Goal: Task Accomplishment & Management: Manage account settings

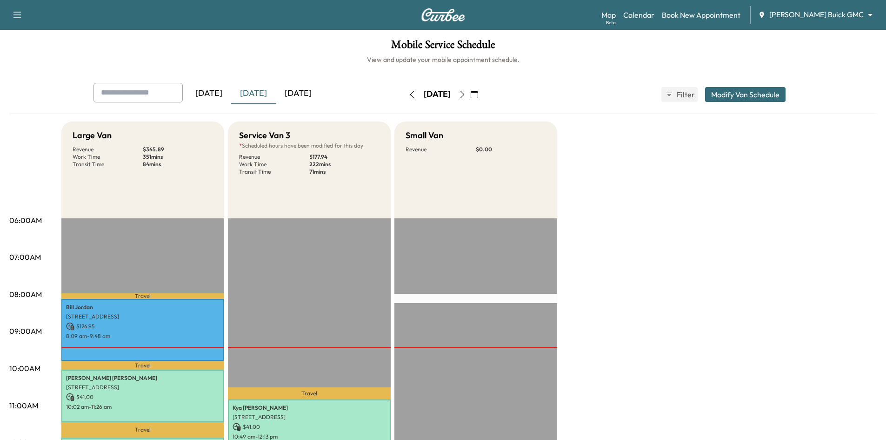
click at [310, 94] on div "[DATE]" at bounding box center [298, 93] width 45 height 21
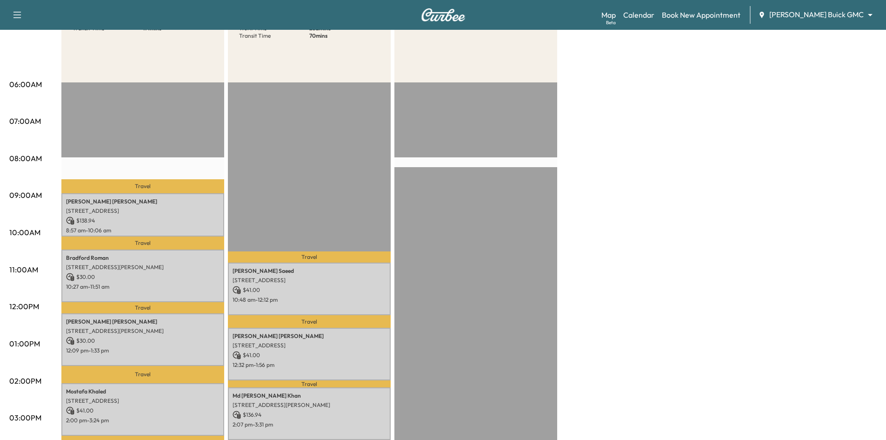
scroll to position [233, 0]
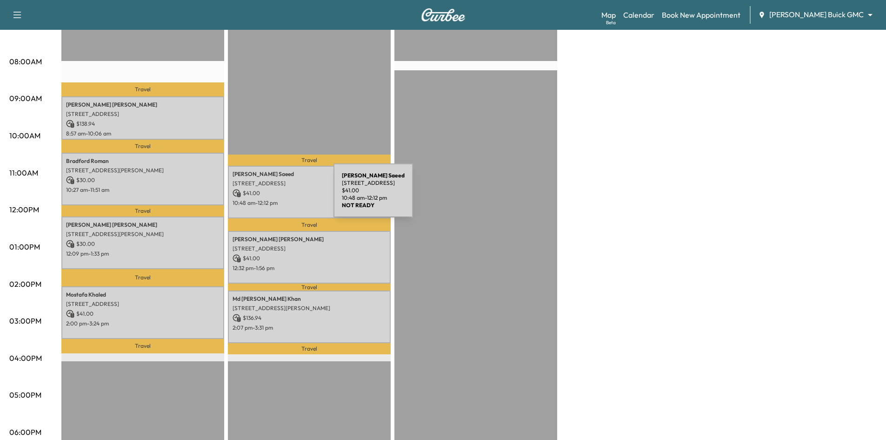
click at [264, 196] on div "Rakshanda Saeed 826 Greenway Dr, Coppell, TX 75019, USA $ 41.00 10:48 am - 12:1…" at bounding box center [309, 192] width 163 height 53
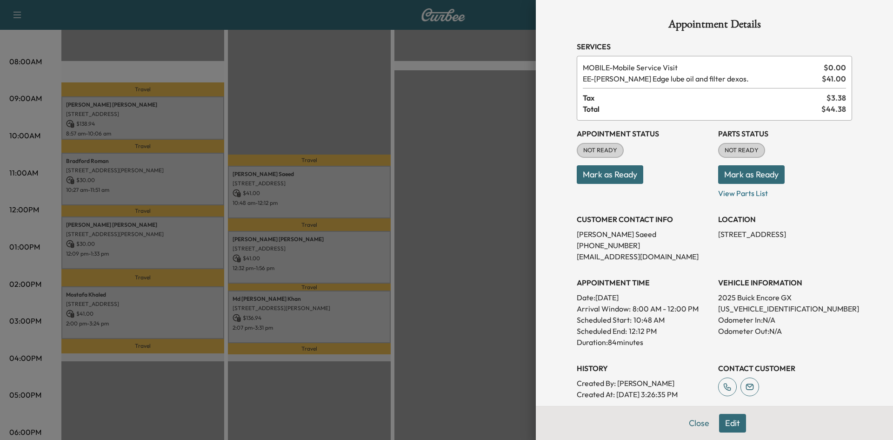
click at [365, 116] on div at bounding box center [446, 220] width 893 height 440
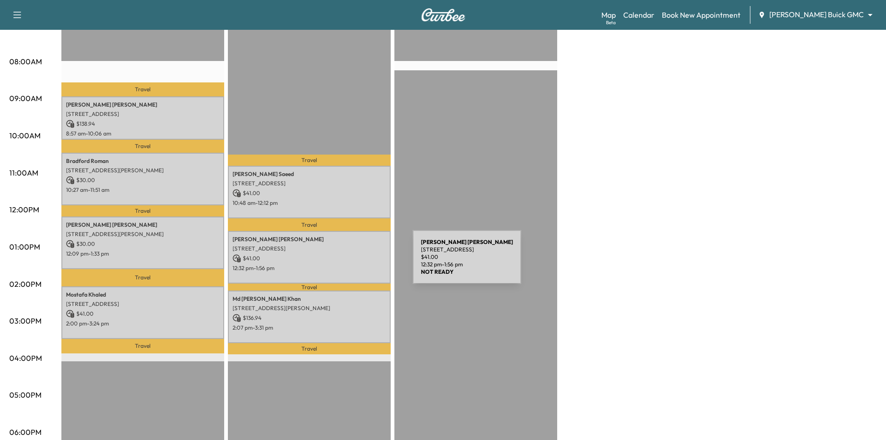
click at [343, 264] on p "12:32 pm - 1:56 pm" at bounding box center [310, 267] width 154 height 7
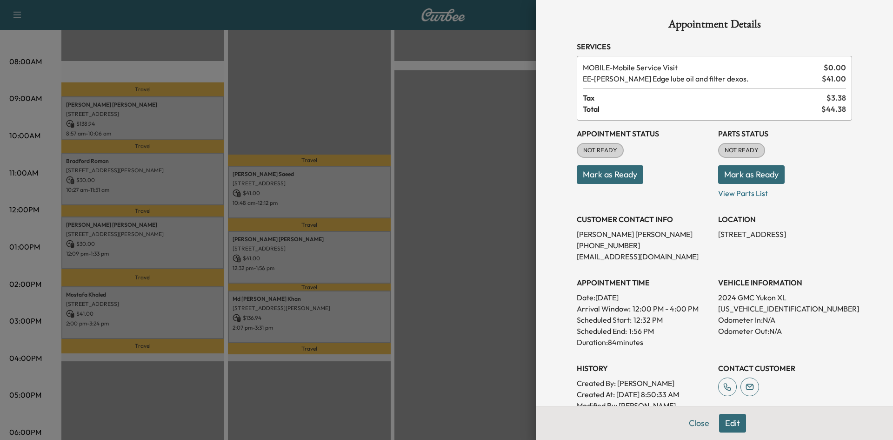
click at [336, 129] on div at bounding box center [446, 220] width 893 height 440
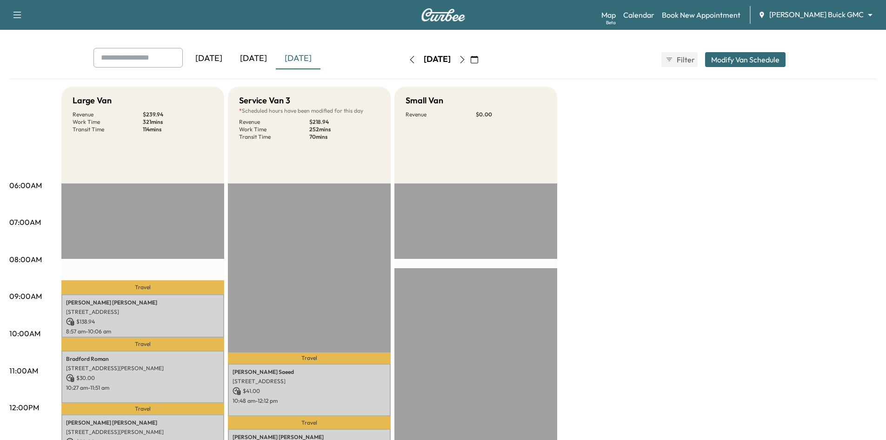
scroll to position [0, 0]
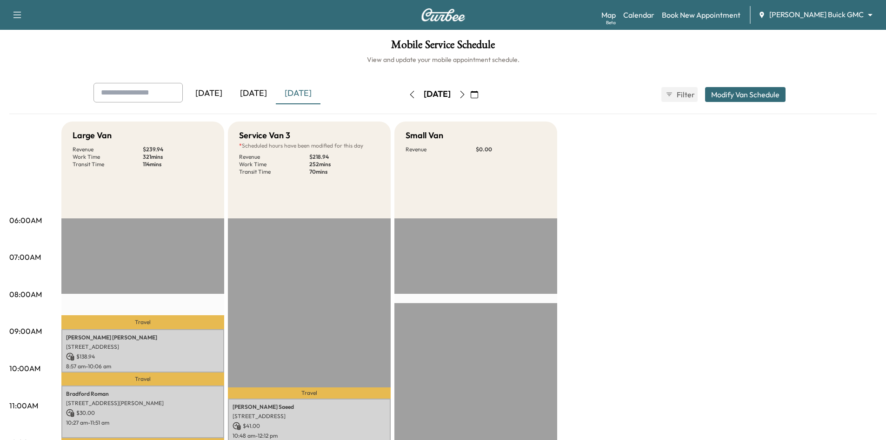
click at [478, 94] on icon "button" at bounding box center [474, 94] width 7 height 7
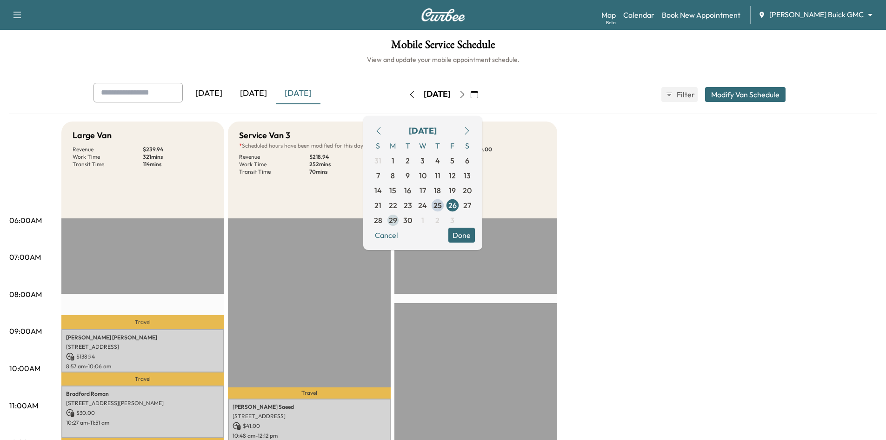
click at [397, 219] on span "29" at bounding box center [393, 220] width 8 height 11
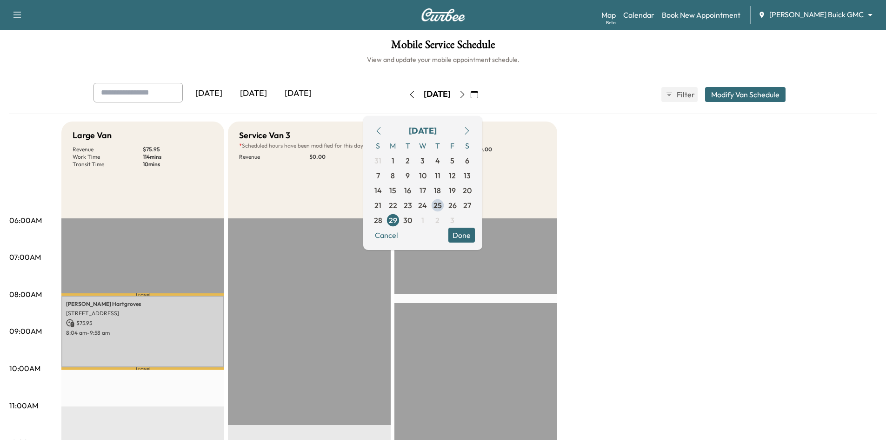
click at [319, 51] on h1 "Mobile Service Schedule" at bounding box center [443, 47] width 868 height 16
click at [475, 231] on button "Done" at bounding box center [462, 235] width 27 height 15
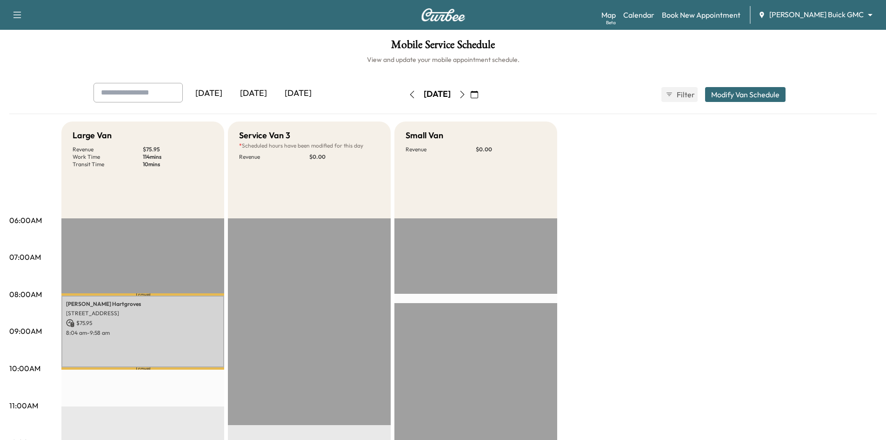
click at [256, 91] on div "[DATE]" at bounding box center [253, 93] width 45 height 21
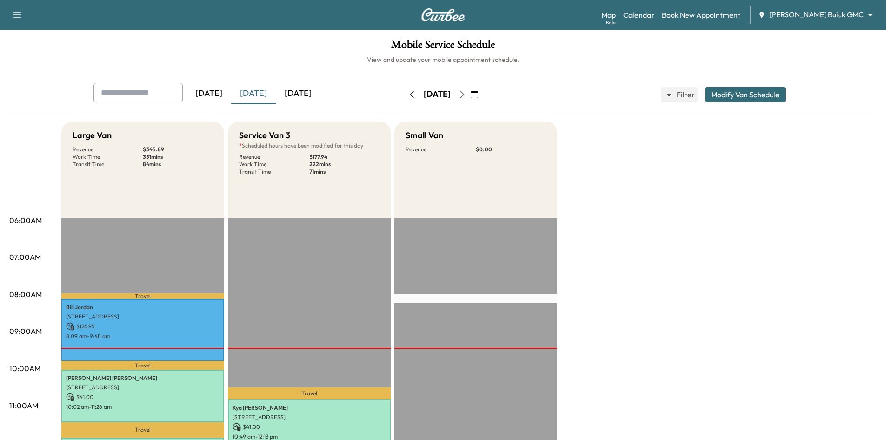
click at [307, 95] on div "[DATE]" at bounding box center [298, 93] width 45 height 21
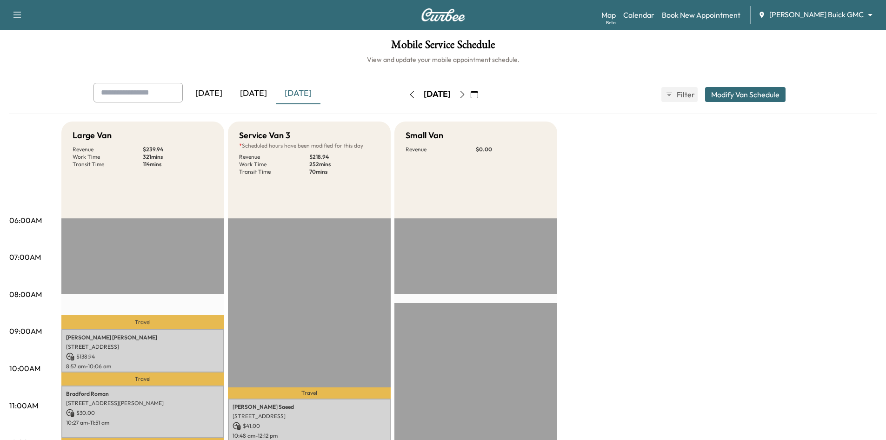
click at [255, 94] on div "[DATE]" at bounding box center [253, 93] width 45 height 21
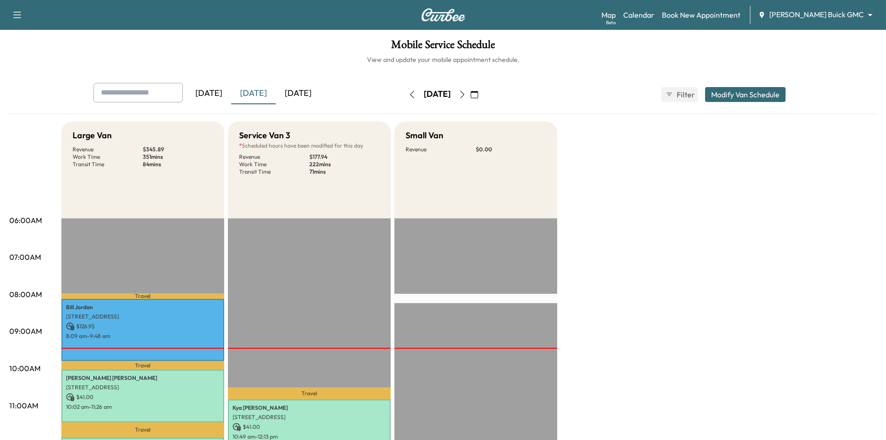
click at [302, 92] on div "[DATE]" at bounding box center [298, 93] width 45 height 21
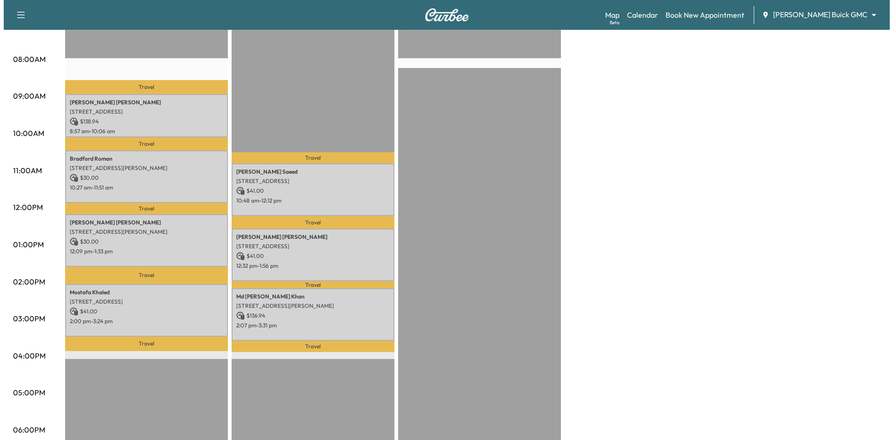
scroll to position [279, 0]
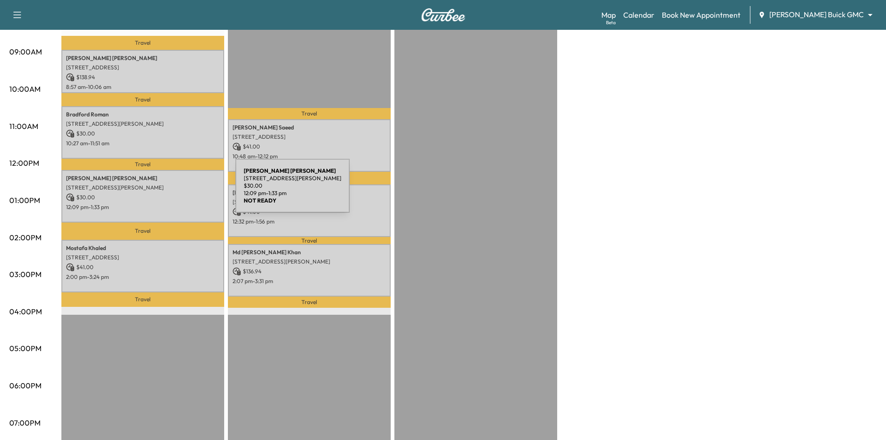
click at [168, 193] on p "$ 30.00" at bounding box center [143, 197] width 154 height 8
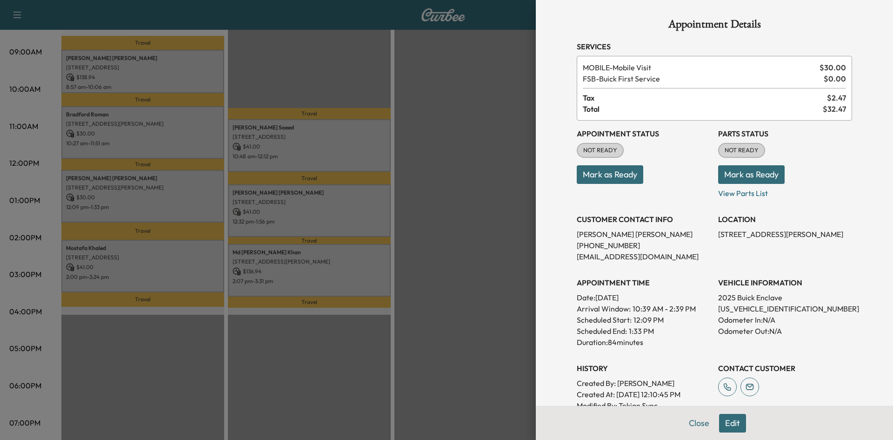
click at [285, 209] on div at bounding box center [446, 220] width 893 height 440
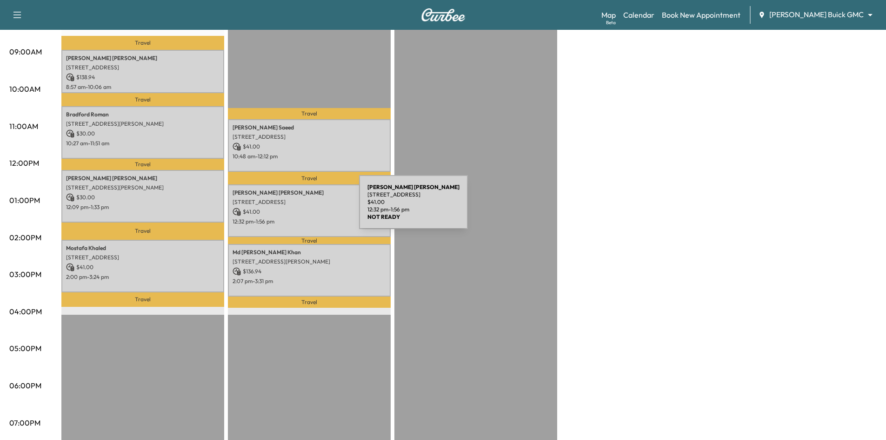
click at [287, 208] on p "$ 41.00" at bounding box center [310, 212] width 154 height 8
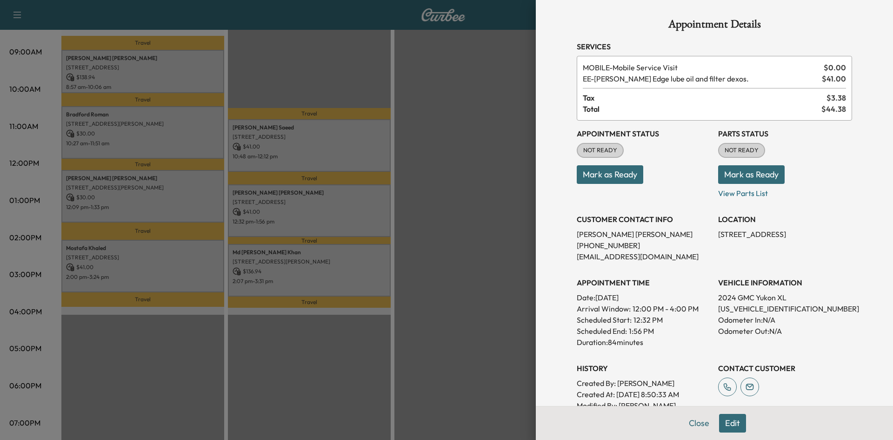
click at [297, 134] on div at bounding box center [446, 220] width 893 height 440
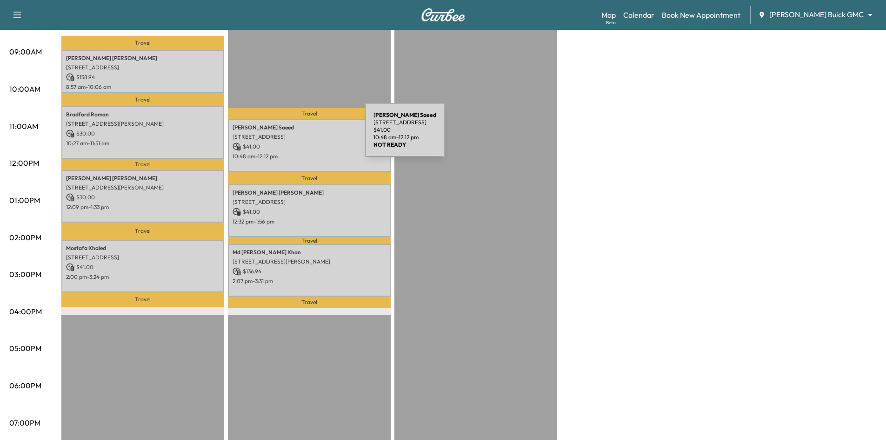
click at [295, 135] on p "826 Greenway Dr, Coppell, TX 75019, USA" at bounding box center [310, 136] width 154 height 7
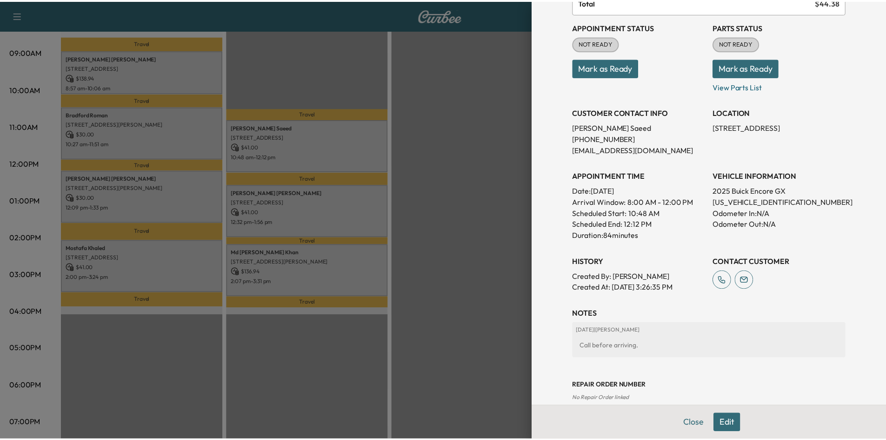
scroll to position [0, 0]
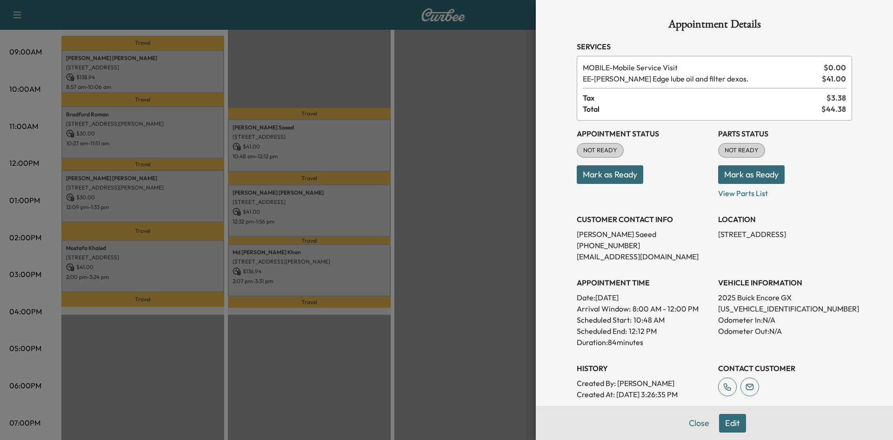
click at [302, 83] on div at bounding box center [446, 220] width 893 height 440
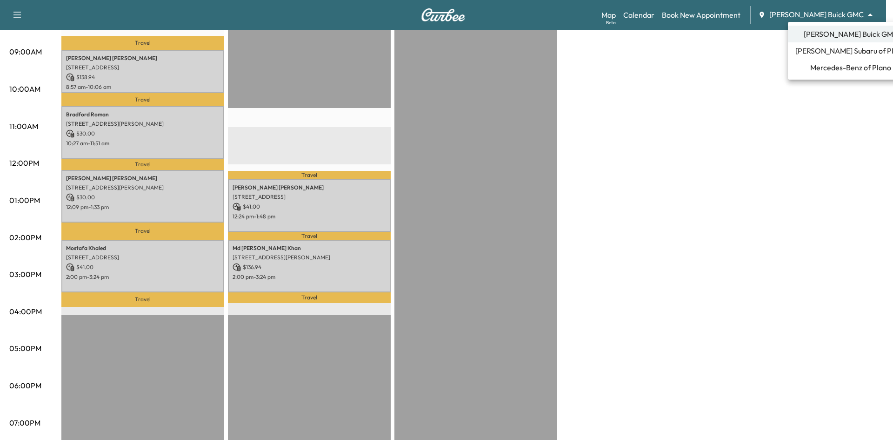
click at [829, 69] on span "Mercedes-Benz of Plano" at bounding box center [851, 67] width 81 height 11
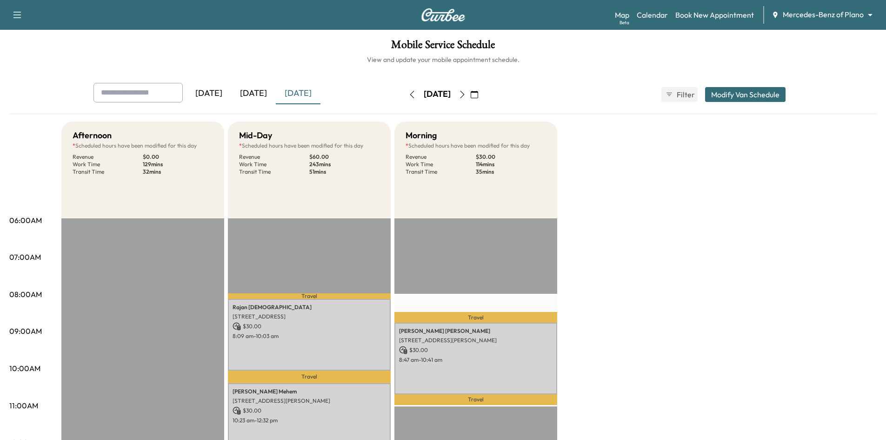
click at [478, 95] on icon "button" at bounding box center [474, 94] width 7 height 7
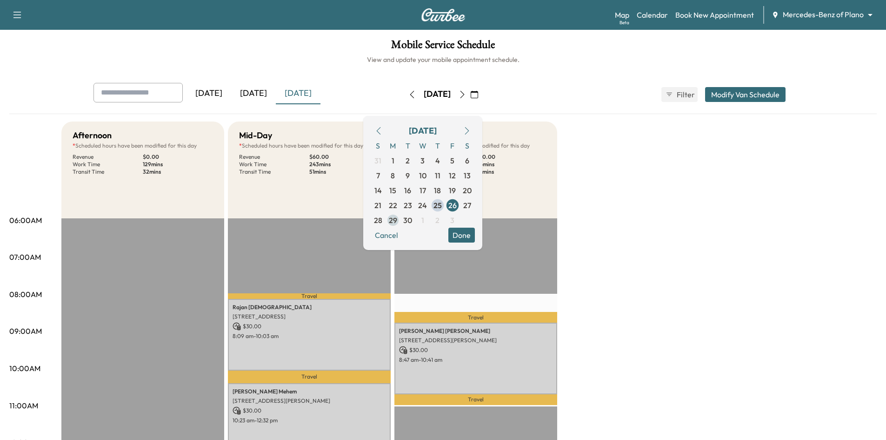
drag, startPoint x: 421, startPoint y: 219, endPoint x: 454, endPoint y: 233, distance: 36.3
click at [397, 218] on span "29" at bounding box center [393, 220] width 8 height 11
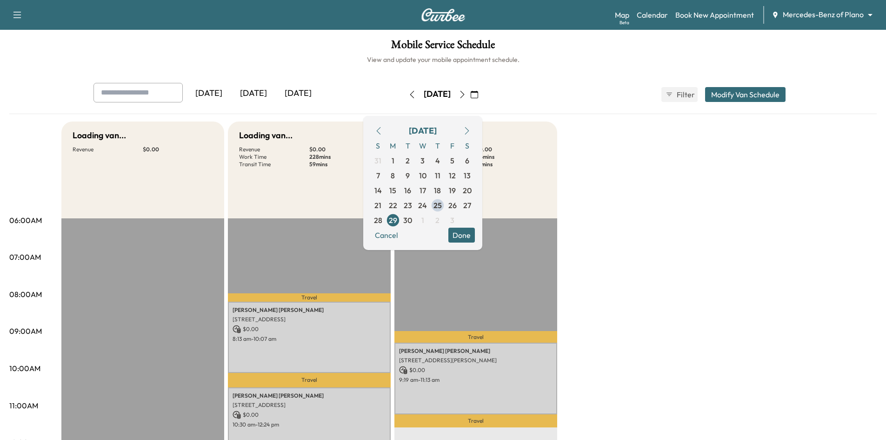
click at [475, 237] on button "Done" at bounding box center [462, 235] width 27 height 15
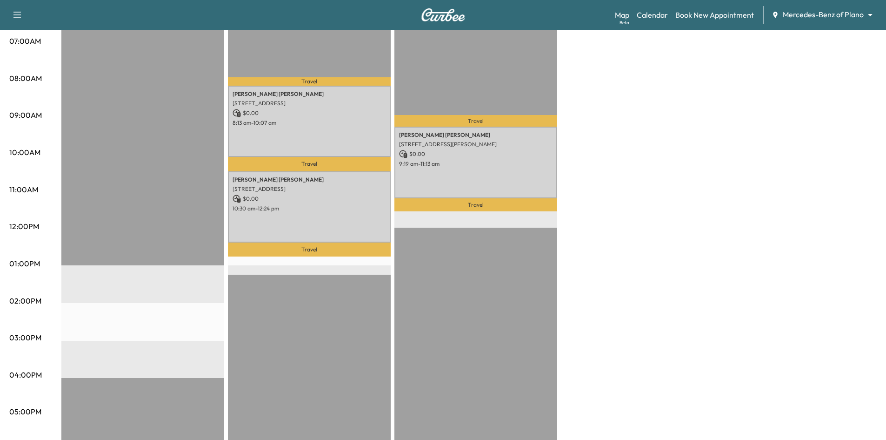
scroll to position [279, 0]
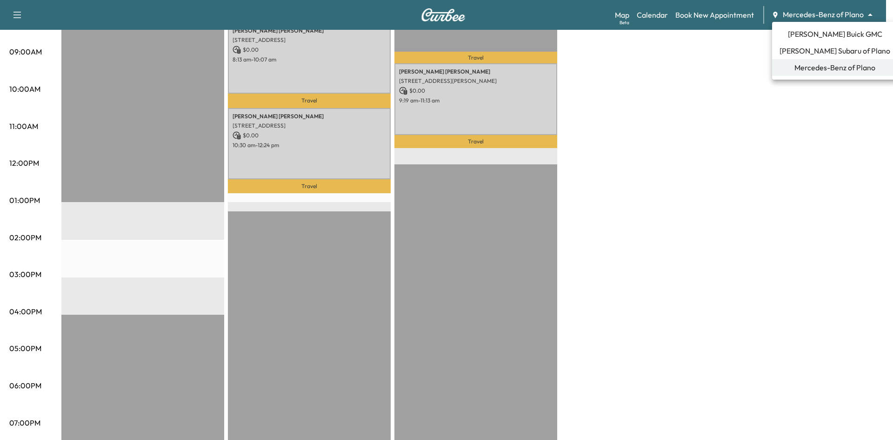
click at [800, 36] on span "Ewing Buick GMC" at bounding box center [835, 33] width 94 height 11
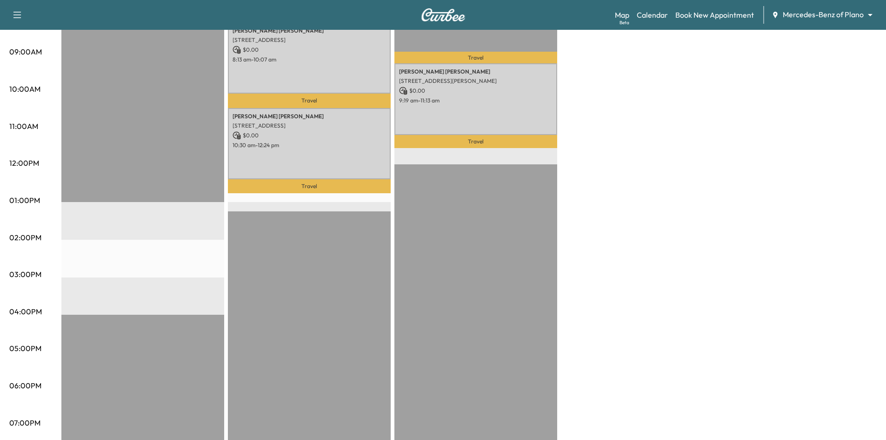
scroll to position [0, 0]
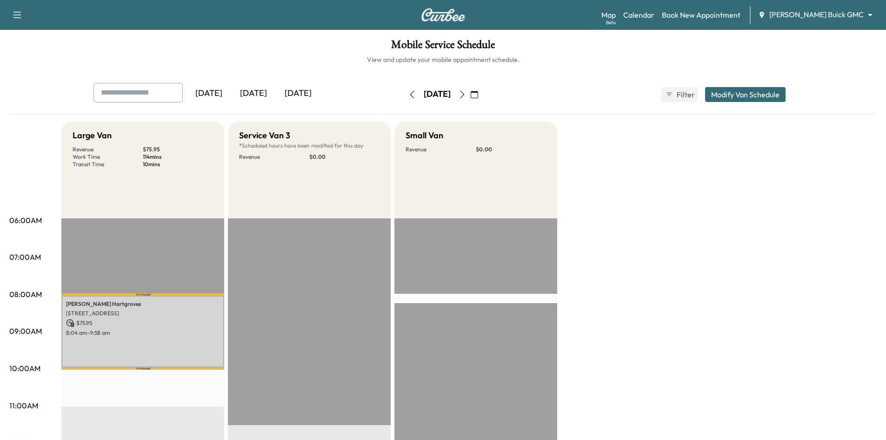
click at [257, 91] on div "[DATE]" at bounding box center [253, 93] width 45 height 21
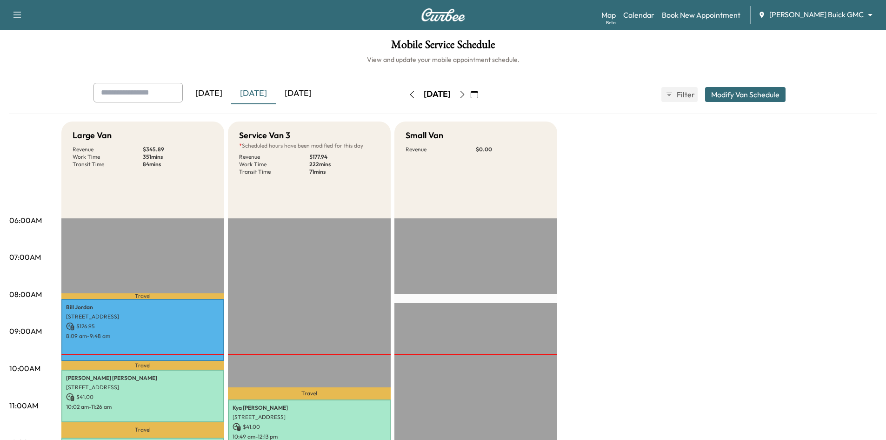
click at [304, 90] on div "[DATE]" at bounding box center [298, 93] width 45 height 21
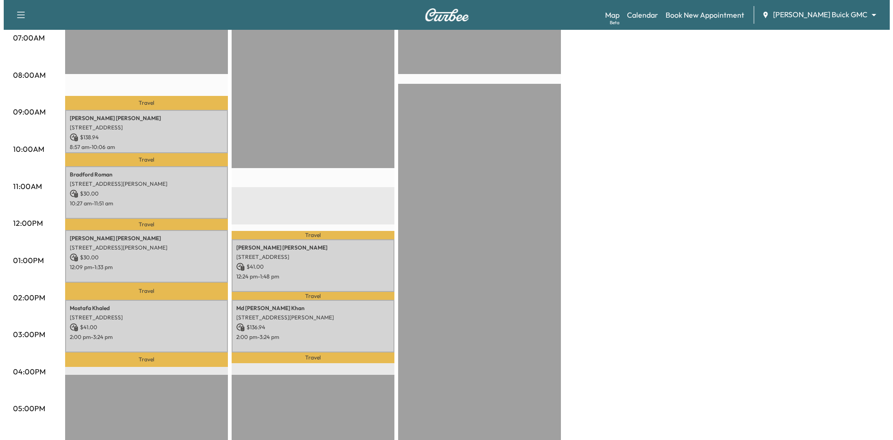
scroll to position [233, 0]
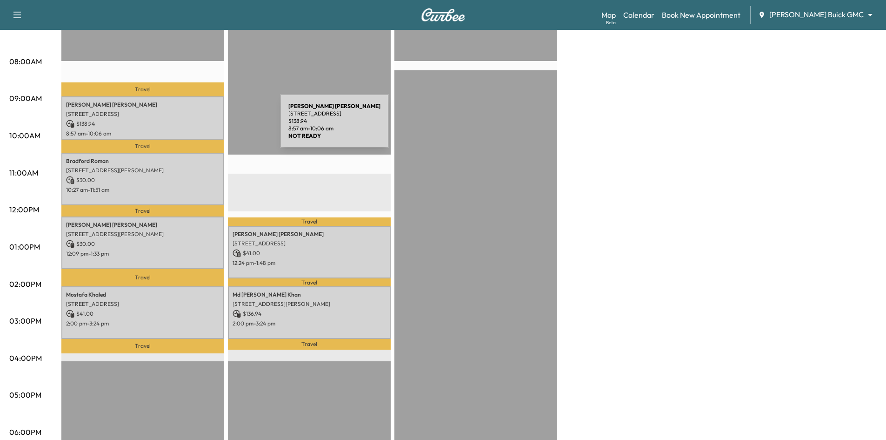
click at [210, 127] on p "$ 138.94" at bounding box center [143, 124] width 154 height 8
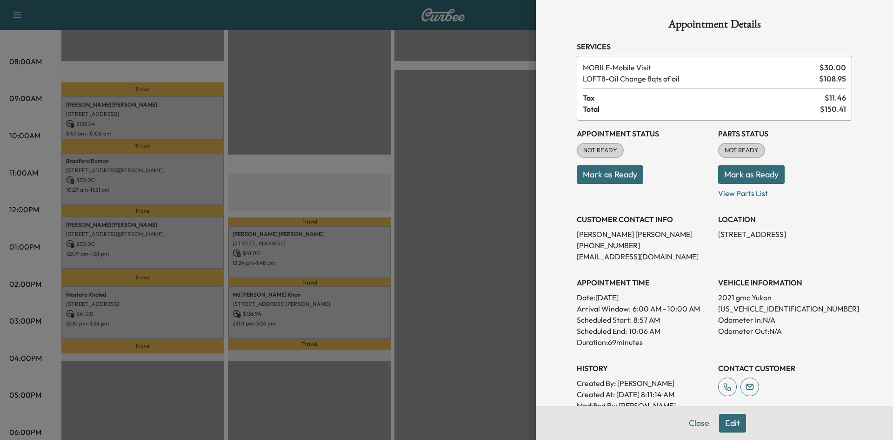
click at [248, 149] on div at bounding box center [446, 220] width 893 height 440
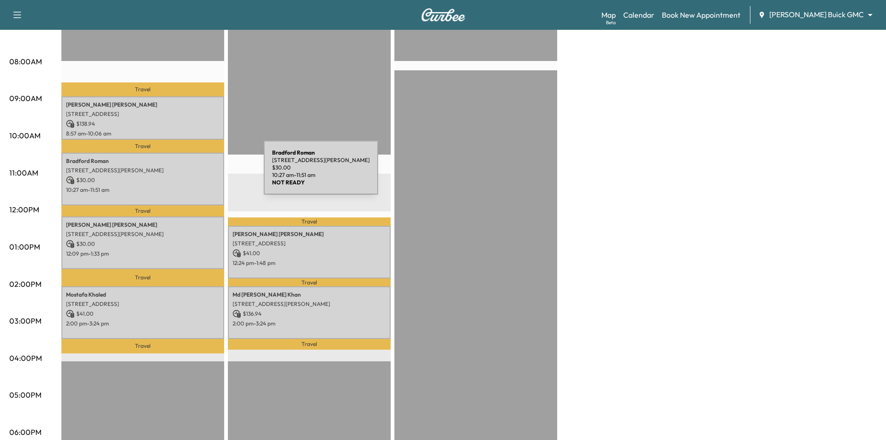
click at [194, 173] on div "Bradford Roman 8013 CANTERBURY TER, MCKINNEY, TX 75072, USA $ 30.00 10:27 am - …" at bounding box center [142, 179] width 163 height 53
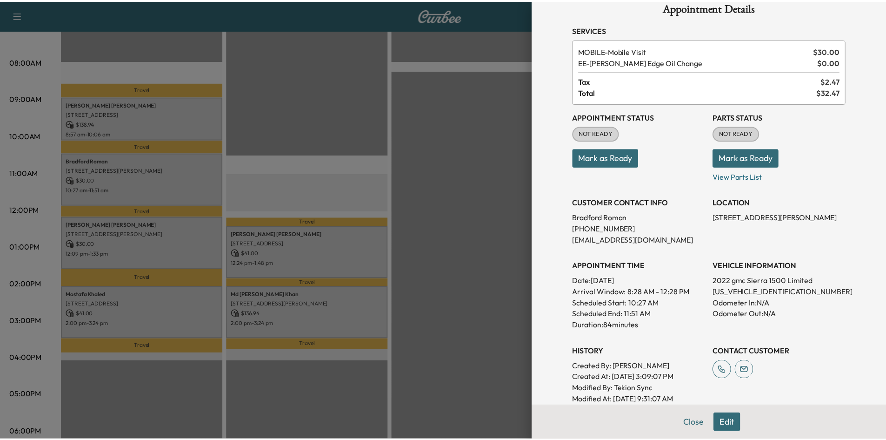
scroll to position [13, 0]
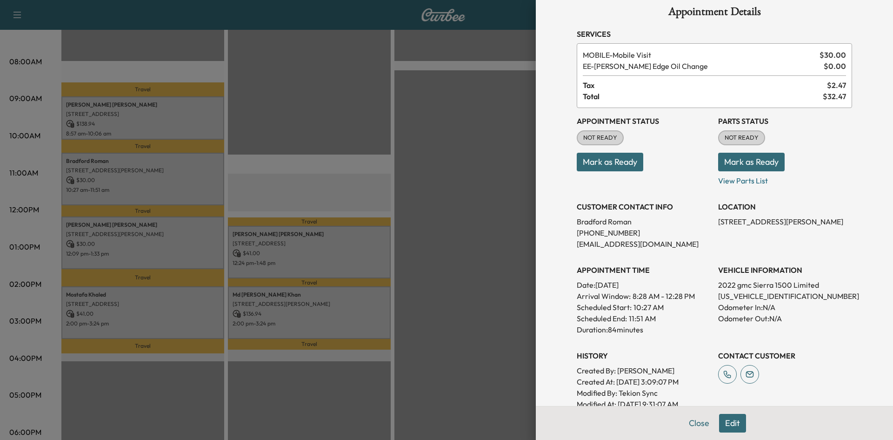
click at [354, 125] on div at bounding box center [446, 220] width 893 height 440
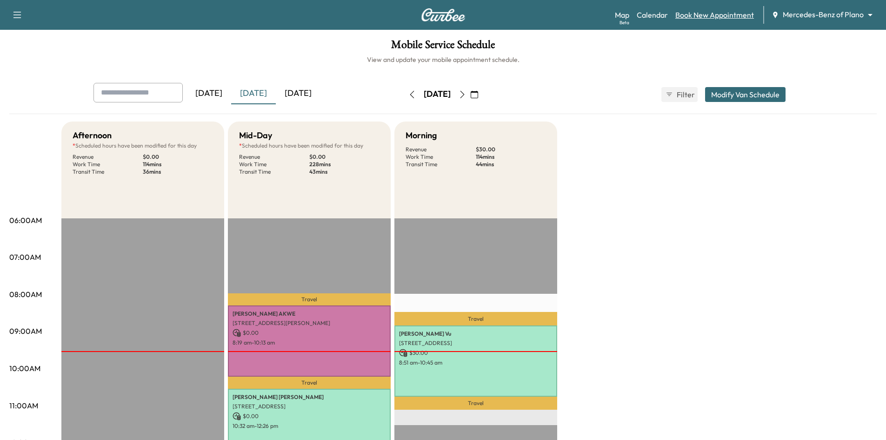
click at [702, 13] on link "Book New Appointment" at bounding box center [715, 14] width 79 height 11
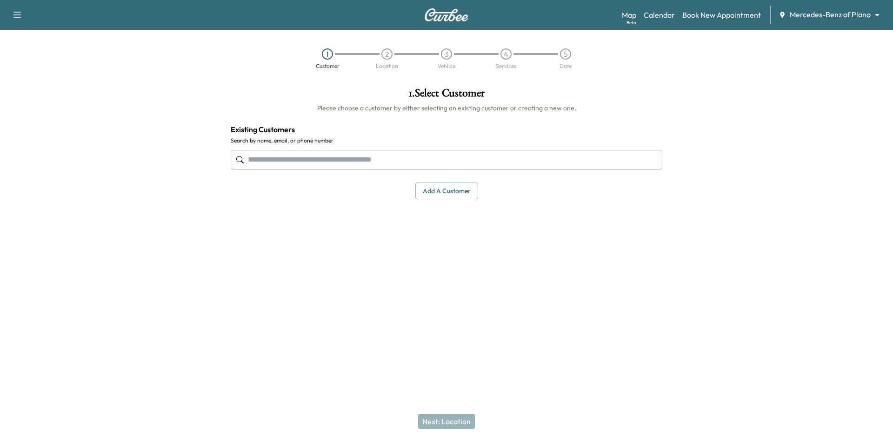
click at [449, 161] on input "text" at bounding box center [447, 160] width 432 height 20
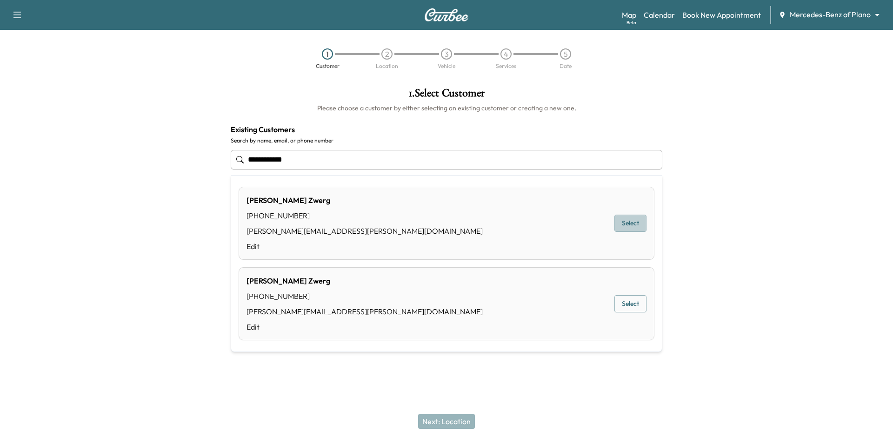
click at [642, 224] on button "Select" at bounding box center [631, 223] width 32 height 17
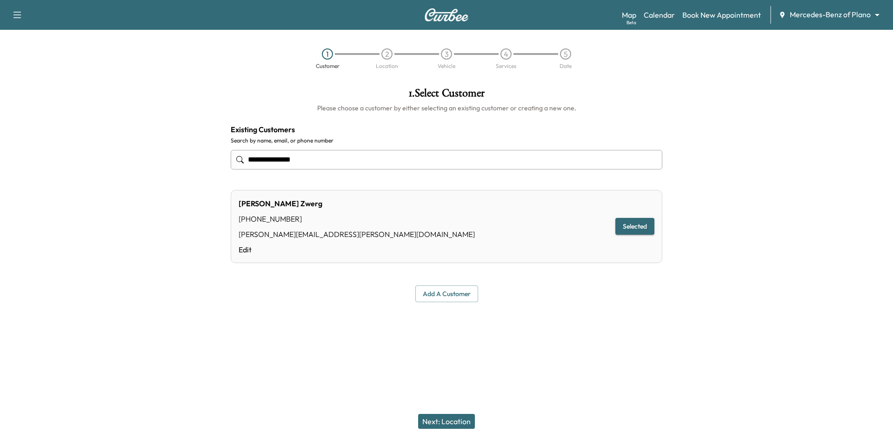
type input "**********"
click at [468, 423] on button "Next: Location" at bounding box center [446, 421] width 57 height 15
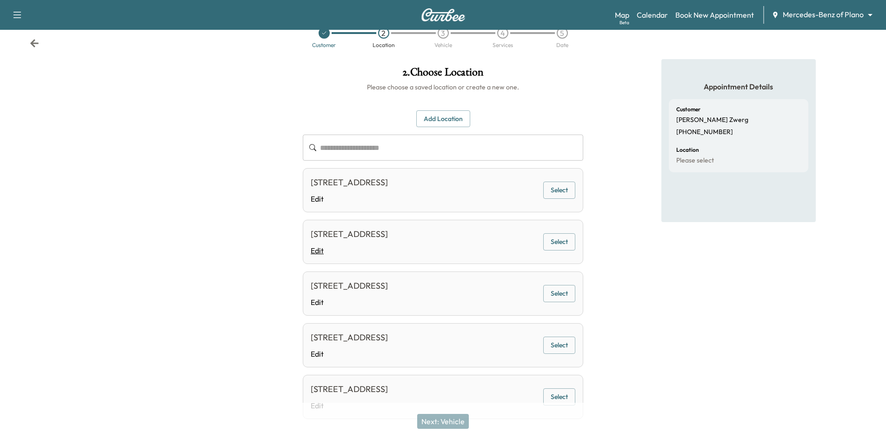
scroll to position [56, 0]
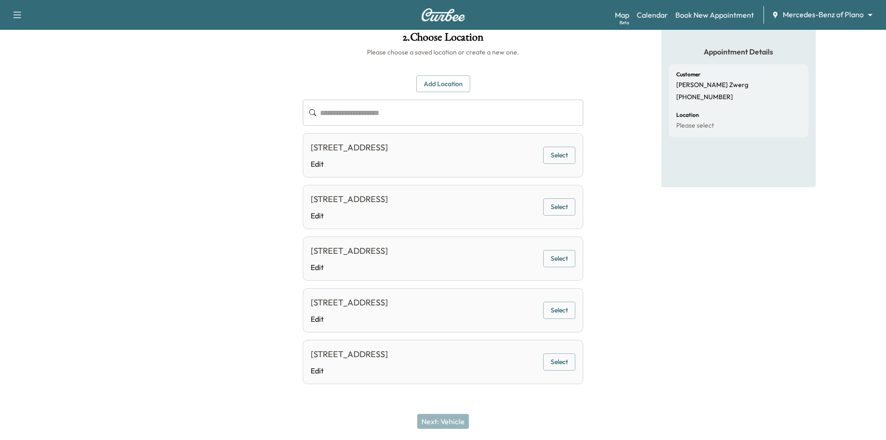
click at [564, 154] on button "Select" at bounding box center [559, 155] width 32 height 17
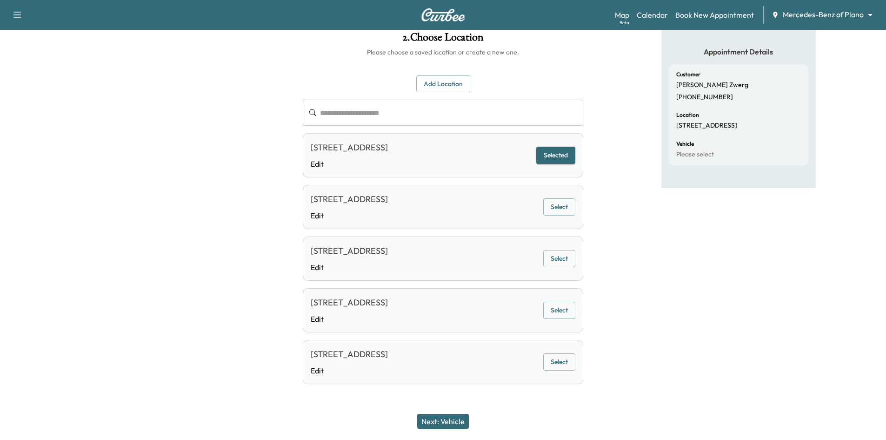
drag, startPoint x: 452, startPoint y: 417, endPoint x: 456, endPoint y: 342, distance: 75.0
click at [451, 417] on button "Next: Vehicle" at bounding box center [443, 421] width 52 height 15
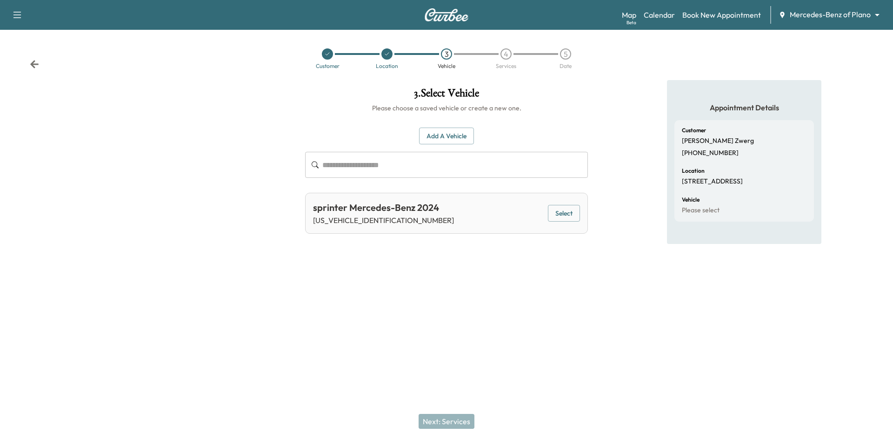
click at [563, 211] on button "Select" at bounding box center [564, 213] width 32 height 17
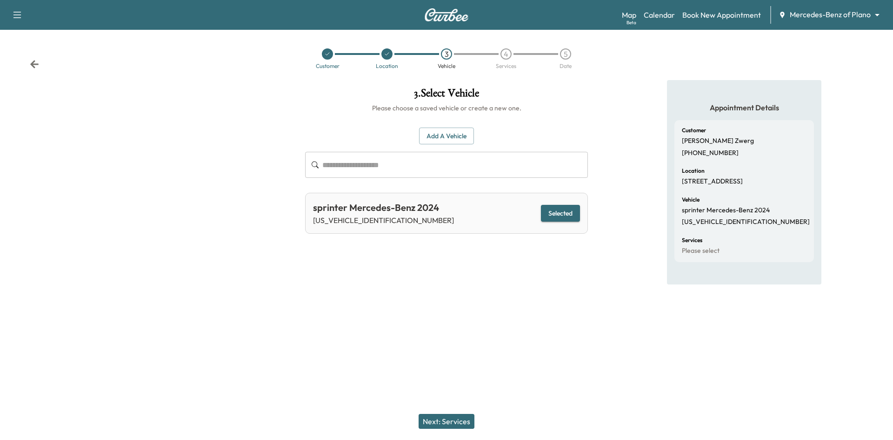
click at [444, 413] on div "Next: Services" at bounding box center [446, 421] width 893 height 37
click at [443, 417] on button "Next: Services" at bounding box center [447, 421] width 56 height 15
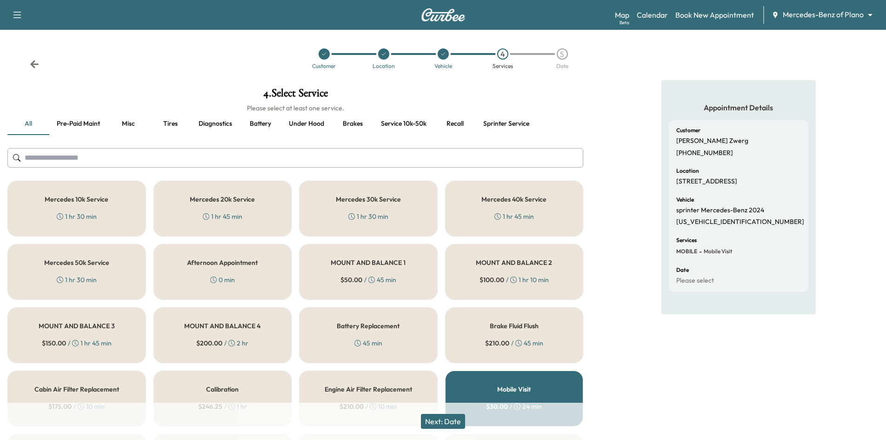
click at [505, 123] on button "Sprinter service" at bounding box center [506, 124] width 61 height 22
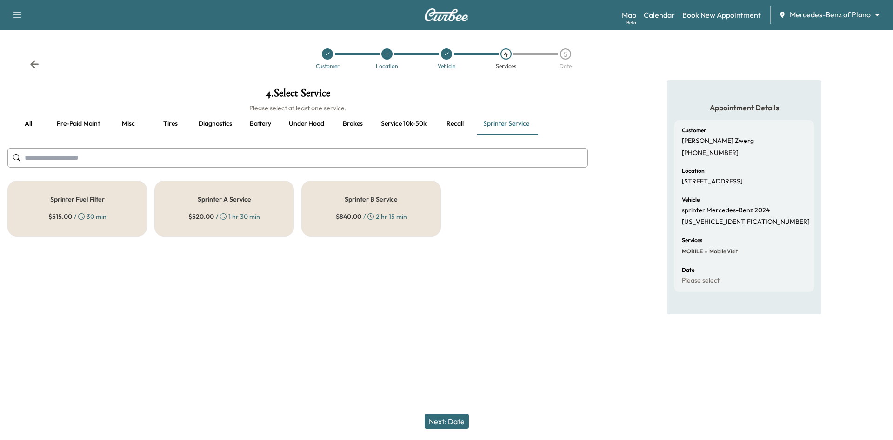
click at [89, 124] on button "Pre-paid maint" at bounding box center [78, 124] width 58 height 22
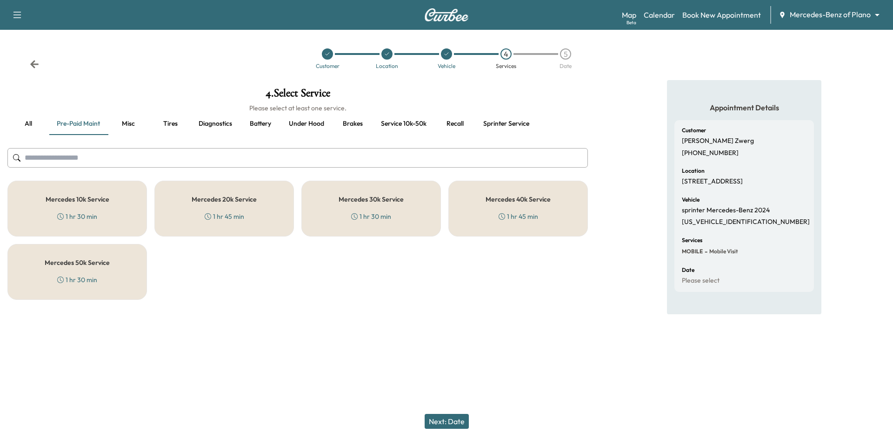
click at [90, 194] on div "Mercedes 10k Service 1 hr 30 min" at bounding box center [77, 209] width 140 height 56
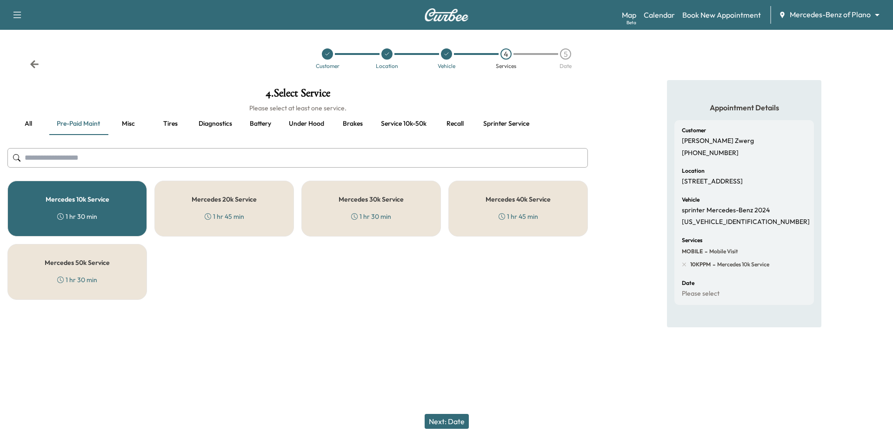
click at [449, 419] on button "Next: Date" at bounding box center [447, 421] width 44 height 15
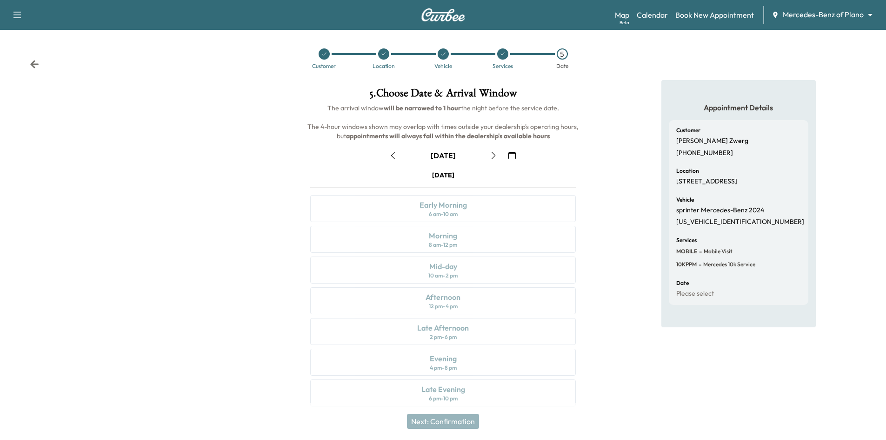
click at [514, 157] on icon "button" at bounding box center [512, 155] width 7 height 7
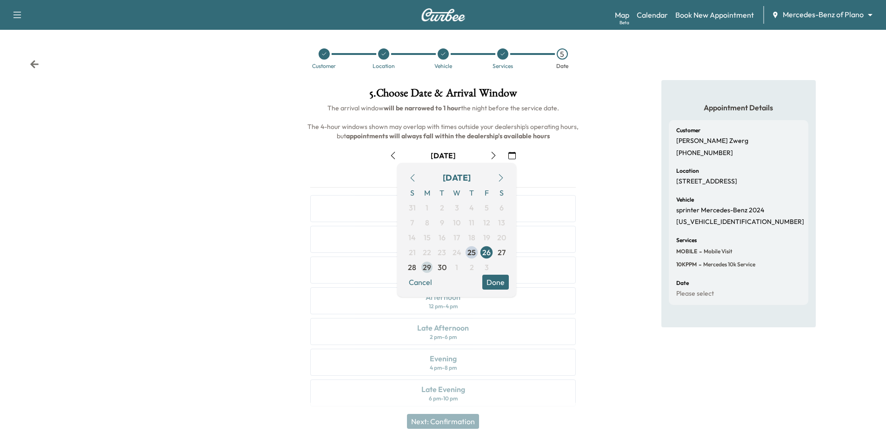
click at [434, 267] on span "29" at bounding box center [427, 267] width 15 height 15
click at [616, 143] on div "Appointment Details Customer [PERSON_NAME] [PHONE_NUMBER] Location [STREET_ADDR…" at bounding box center [738, 248] width 295 height 337
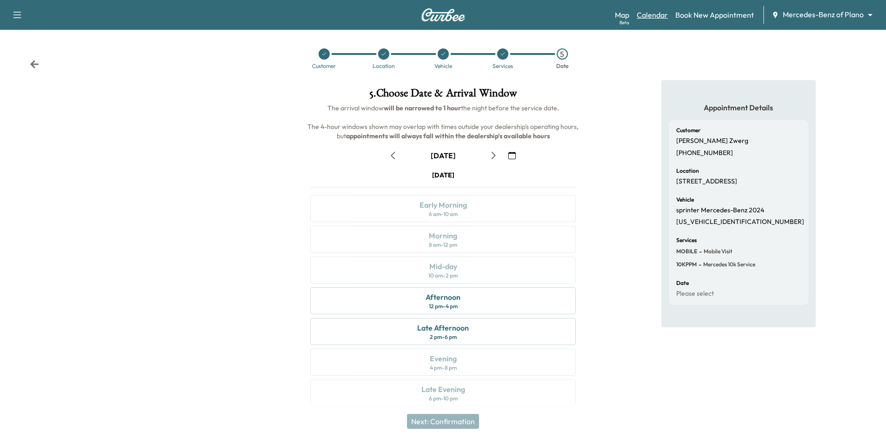
click at [656, 15] on link "Calendar" at bounding box center [652, 14] width 31 height 11
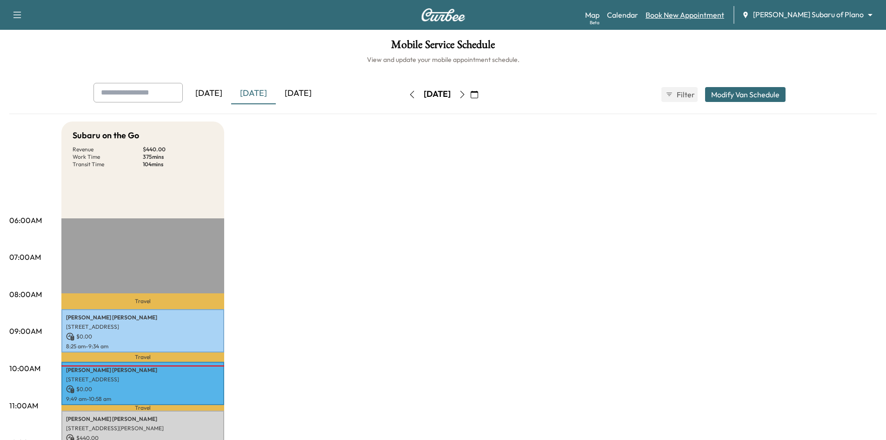
click at [725, 14] on link "Book New Appointment" at bounding box center [685, 14] width 79 height 11
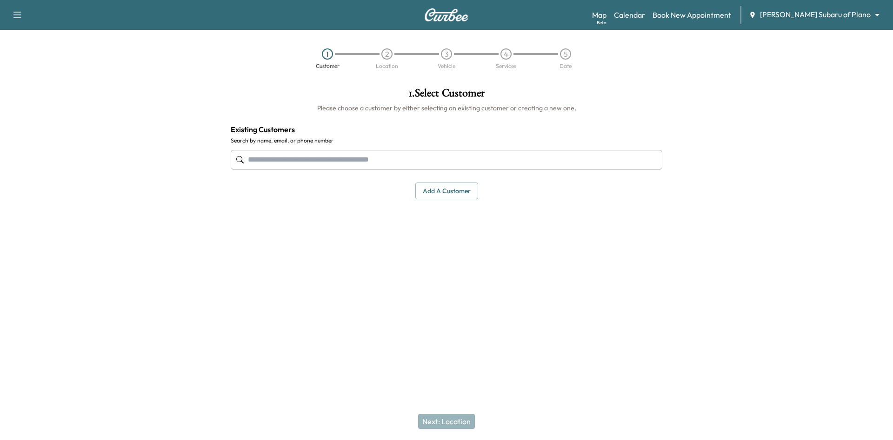
click at [510, 156] on input "text" at bounding box center [447, 160] width 432 height 20
type input "*"
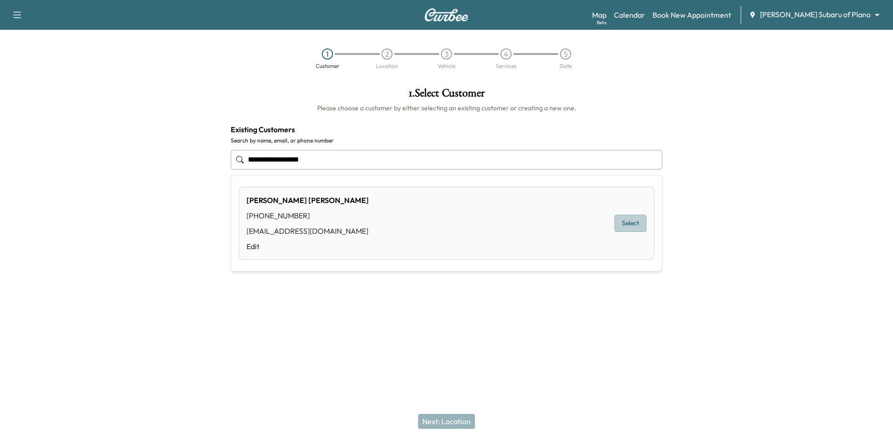
click at [634, 226] on button "Select" at bounding box center [631, 223] width 32 height 17
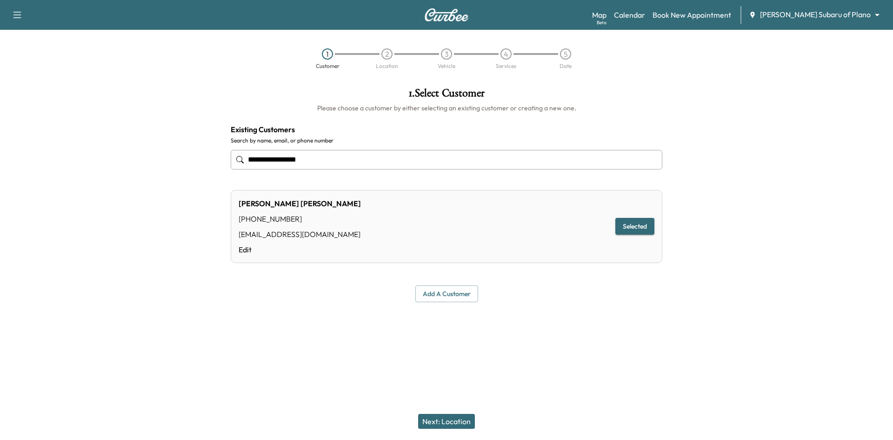
type input "**********"
drag, startPoint x: 448, startPoint y: 420, endPoint x: 453, endPoint y: 414, distance: 7.6
click at [449, 421] on button "Next: Location" at bounding box center [446, 421] width 57 height 15
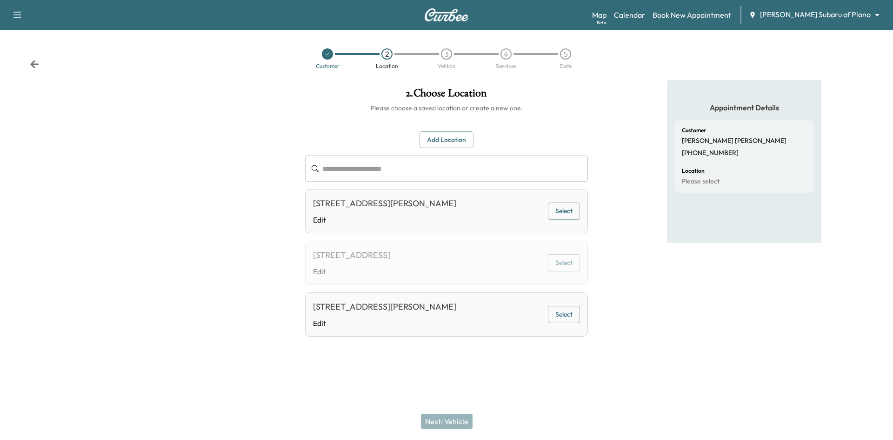
click at [563, 215] on button "Select" at bounding box center [564, 210] width 32 height 17
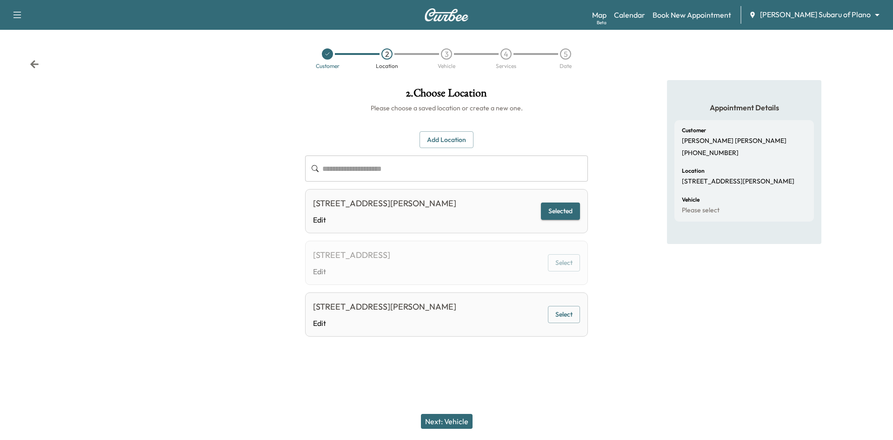
click at [451, 424] on button "Next: Vehicle" at bounding box center [447, 421] width 52 height 15
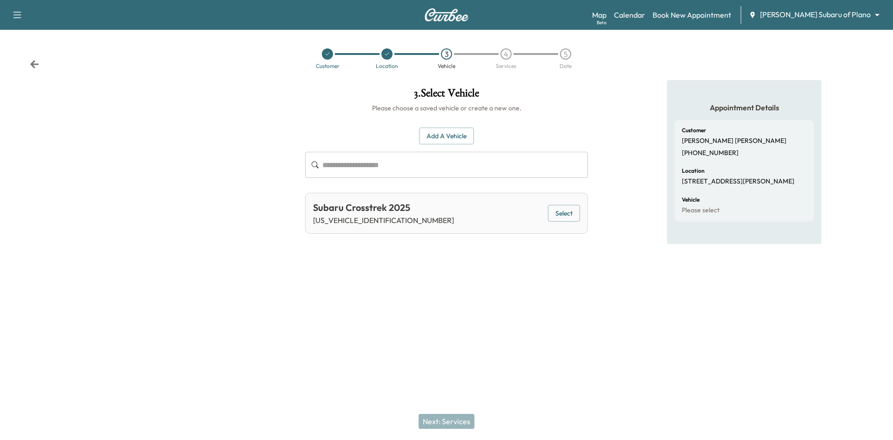
click at [564, 210] on button "Select" at bounding box center [564, 213] width 32 height 17
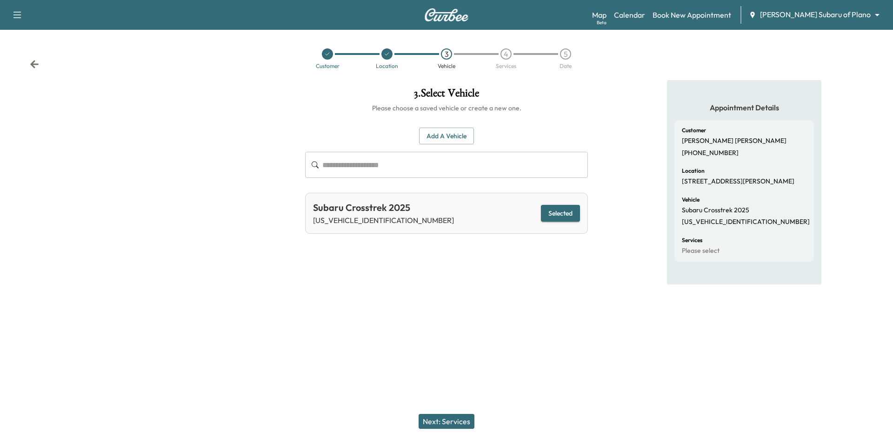
click at [451, 425] on button "Next: Services" at bounding box center [447, 421] width 56 height 15
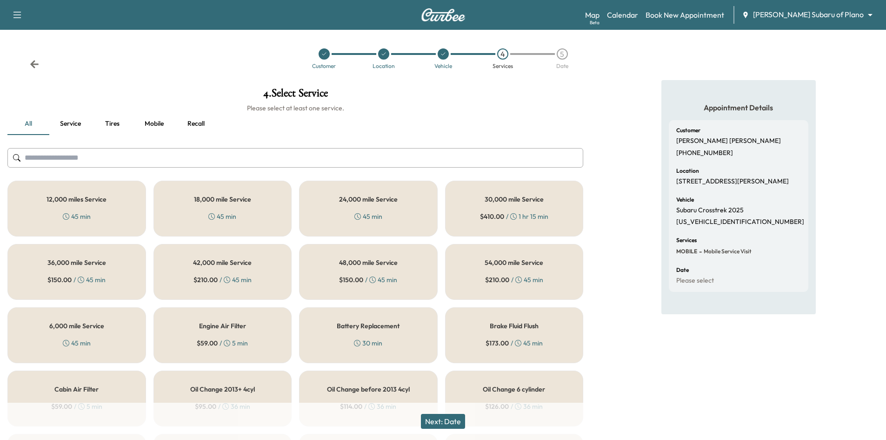
click at [100, 322] on h5 "6,000 mile Service" at bounding box center [76, 325] width 55 height 7
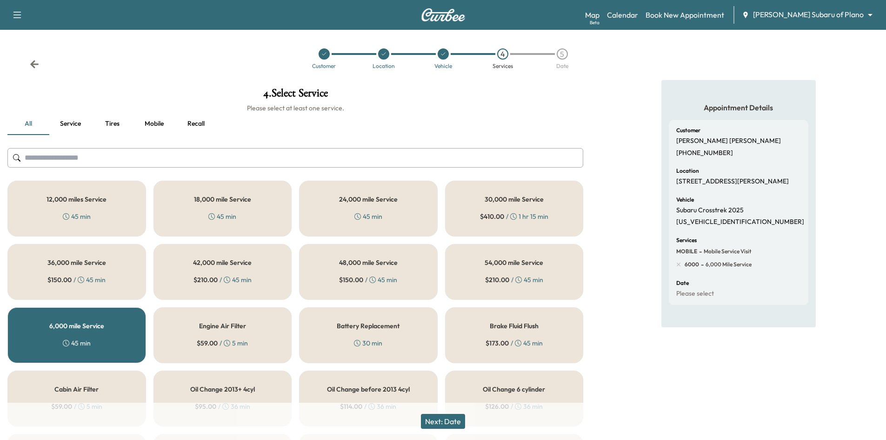
click at [382, 58] on div at bounding box center [383, 53] width 11 height 11
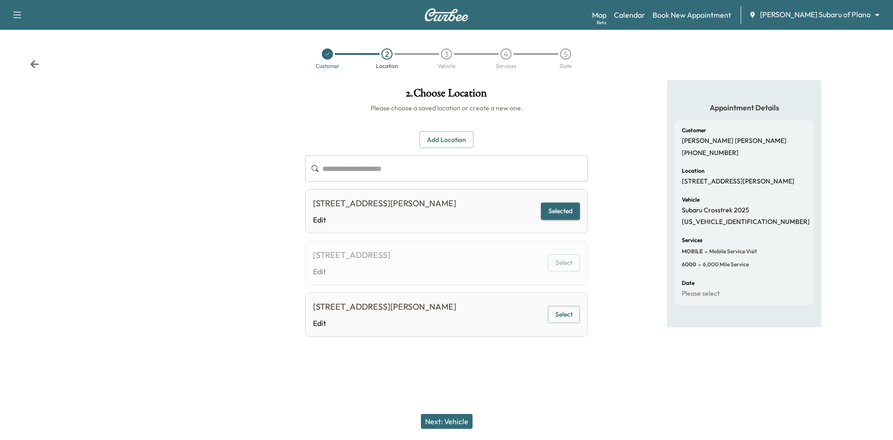
click at [33, 61] on icon at bounding box center [34, 64] width 9 height 9
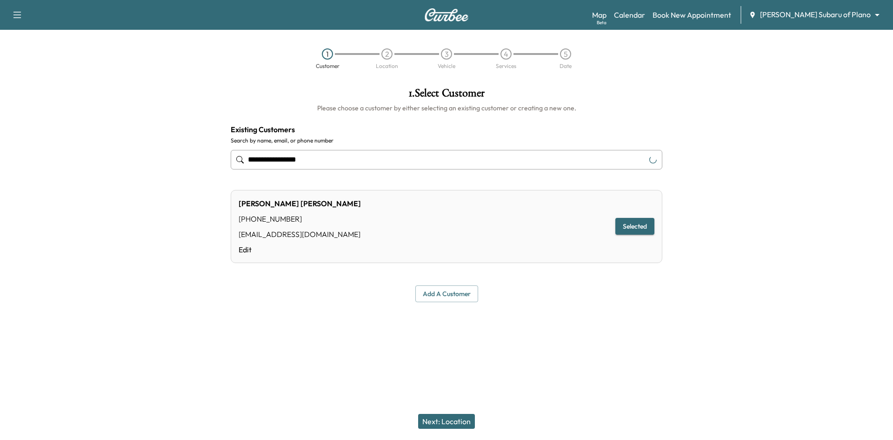
click at [330, 169] on input "**********" at bounding box center [447, 160] width 432 height 20
click at [330, 168] on input "**********" at bounding box center [447, 160] width 432 height 20
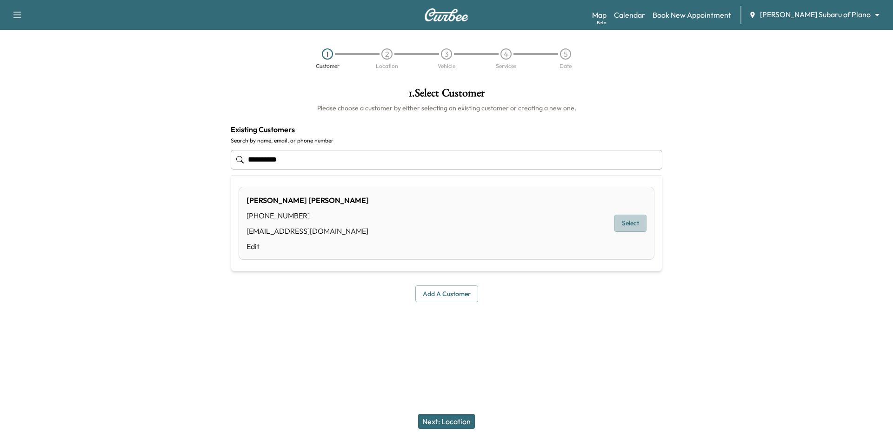
click at [626, 227] on button "Select" at bounding box center [631, 223] width 32 height 17
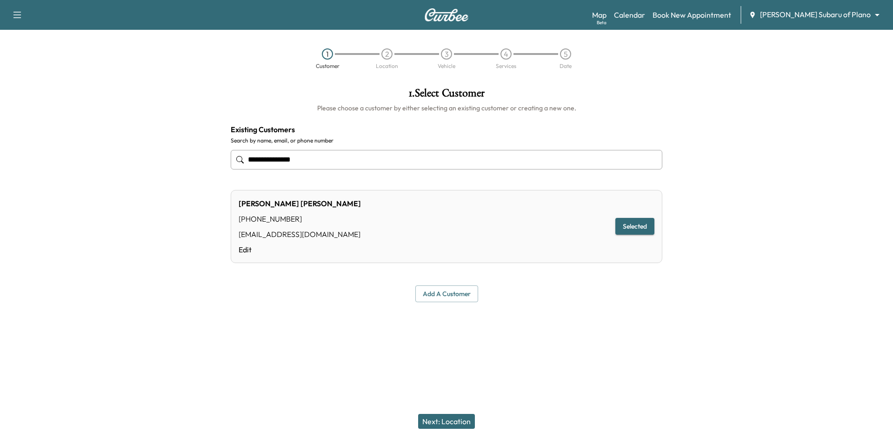
type input "**********"
click at [464, 415] on button "Next: Location" at bounding box center [446, 421] width 57 height 15
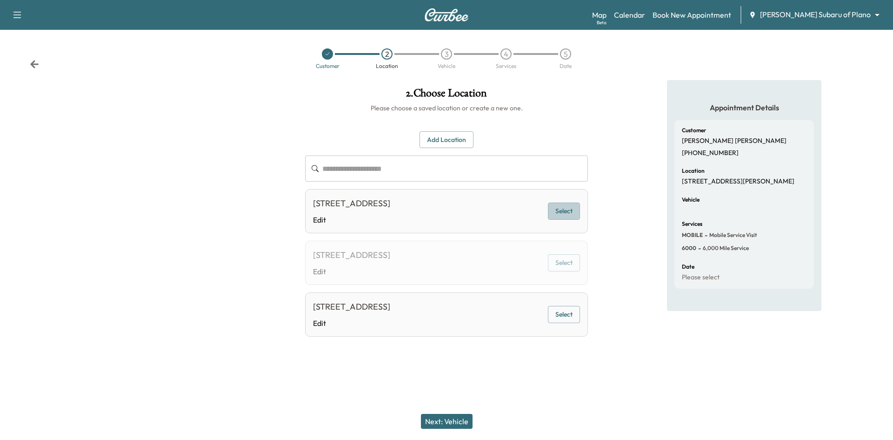
click at [573, 210] on button "Select" at bounding box center [564, 210] width 32 height 17
click at [456, 418] on button "Next: Vehicle" at bounding box center [447, 421] width 52 height 15
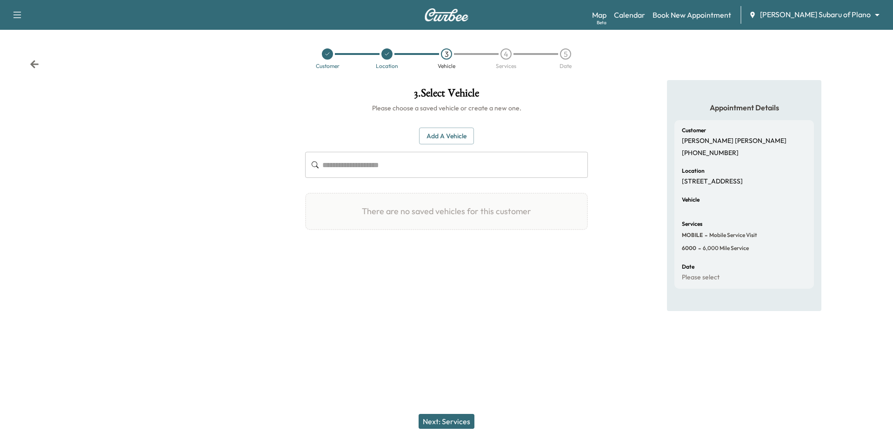
click at [40, 67] on div "Customer Location 3 Vehicle 4 Services 5 Date" at bounding box center [446, 58] width 893 height 43
click at [38, 67] on icon at bounding box center [34, 64] width 9 height 9
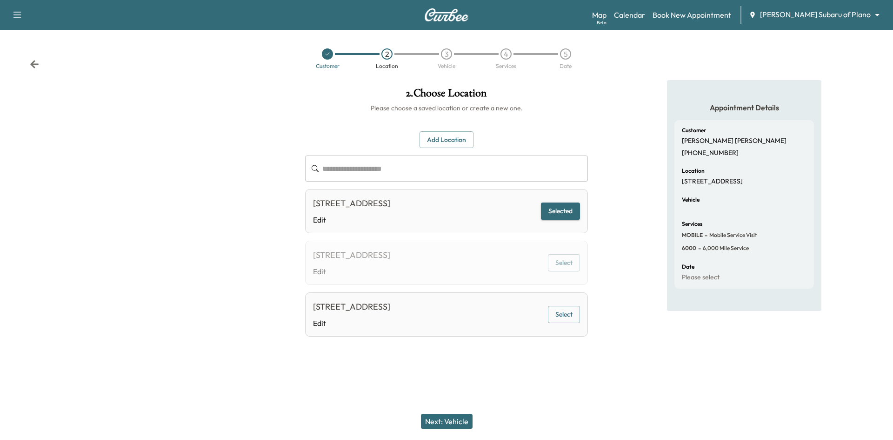
click at [448, 419] on button "Next: Vehicle" at bounding box center [447, 421] width 52 height 15
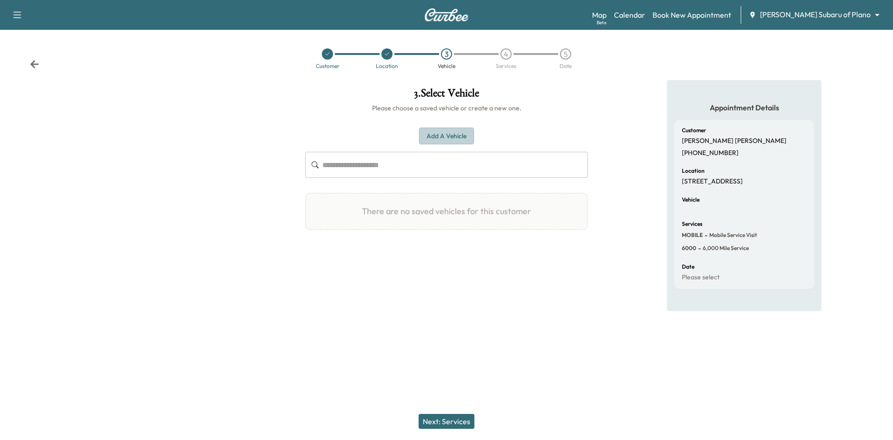
click at [452, 139] on button "Add a Vehicle" at bounding box center [446, 135] width 55 height 17
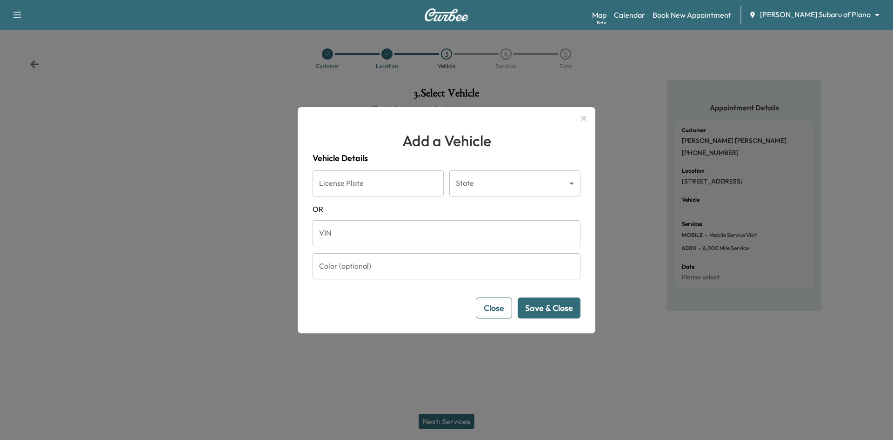
click at [433, 237] on input "VIN" at bounding box center [447, 233] width 268 height 26
paste input "**********"
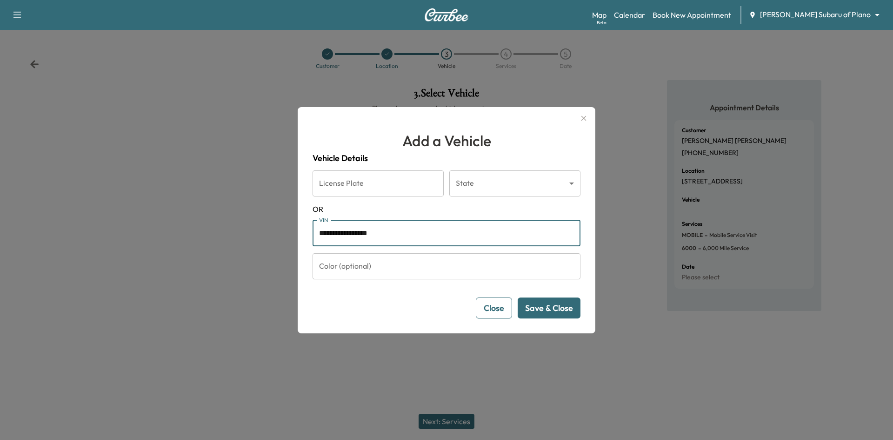
type input "**********"
click at [563, 308] on button "Save & Close" at bounding box center [549, 307] width 63 height 21
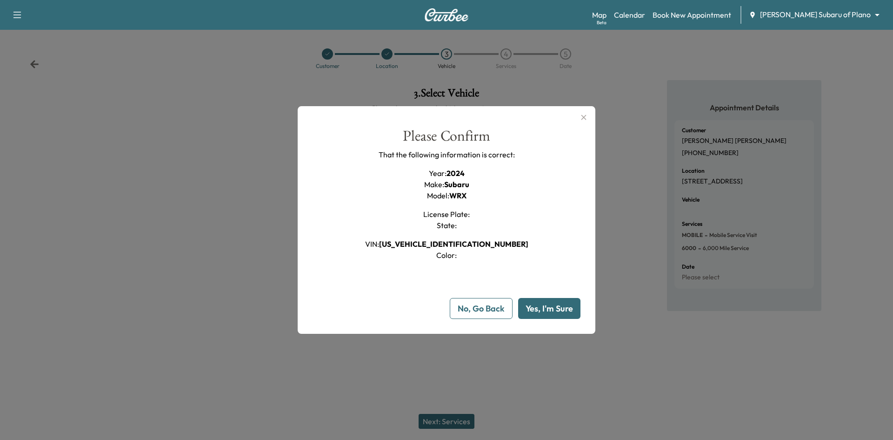
click at [550, 306] on button "Yes, I'm Sure" at bounding box center [549, 308] width 62 height 21
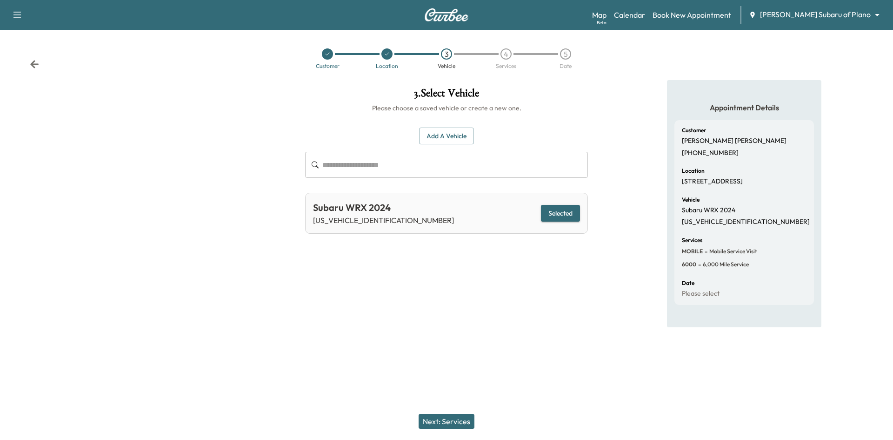
click at [469, 417] on button "Next: Services" at bounding box center [447, 421] width 56 height 15
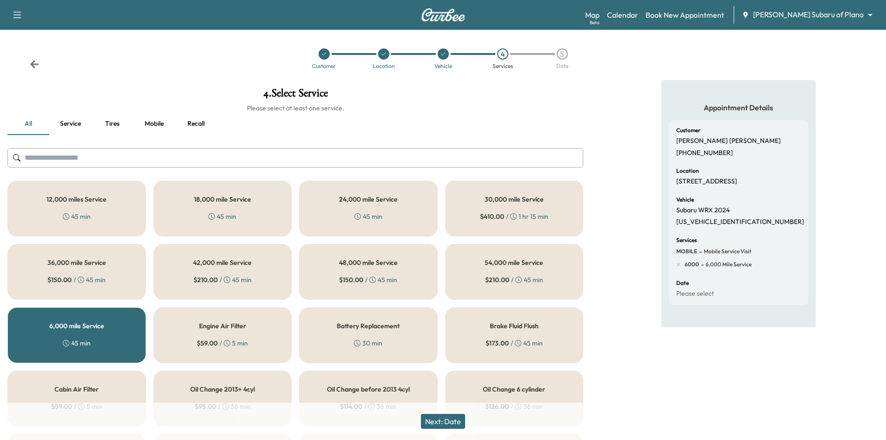
click at [324, 56] on icon at bounding box center [325, 54] width 6 height 6
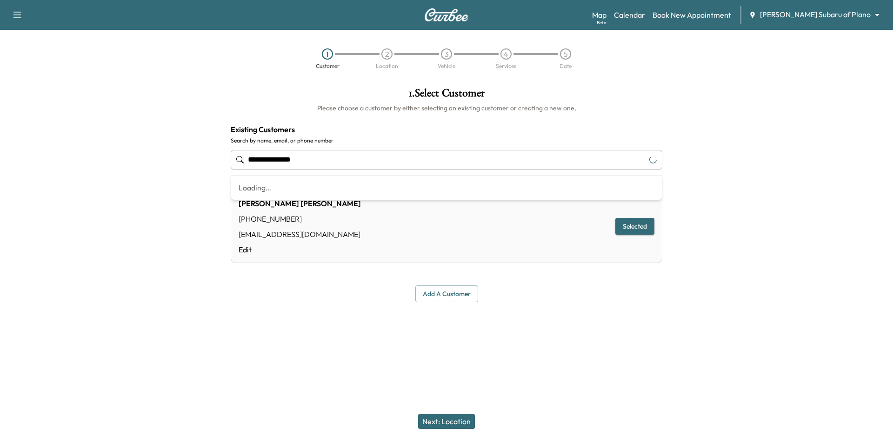
drag, startPoint x: 320, startPoint y: 162, endPoint x: 147, endPoint y: 147, distance: 173.8
click at [147, 146] on div "**********" at bounding box center [446, 194] width 893 height 229
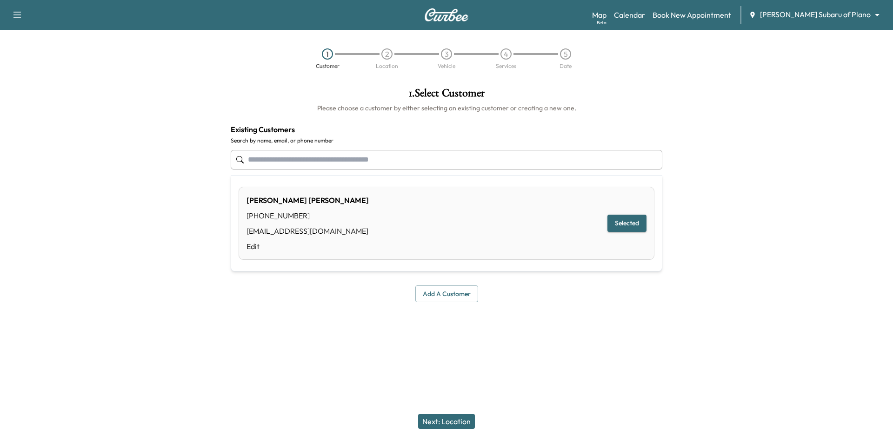
click at [625, 221] on button "Selected" at bounding box center [627, 223] width 39 height 17
type input "**********"
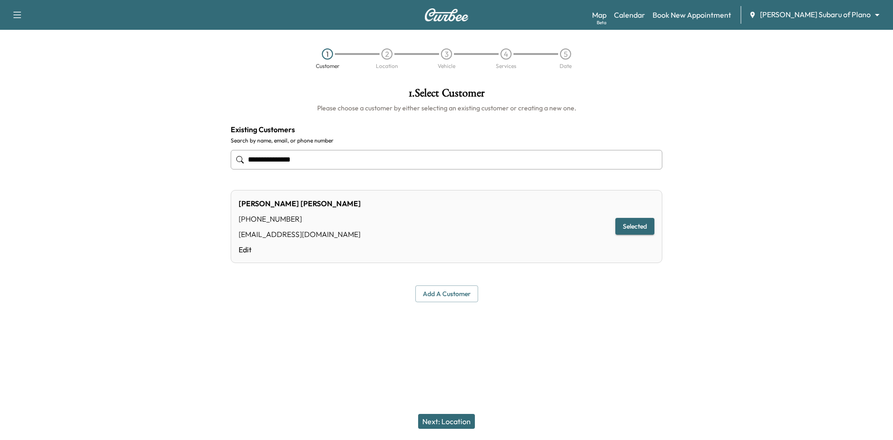
click at [438, 420] on button "Next: Location" at bounding box center [446, 421] width 57 height 15
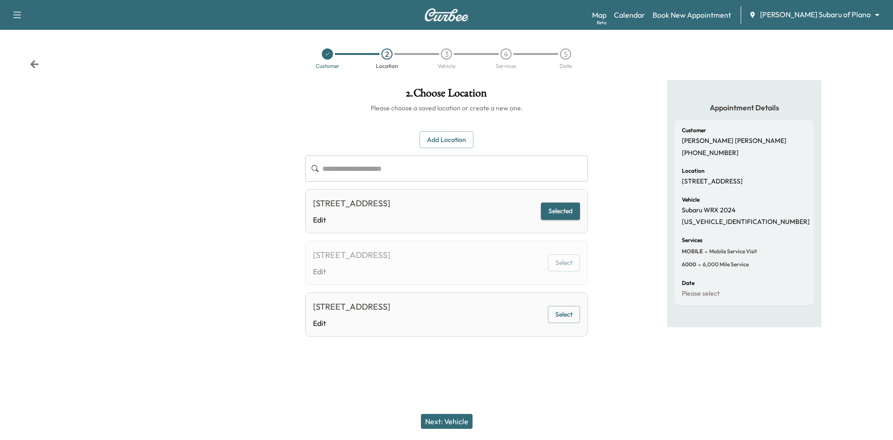
drag, startPoint x: 435, startPoint y: 422, endPoint x: 437, endPoint y: 416, distance: 6.2
click at [435, 422] on button "Next: Vehicle" at bounding box center [447, 421] width 52 height 15
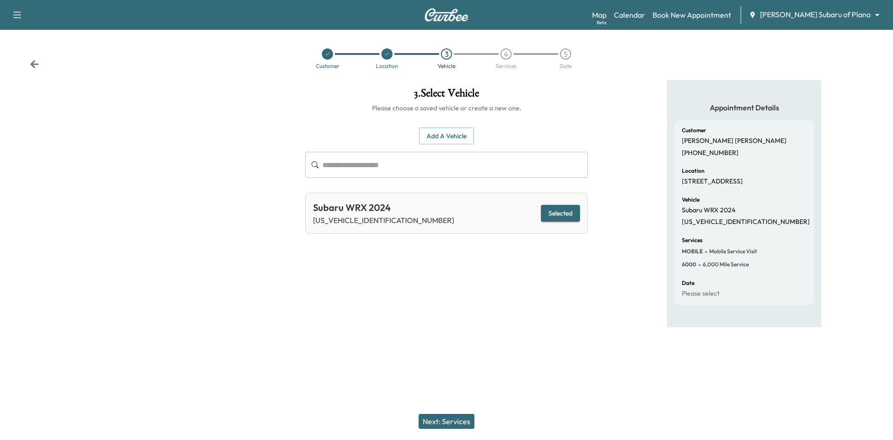
click at [550, 217] on button "Selected" at bounding box center [560, 213] width 39 height 17
click at [460, 423] on button "Next: Services" at bounding box center [447, 421] width 56 height 15
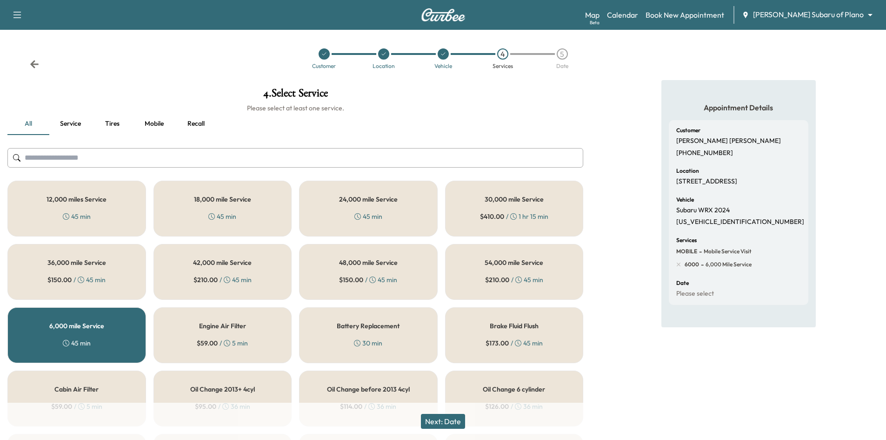
drag, startPoint x: 440, startPoint y: 424, endPoint x: 448, endPoint y: 332, distance: 92.4
click at [440, 423] on button "Next: Date" at bounding box center [443, 421] width 44 height 15
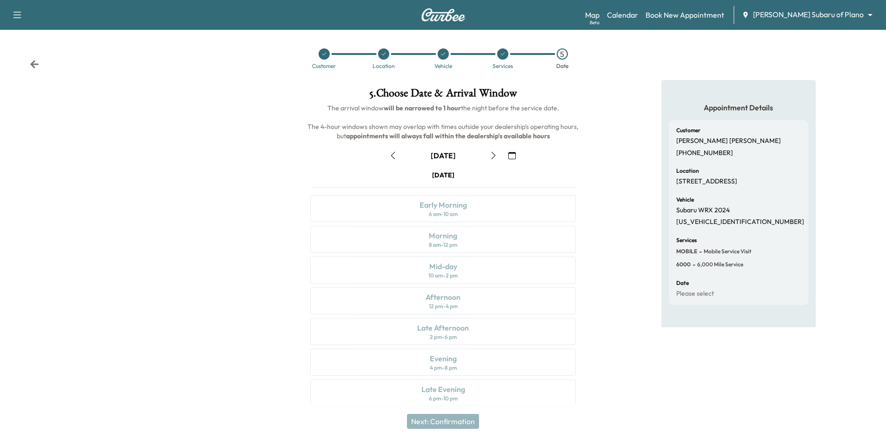
click at [384, 56] on icon at bounding box center [384, 54] width 6 height 6
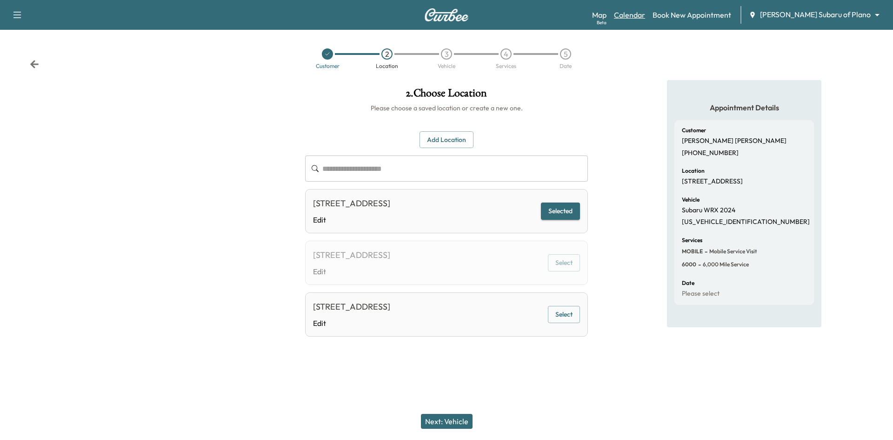
click at [645, 12] on link "Calendar" at bounding box center [629, 14] width 31 height 11
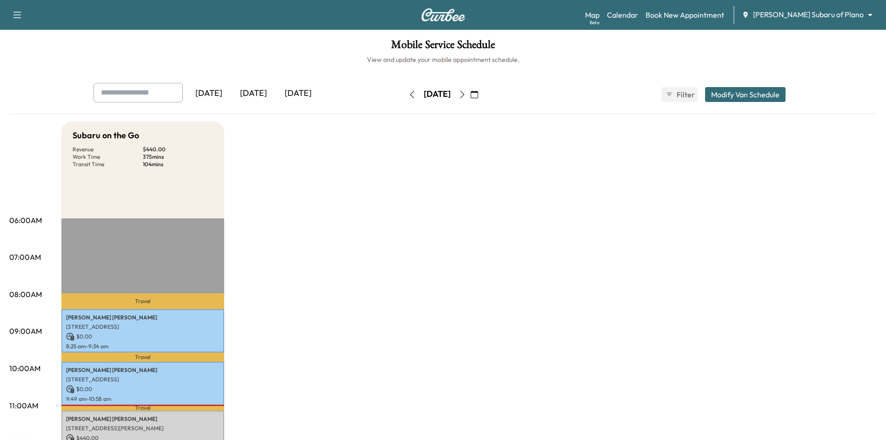
click at [259, 93] on div "[DATE]" at bounding box center [253, 93] width 45 height 21
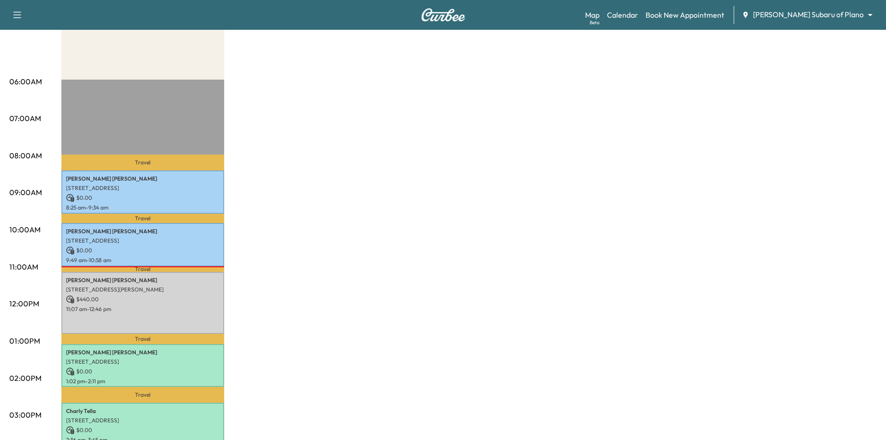
scroll to position [140, 0]
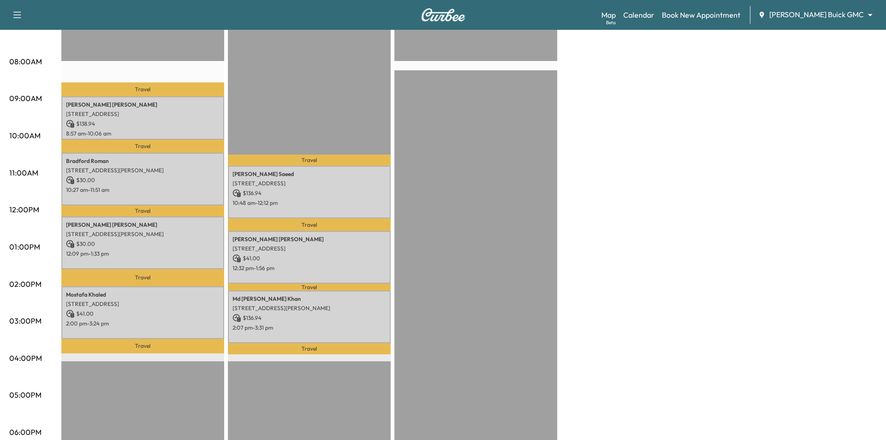
scroll to position [233, 0]
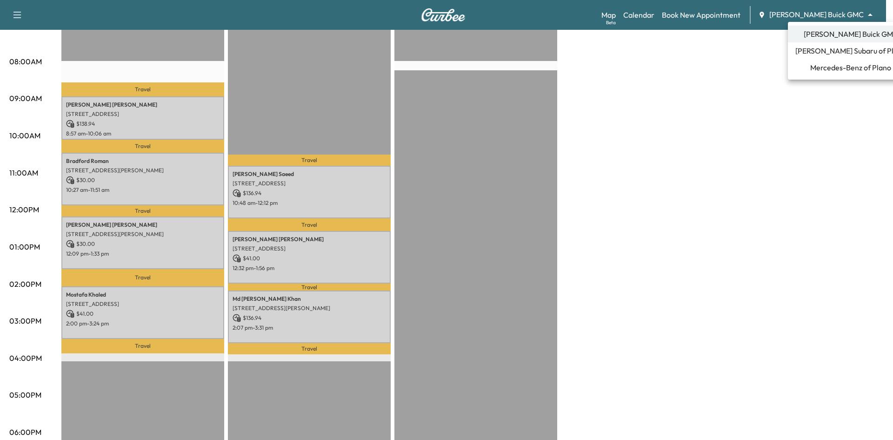
click at [845, 53] on span "[PERSON_NAME] Subaru of Plano" at bounding box center [851, 50] width 111 height 11
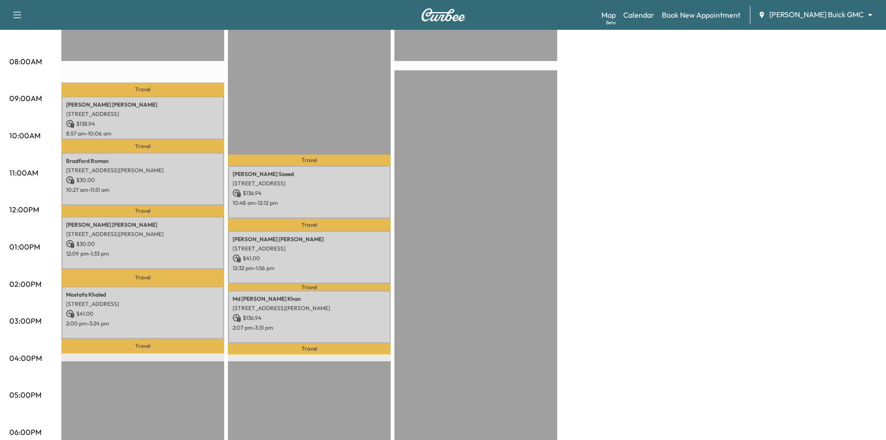
scroll to position [0, 0]
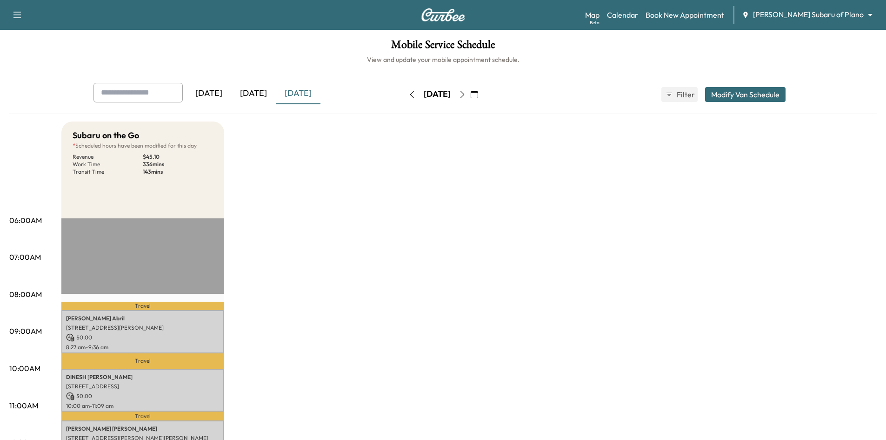
click at [466, 93] on icon "button" at bounding box center [462, 94] width 7 height 7
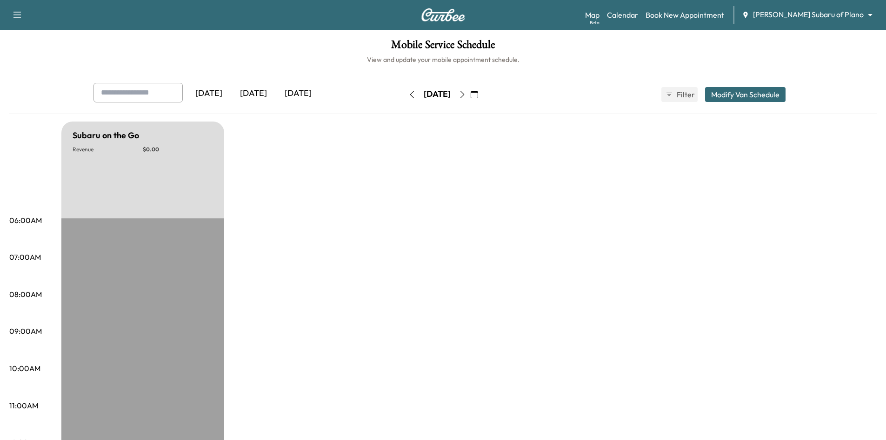
click at [470, 93] on button "button" at bounding box center [463, 94] width 16 height 15
click at [478, 91] on icon "button" at bounding box center [474, 94] width 7 height 7
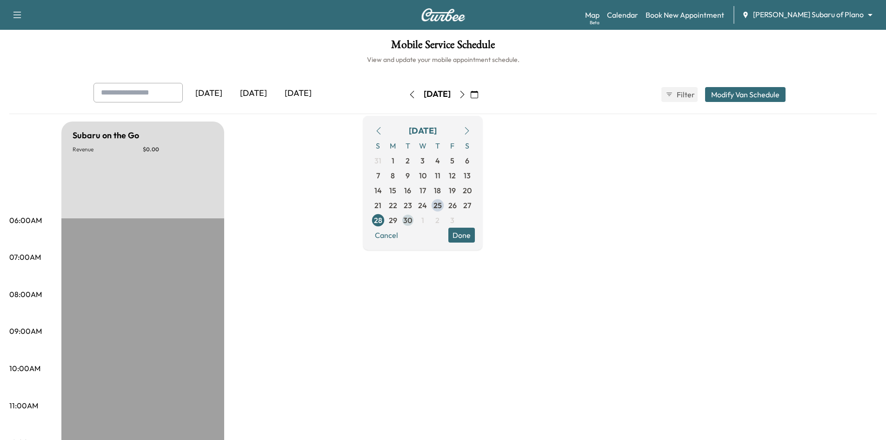
click at [412, 219] on span "30" at bounding box center [407, 220] width 9 height 11
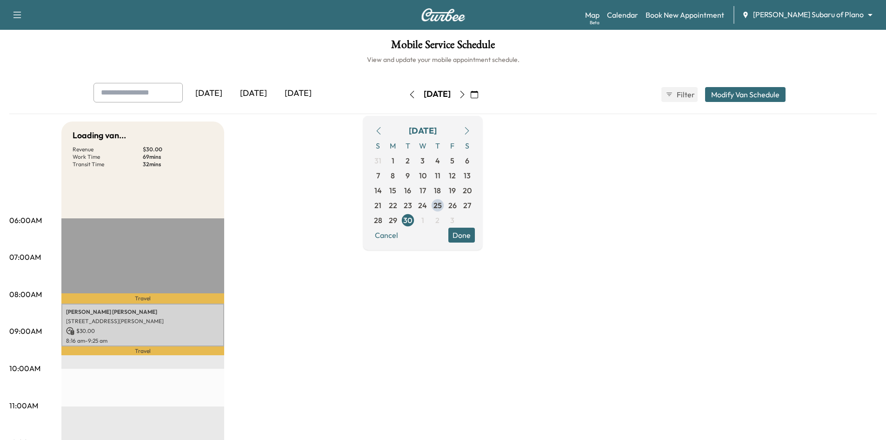
drag, startPoint x: 352, startPoint y: 188, endPoint x: 297, endPoint y: 260, distance: 90.3
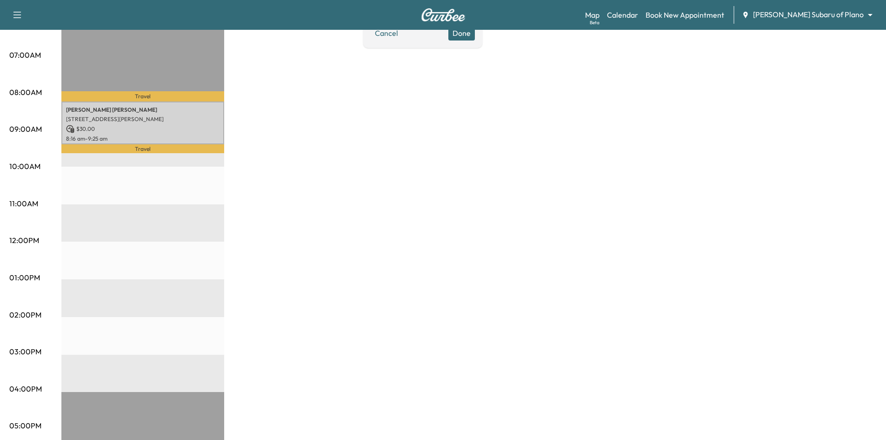
scroll to position [186, 0]
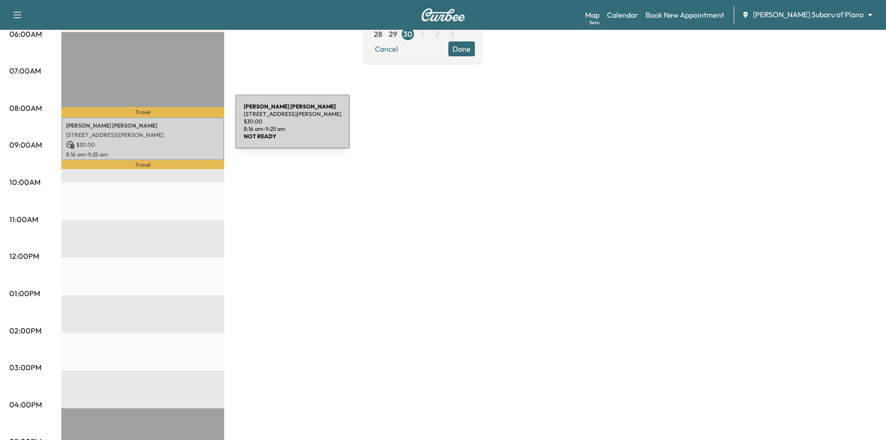
click at [178, 133] on p "8649 SCOTT CIR, FRISCO, TX 75034, USA" at bounding box center [143, 134] width 154 height 7
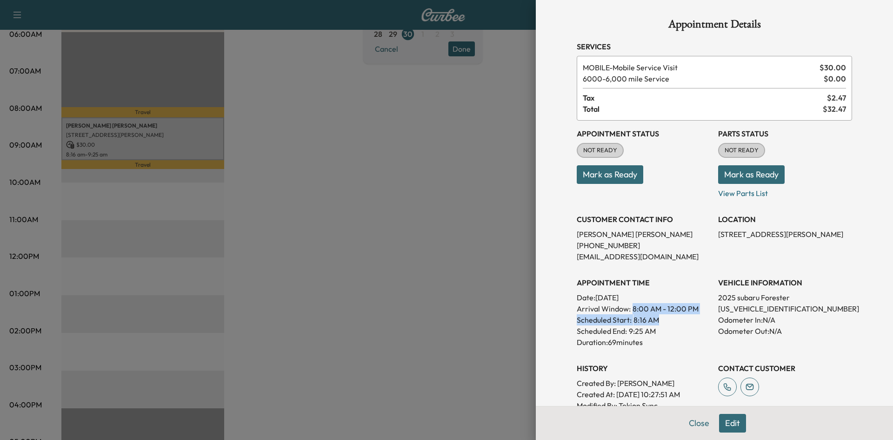
drag, startPoint x: 660, startPoint y: 313, endPoint x: 689, endPoint y: 314, distance: 28.9
click at [689, 314] on div "APPOINTMENT TIME Date: Tuesday Sep. 30, 2025 Arrival Window: 8:00 AM - 12:00 PM…" at bounding box center [644, 308] width 134 height 78
click at [683, 321] on div "Scheduled Start: 8:16 AM" at bounding box center [644, 319] width 134 height 11
click at [322, 279] on div at bounding box center [446, 220] width 893 height 440
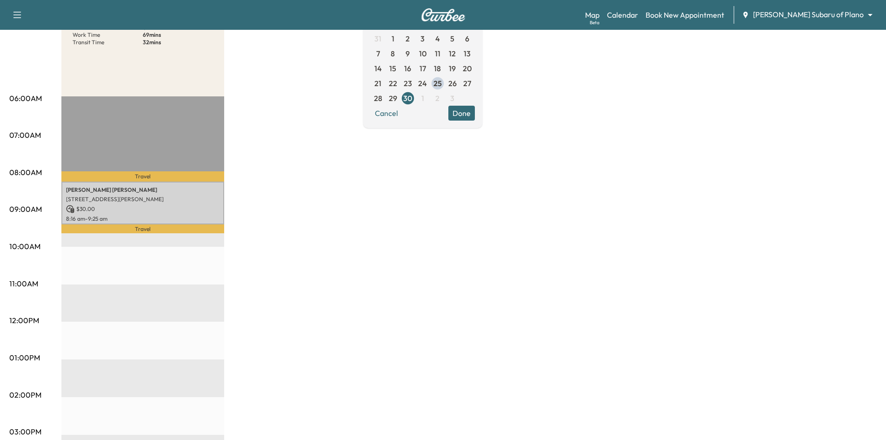
scroll to position [0, 0]
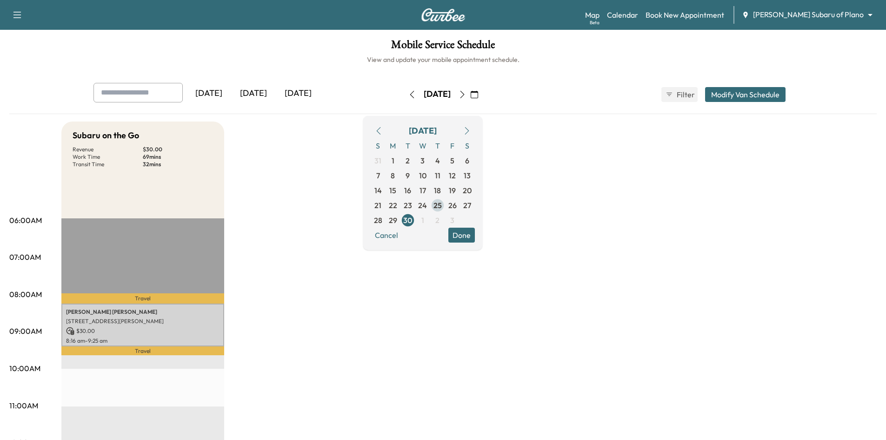
click at [442, 204] on span "25" at bounding box center [438, 205] width 8 height 11
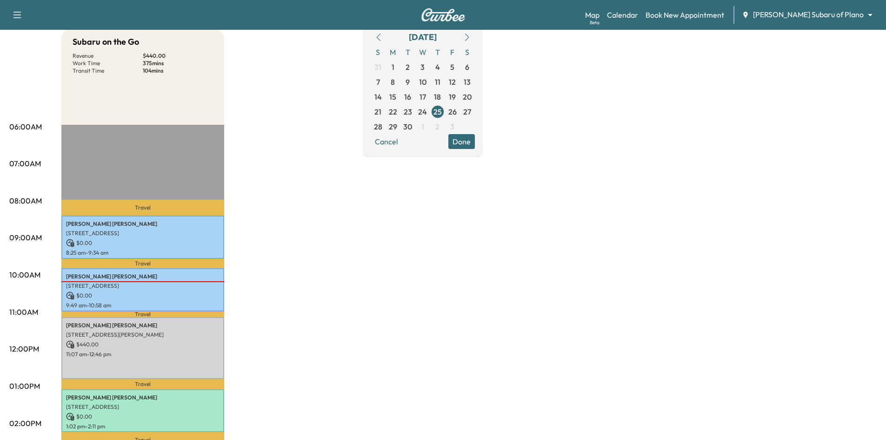
scroll to position [93, 0]
click at [457, 113] on span "26" at bounding box center [453, 112] width 8 height 11
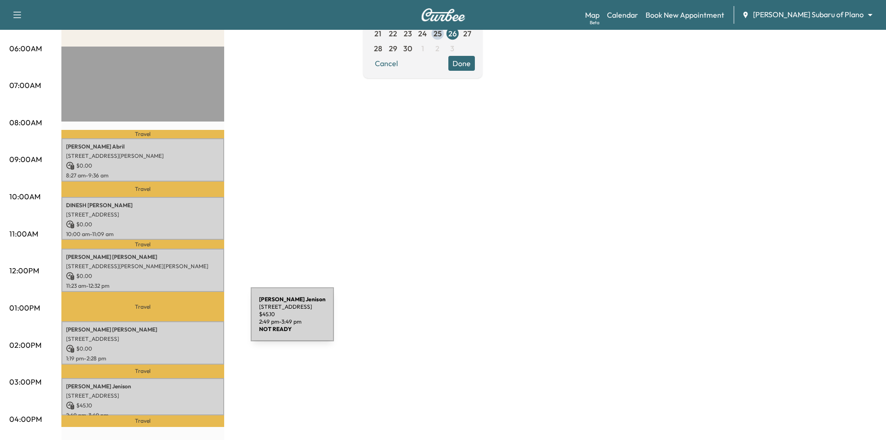
scroll to position [140, 0]
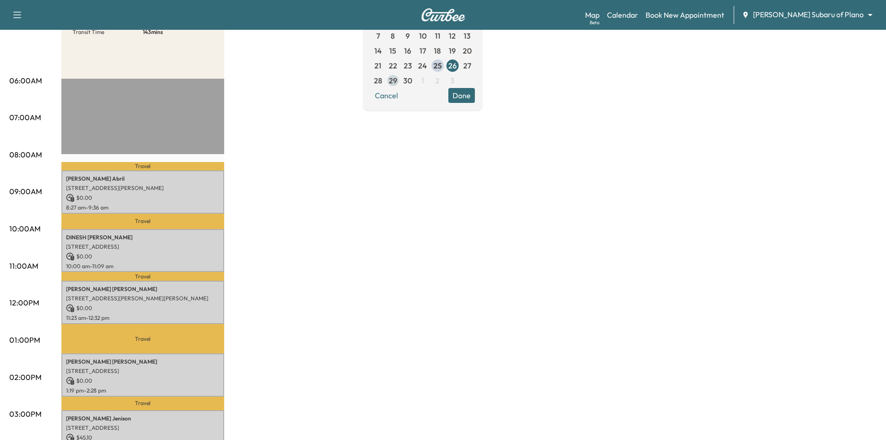
click at [397, 80] on span "29" at bounding box center [393, 80] width 8 height 11
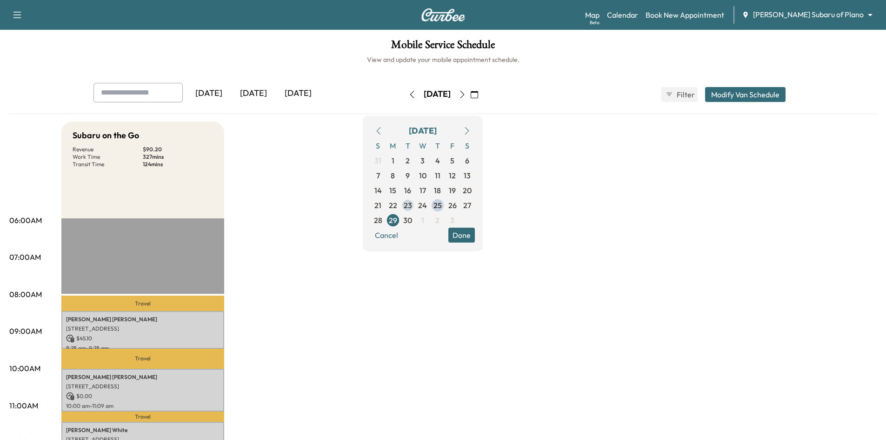
drag, startPoint x: 440, startPoint y: 203, endPoint x: 446, endPoint y: 201, distance: 6.7
click at [412, 203] on span "23" at bounding box center [408, 205] width 8 height 11
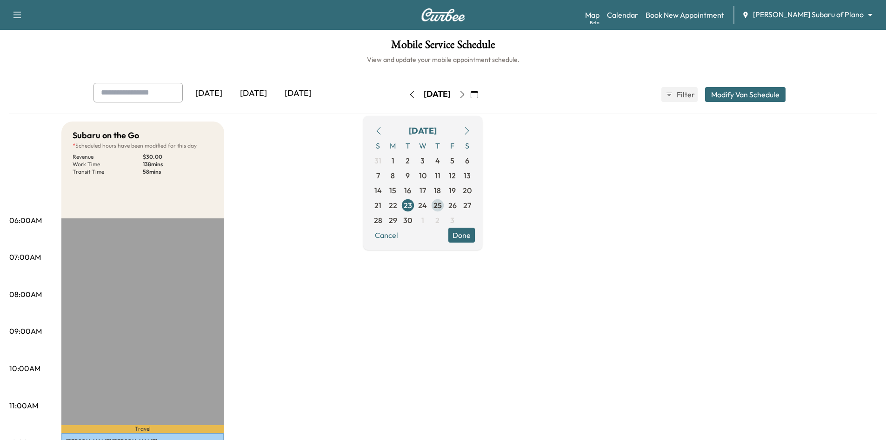
click at [445, 205] on span "25" at bounding box center [437, 205] width 15 height 15
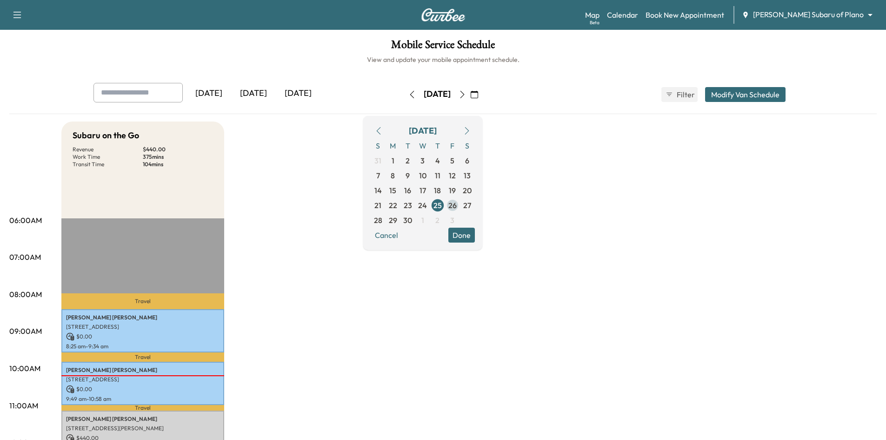
click at [457, 208] on span "26" at bounding box center [453, 205] width 8 height 11
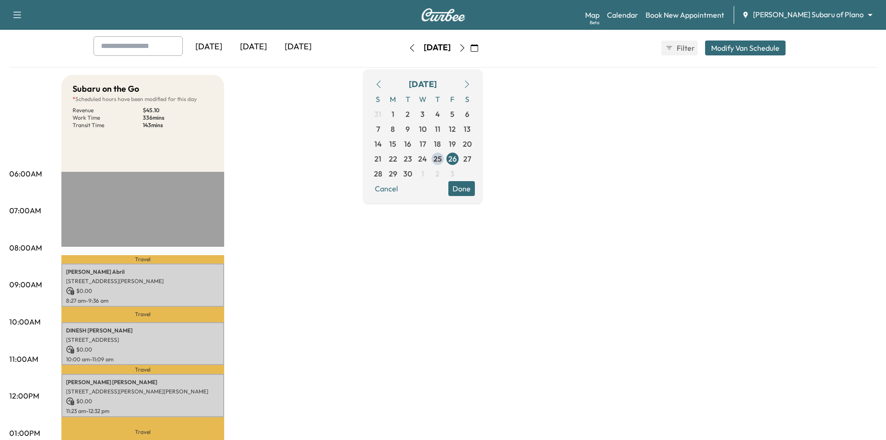
scroll to position [186, 0]
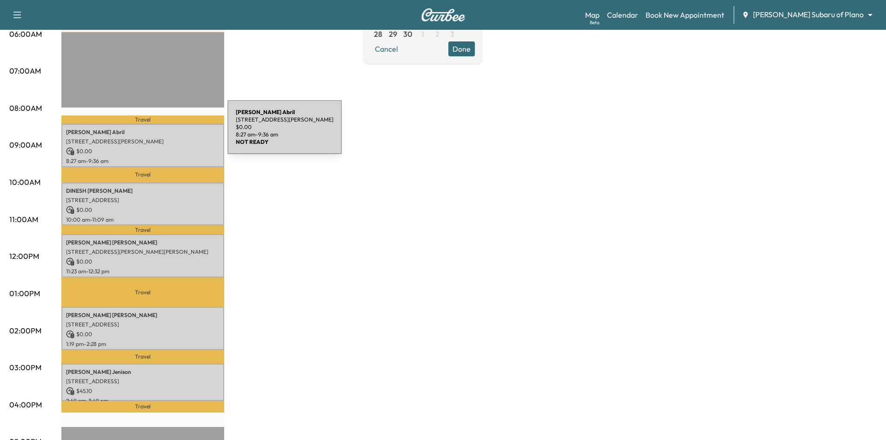
click at [158, 133] on p "Paige Abril" at bounding box center [143, 131] width 154 height 7
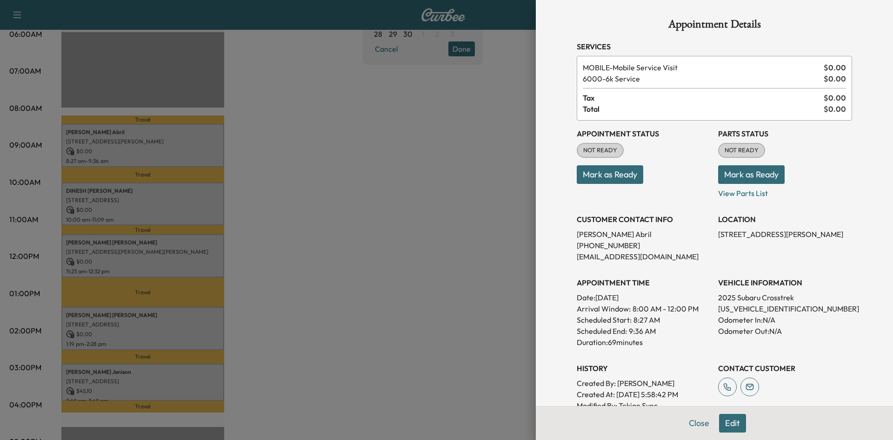
click at [133, 207] on div at bounding box center [446, 220] width 893 height 440
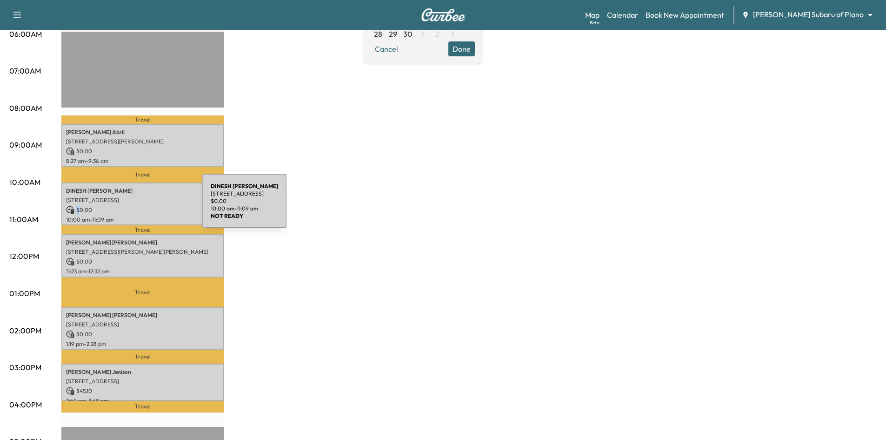
click at [133, 206] on p "$ 0.00" at bounding box center [143, 210] width 154 height 8
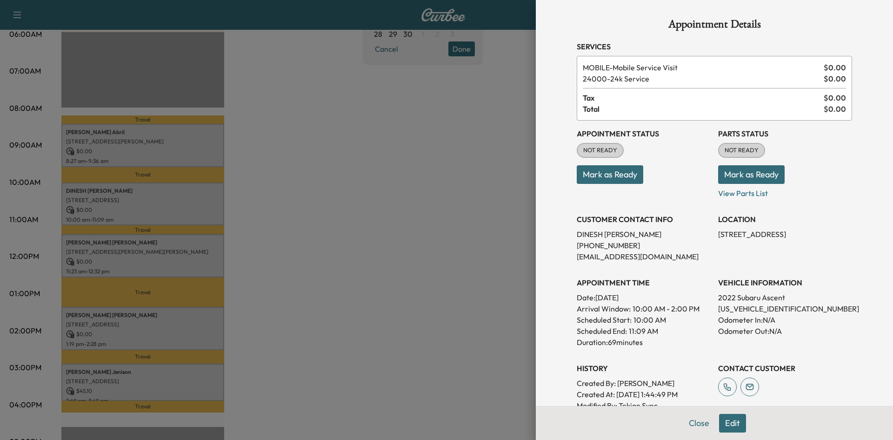
click at [149, 253] on div at bounding box center [446, 220] width 893 height 440
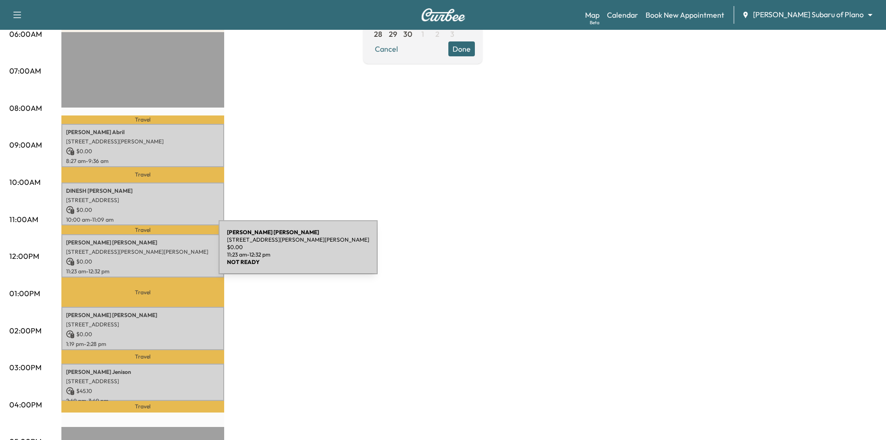
click at [149, 253] on p "2916 Brady Starr Dr, Aubrey, TX 76227, USA" at bounding box center [143, 251] width 154 height 7
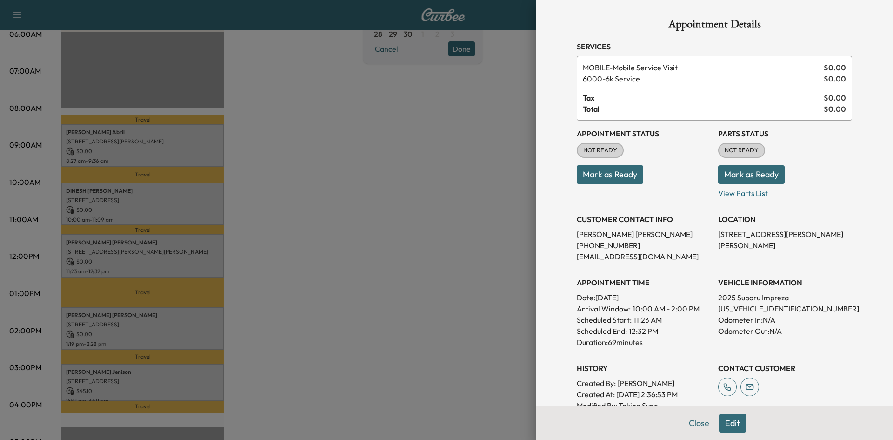
click at [158, 322] on div at bounding box center [446, 220] width 893 height 440
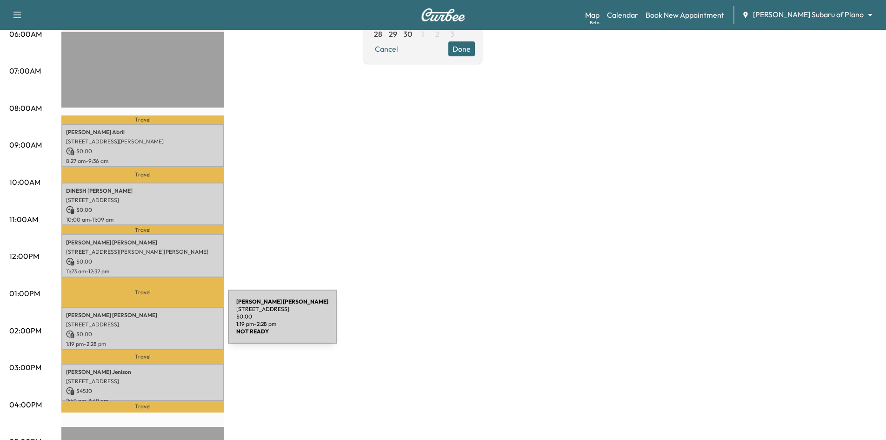
click at [158, 322] on p "605 Windsor Drive, Allen, TX 75002, United States of America" at bounding box center [143, 324] width 154 height 7
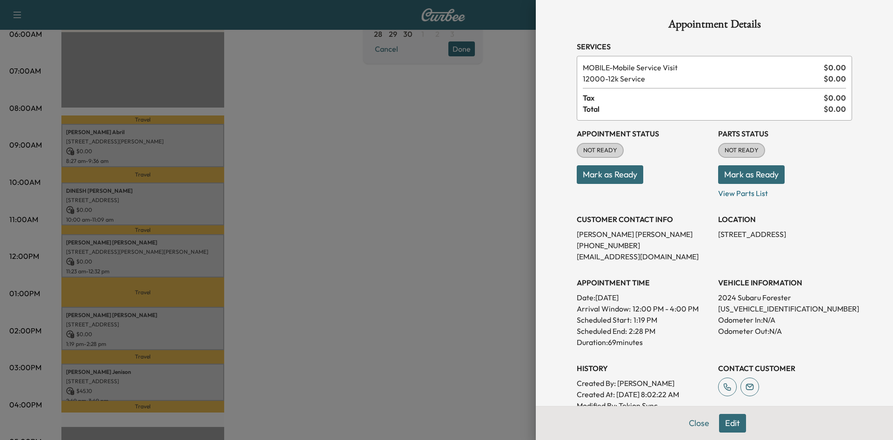
click at [169, 380] on div at bounding box center [446, 220] width 893 height 440
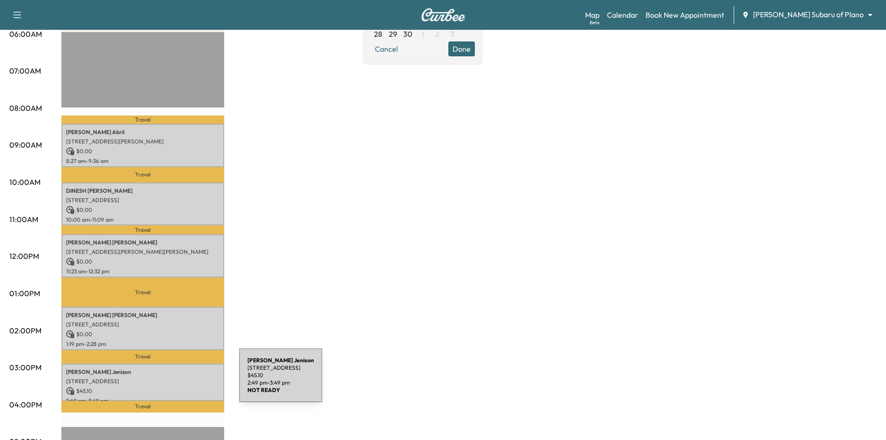
click at [169, 381] on p "1303 cherokee Drive, RICHARDSON, TX 75080, United States of America" at bounding box center [143, 380] width 154 height 7
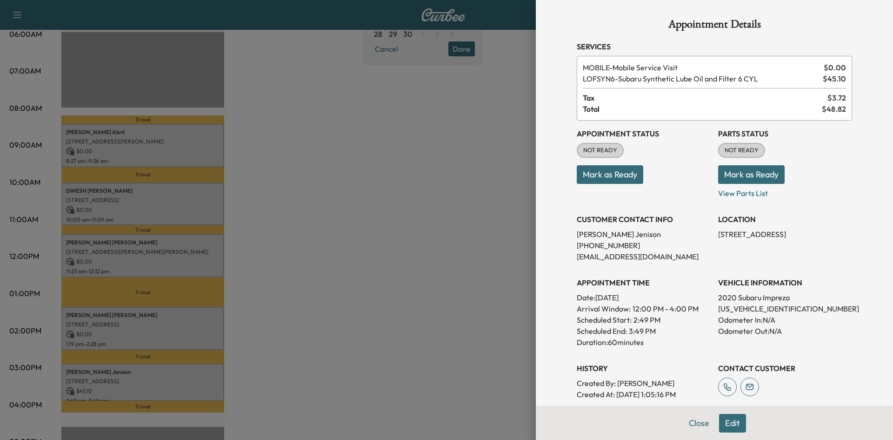
click at [265, 278] on div at bounding box center [446, 220] width 893 height 440
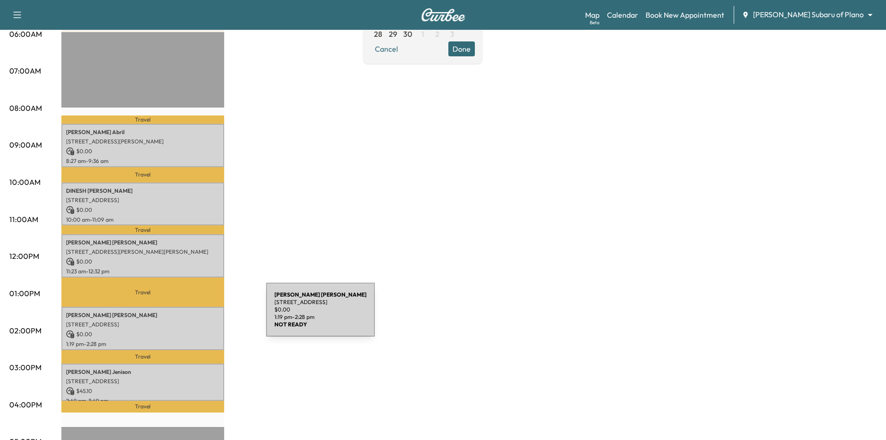
click at [196, 315] on p "JENNIFER GARCIA" at bounding box center [143, 314] width 154 height 7
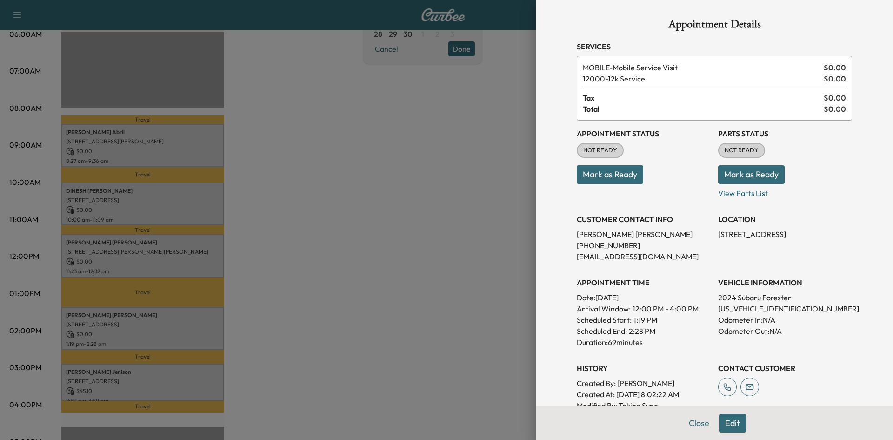
click at [297, 273] on div at bounding box center [446, 220] width 893 height 440
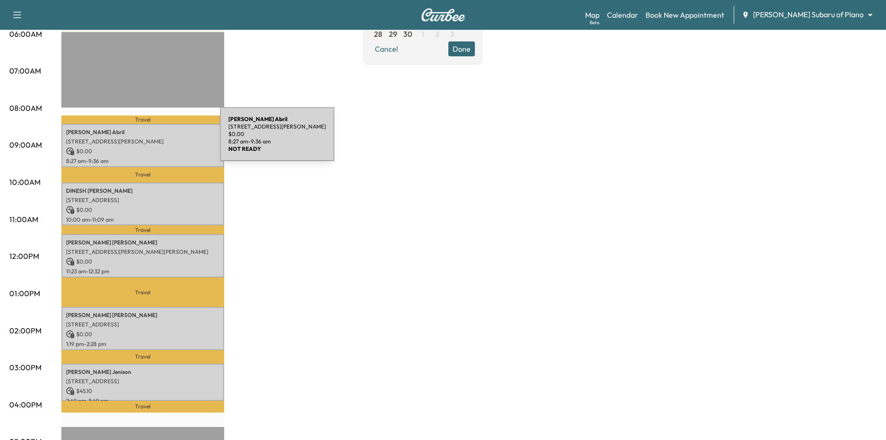
click at [172, 134] on p "Paige Abril" at bounding box center [143, 131] width 154 height 7
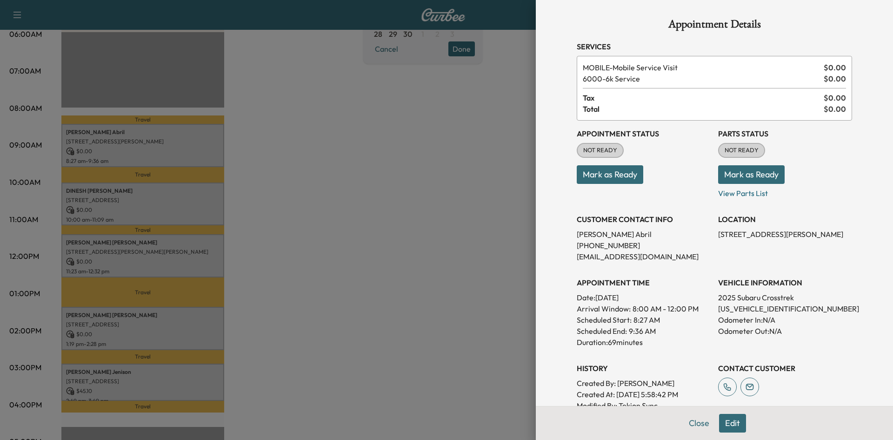
click at [176, 193] on div at bounding box center [446, 220] width 893 height 440
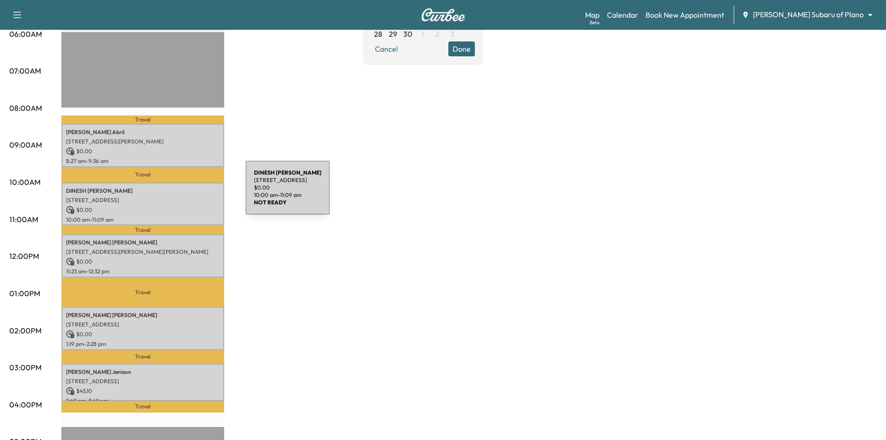
click at [177, 193] on div "DINESH KRISHNA 3312 LAYLA CREEK DR, Lakewood Village, TX 75068, US $ 0.00 10:00…" at bounding box center [142, 203] width 163 height 43
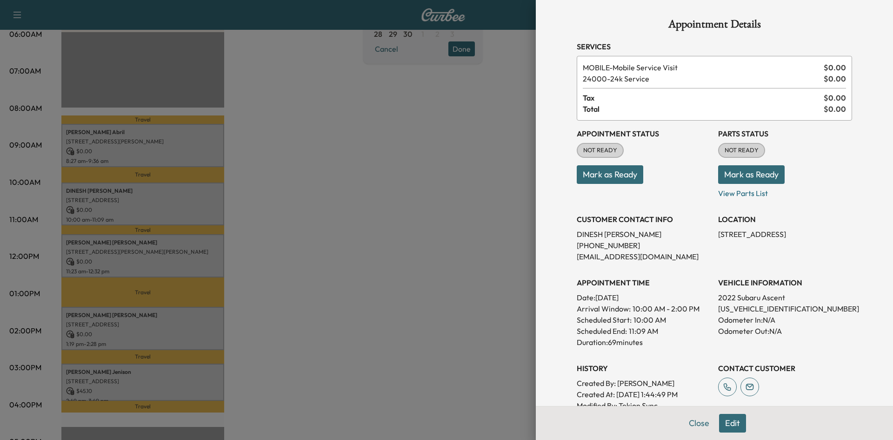
click at [185, 246] on div at bounding box center [446, 220] width 893 height 440
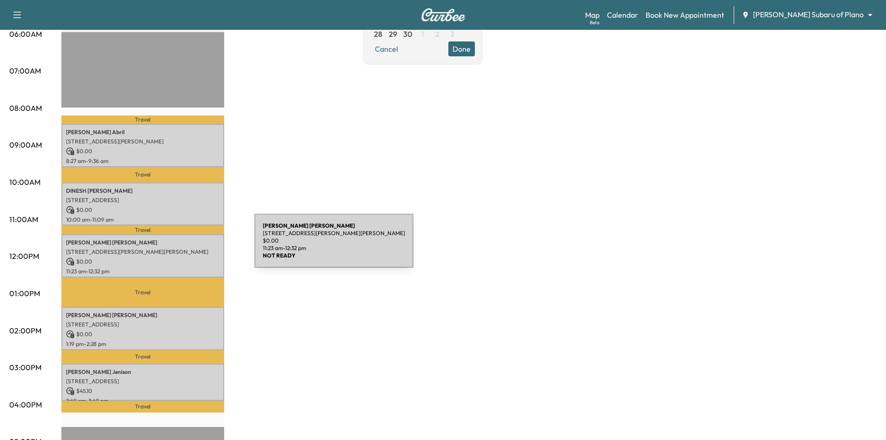
click at [185, 248] on p "2916 Brady Starr Dr, Aubrey, TX 76227, USA" at bounding box center [143, 251] width 154 height 7
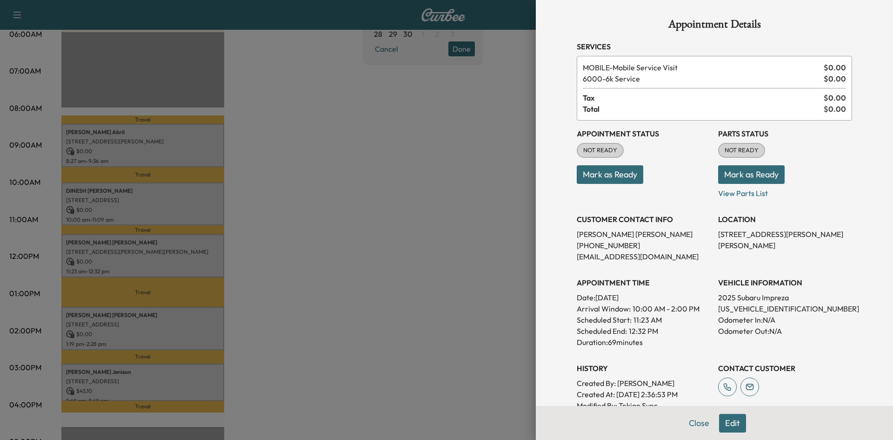
click at [187, 245] on div at bounding box center [446, 220] width 893 height 440
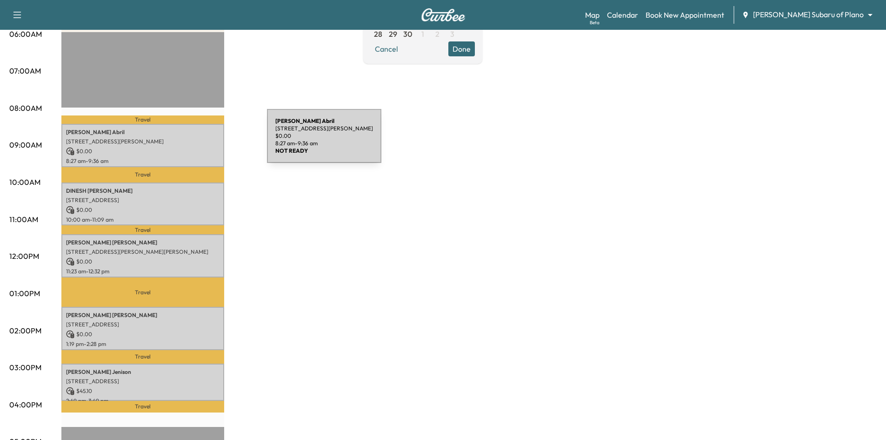
click at [198, 141] on p "9600 Gaylord Pkwy, Frisco, TX 75035, USA" at bounding box center [143, 141] width 154 height 7
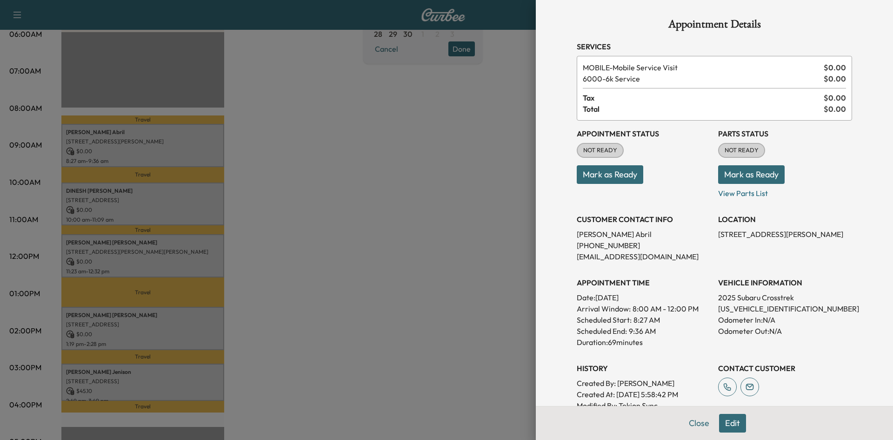
click at [208, 149] on div at bounding box center [446, 220] width 893 height 440
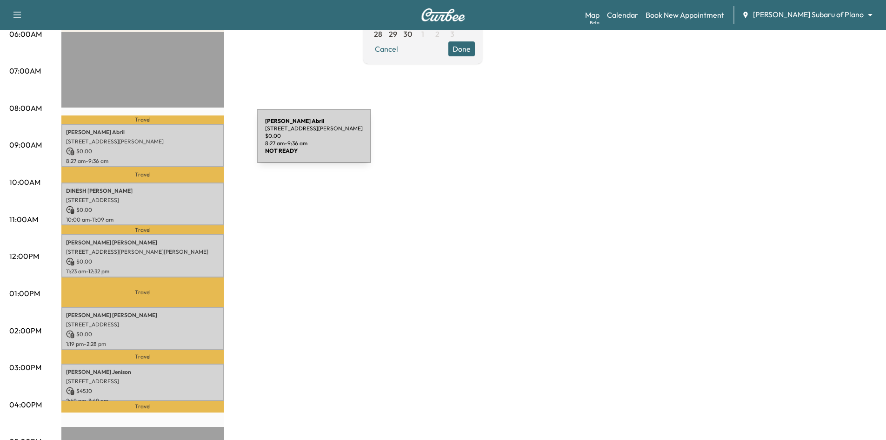
click at [187, 141] on p "9600 Gaylord Pkwy, Frisco, TX 75035, USA" at bounding box center [143, 141] width 154 height 7
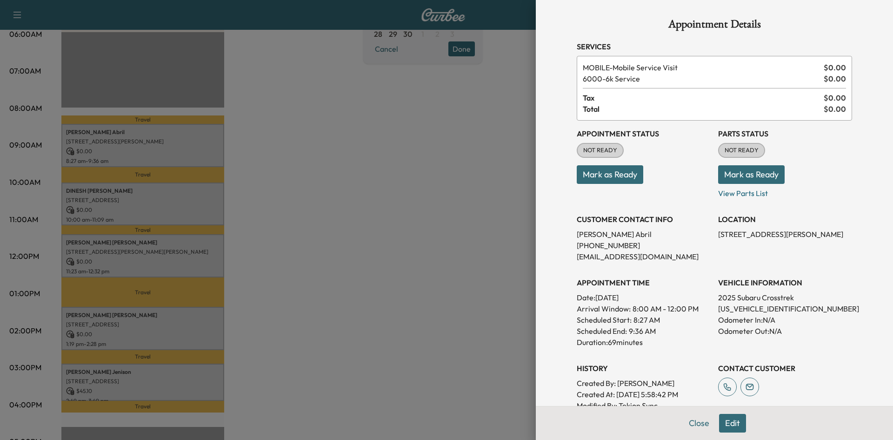
click at [199, 217] on div at bounding box center [446, 220] width 893 height 440
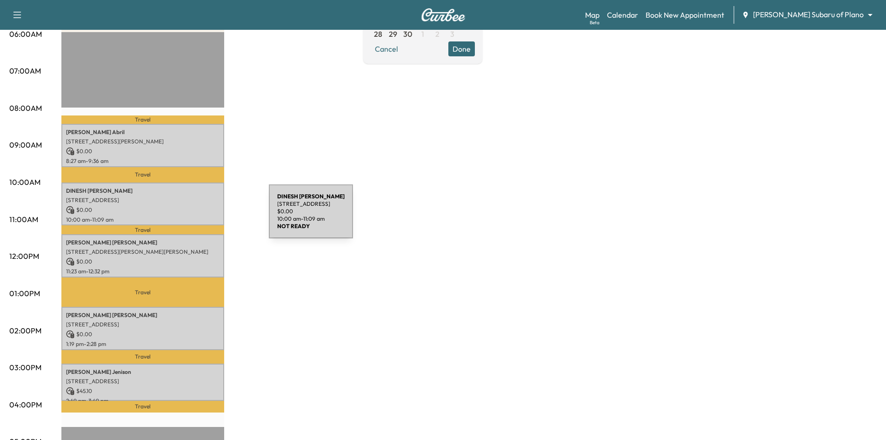
click at [200, 218] on p "10:00 am - 11:09 am" at bounding box center [143, 219] width 154 height 7
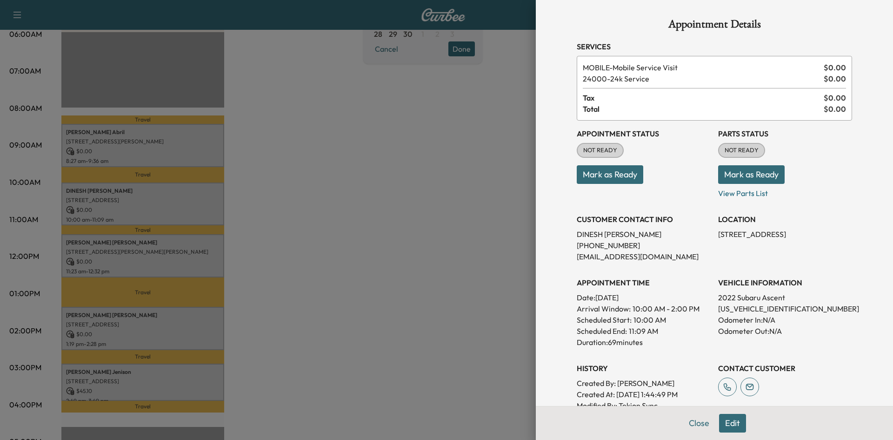
drag, startPoint x: 286, startPoint y: 276, endPoint x: 251, endPoint y: 269, distance: 35.6
click at [285, 276] on div at bounding box center [446, 220] width 893 height 440
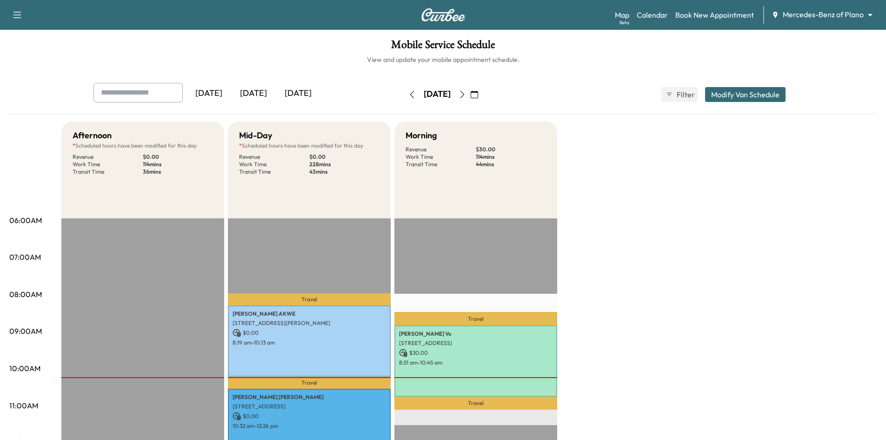
click at [478, 95] on icon "button" at bounding box center [474, 94] width 7 height 7
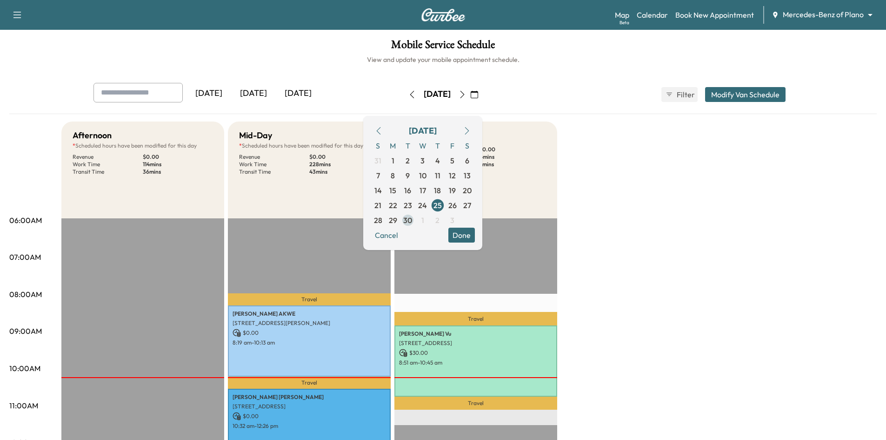
click at [412, 218] on span "30" at bounding box center [407, 220] width 9 height 11
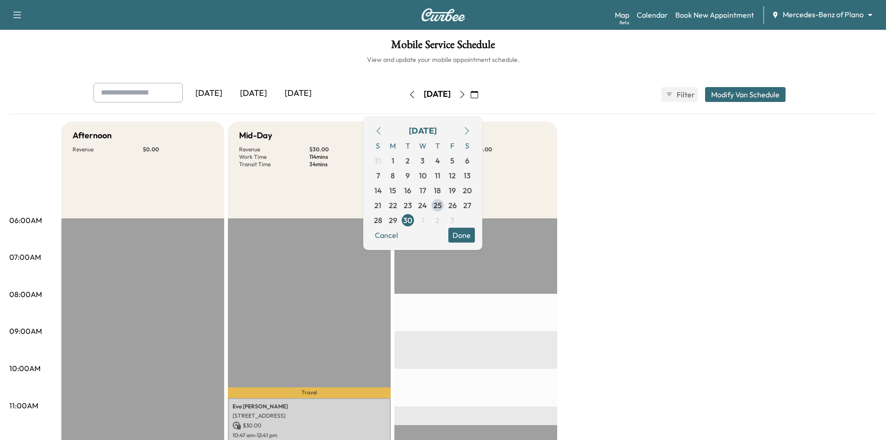
click at [475, 235] on button "Done" at bounding box center [462, 235] width 27 height 15
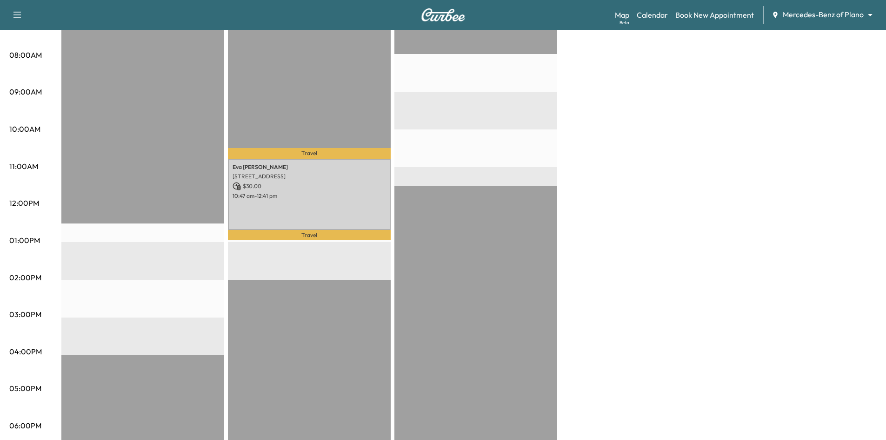
scroll to position [186, 0]
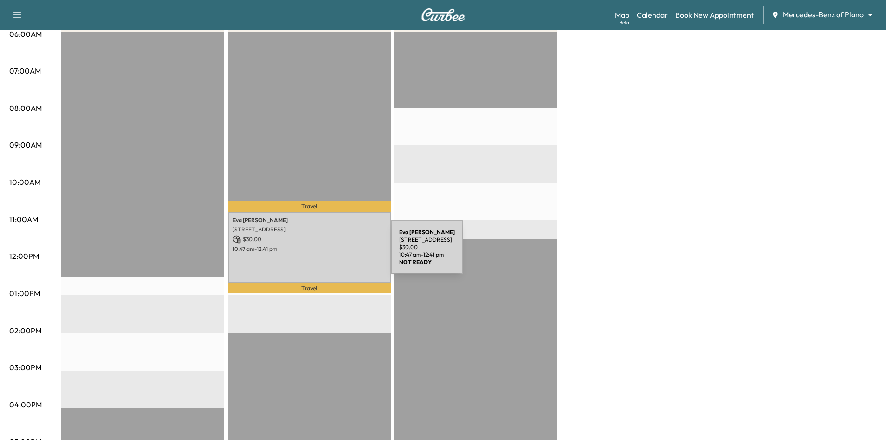
click at [324, 252] on div "Eva Peale 3801 Rainier Rd, Plano, TX 75023, USA $ 30.00 10:47 am - 12:41 pm" at bounding box center [309, 247] width 163 height 71
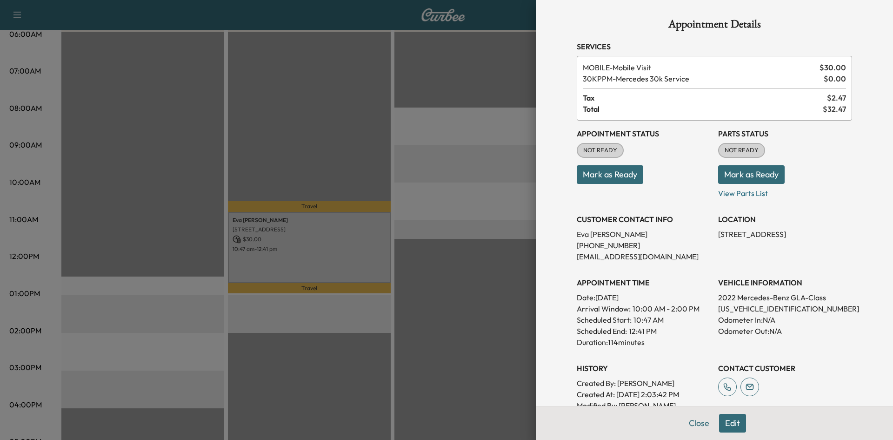
drag, startPoint x: 464, startPoint y: 260, endPoint x: 401, endPoint y: 250, distance: 64.1
click at [465, 260] on div at bounding box center [446, 220] width 893 height 440
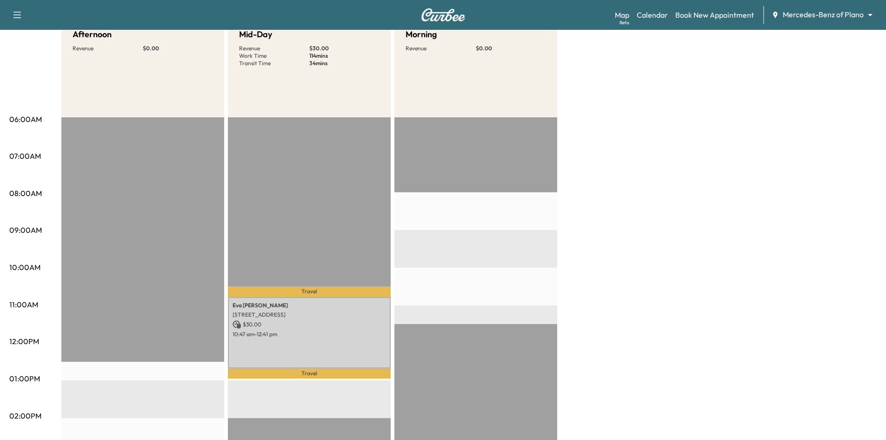
scroll to position [93, 0]
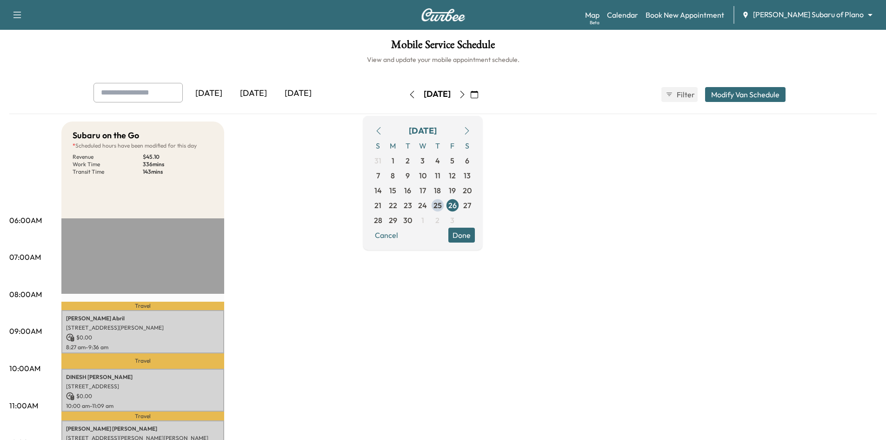
click at [259, 94] on div "[DATE]" at bounding box center [253, 93] width 45 height 21
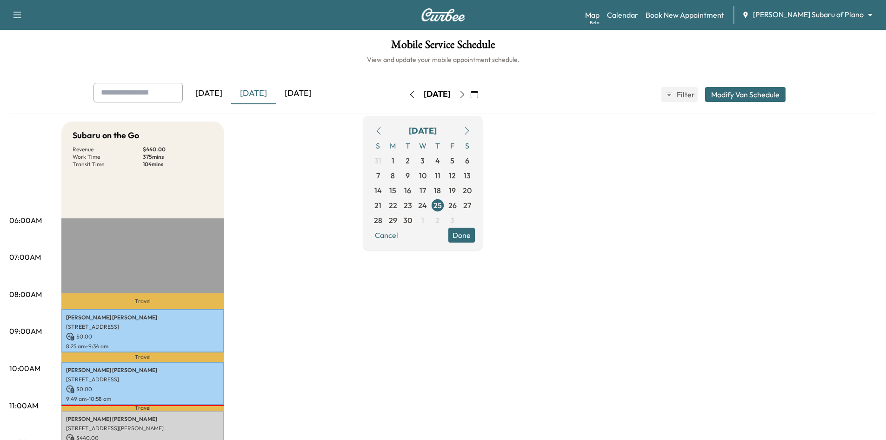
drag, startPoint x: 495, startPoint y: 238, endPoint x: 493, endPoint y: 234, distance: 4.9
click at [475, 237] on button "Done" at bounding box center [462, 235] width 27 height 15
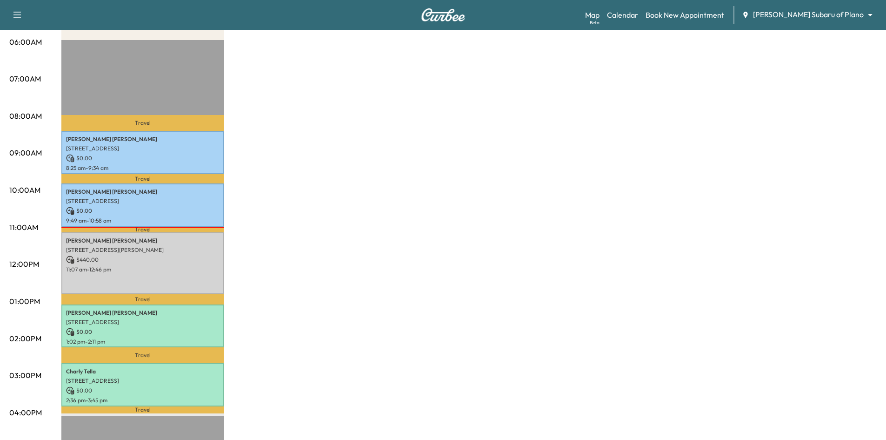
scroll to position [186, 0]
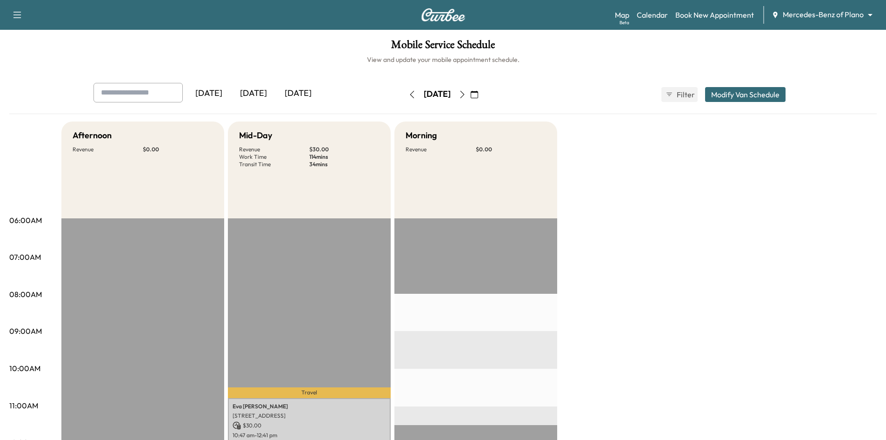
click at [255, 91] on div "[DATE]" at bounding box center [253, 93] width 45 height 21
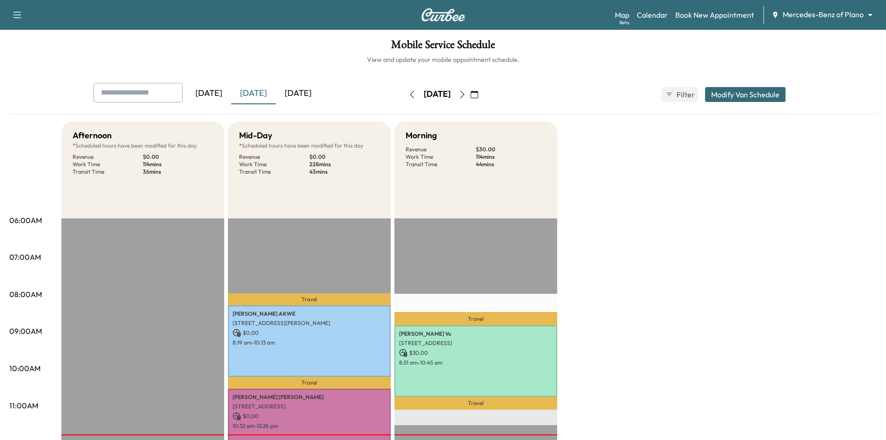
click at [301, 88] on div "[DATE]" at bounding box center [298, 93] width 45 height 21
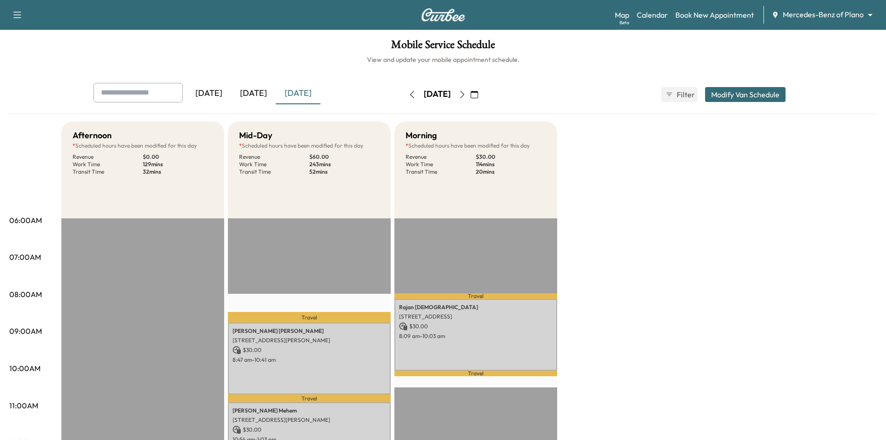
click at [483, 99] on button "button" at bounding box center [475, 94] width 16 height 15
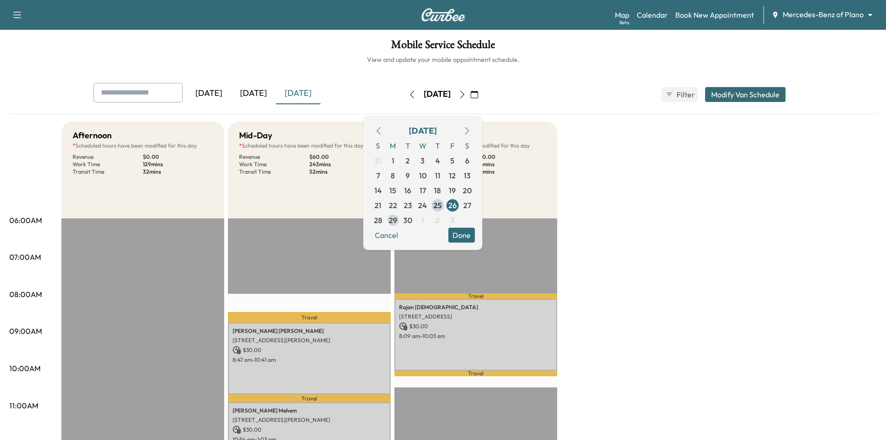
click at [397, 218] on span "29" at bounding box center [393, 220] width 8 height 11
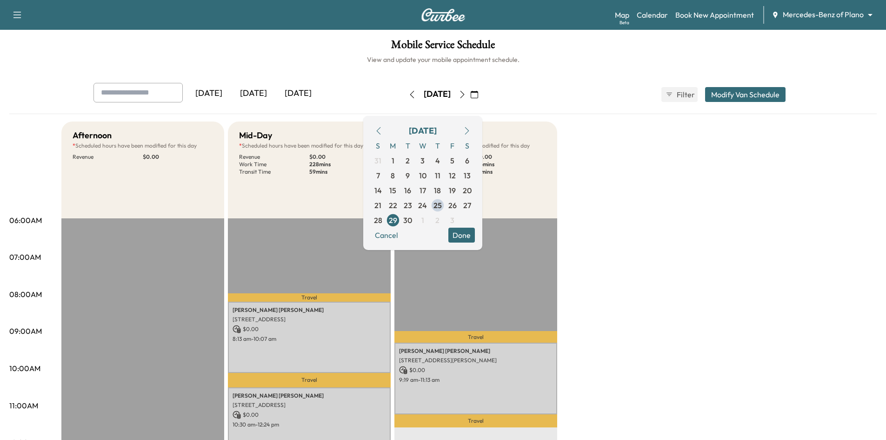
click at [316, 68] on div "Mobile Service Schedule View and update your mobile appointment schedule. Yeste…" at bounding box center [443, 429] width 886 height 799
click at [475, 242] on button "Done" at bounding box center [462, 235] width 27 height 15
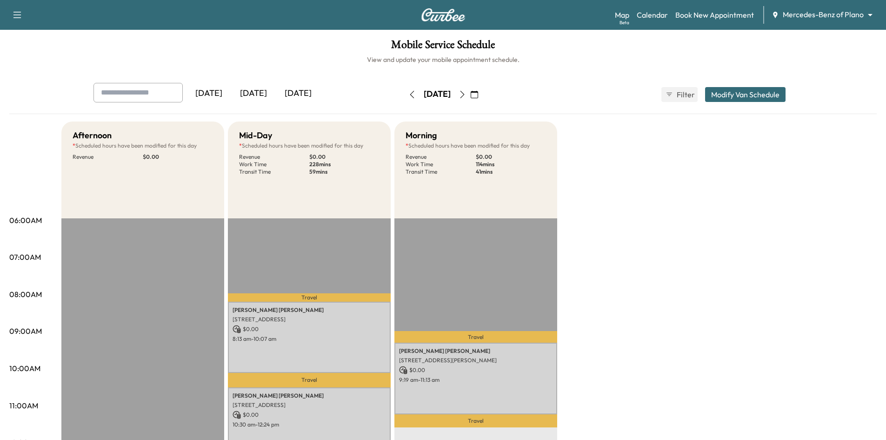
click at [305, 95] on div "[DATE]" at bounding box center [298, 93] width 45 height 21
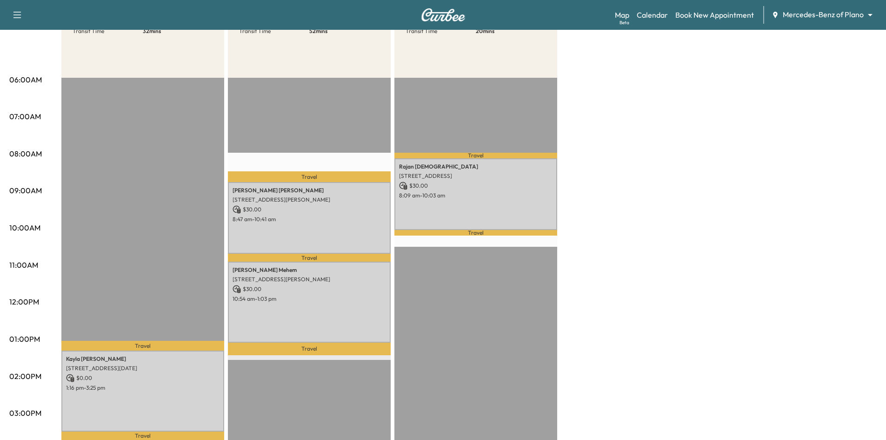
scroll to position [47, 0]
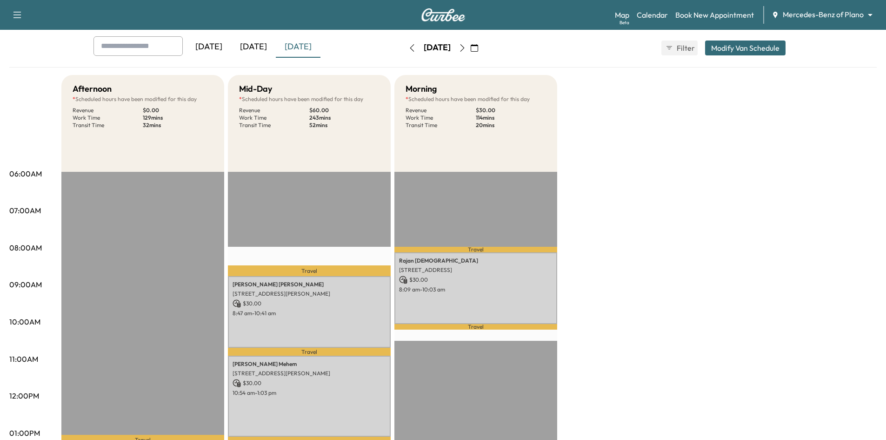
click at [260, 44] on div "[DATE]" at bounding box center [253, 46] width 45 height 21
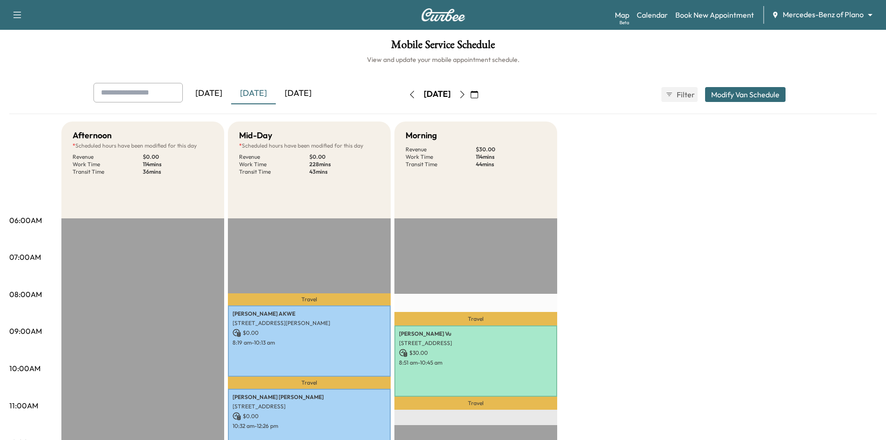
click at [218, 94] on div "[DATE]" at bounding box center [209, 93] width 45 height 21
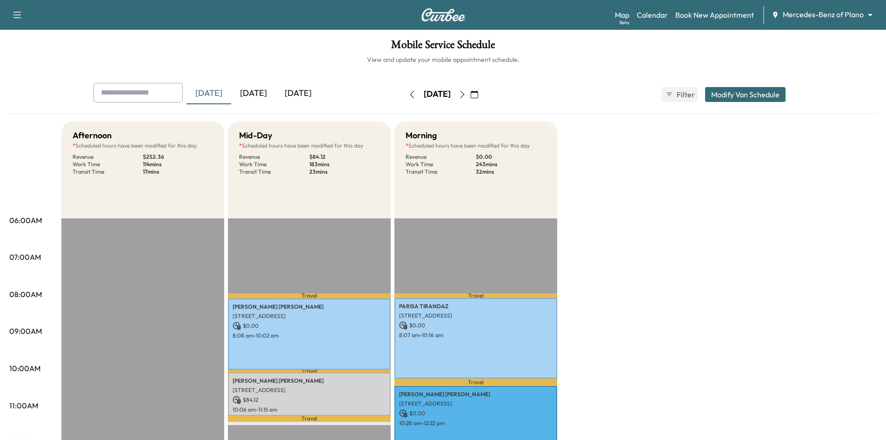
click at [409, 95] on icon "button" at bounding box center [412, 94] width 7 height 7
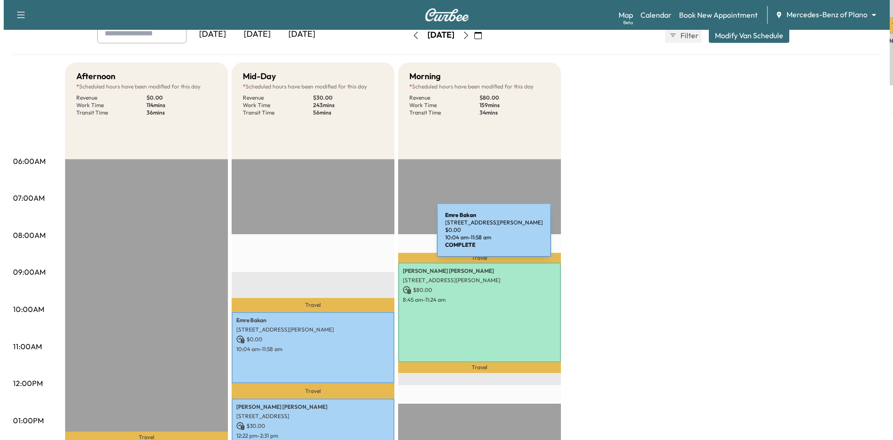
scroll to position [186, 0]
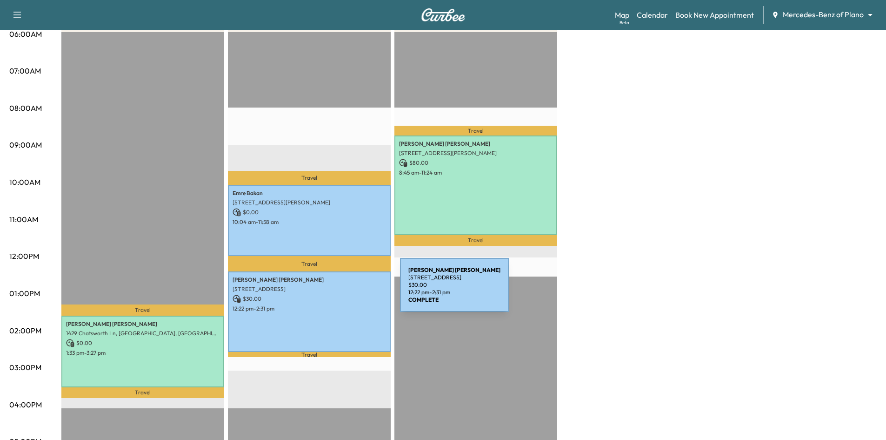
click at [330, 290] on div "Kuntal Joardar 5124 Water Haven Ln, Plano, TX 75093, USA $ 30.00 12:22 pm - 2:3…" at bounding box center [309, 311] width 163 height 81
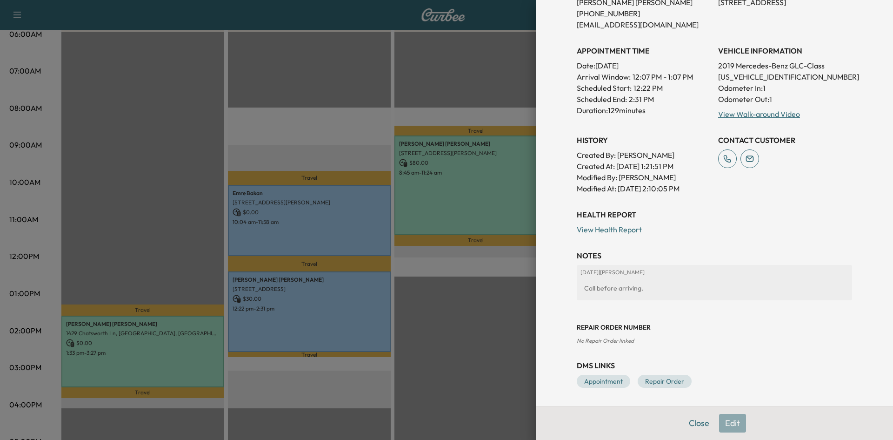
scroll to position [217, 0]
click at [744, 77] on p "WDC0G4JBXKV134081" at bounding box center [785, 76] width 134 height 11
copy p "WDC0G4JBXKV134081"
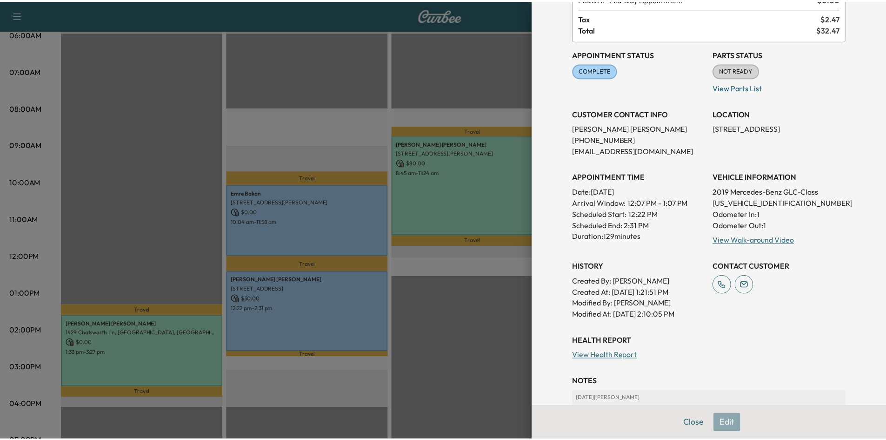
scroll to position [78, 0]
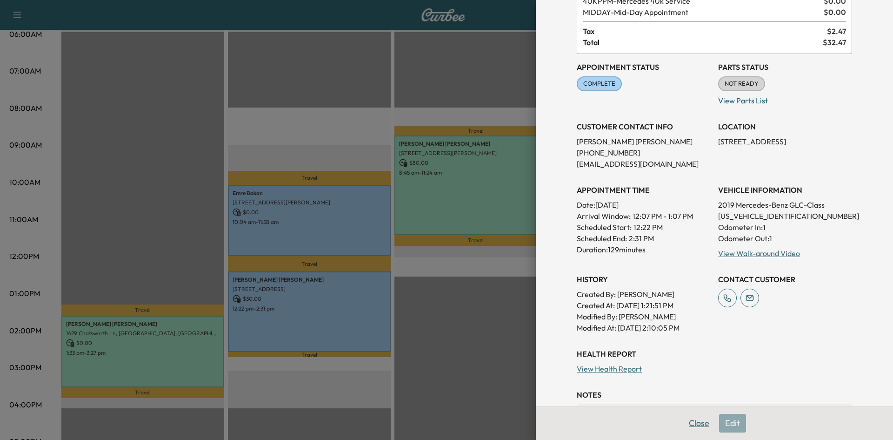
click at [688, 423] on button "Close" at bounding box center [699, 423] width 33 height 19
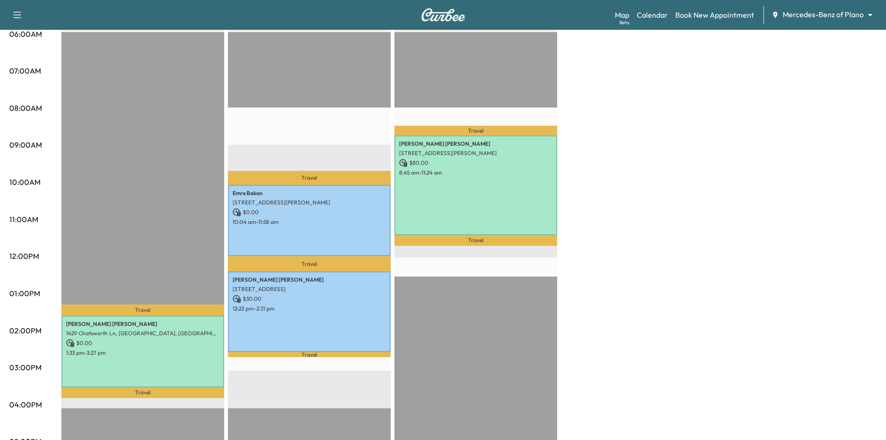
scroll to position [0, 0]
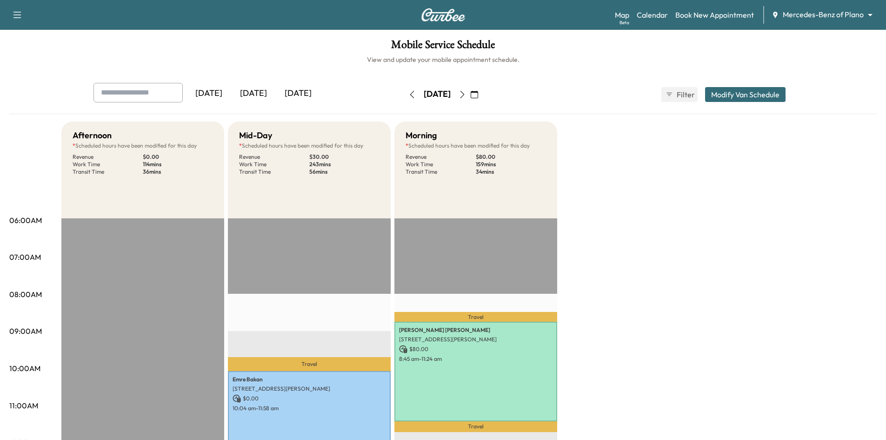
click at [306, 93] on div "[DATE]" at bounding box center [298, 93] width 45 height 21
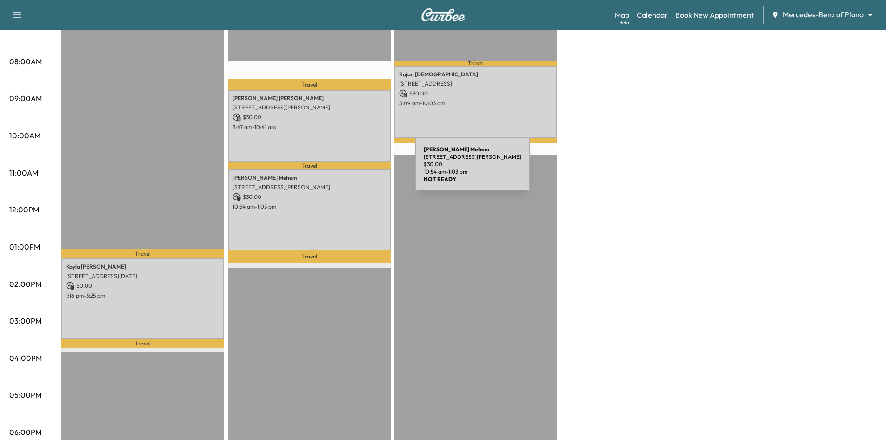
drag, startPoint x: 346, startPoint y: 170, endPoint x: 341, endPoint y: 156, distance: 14.9
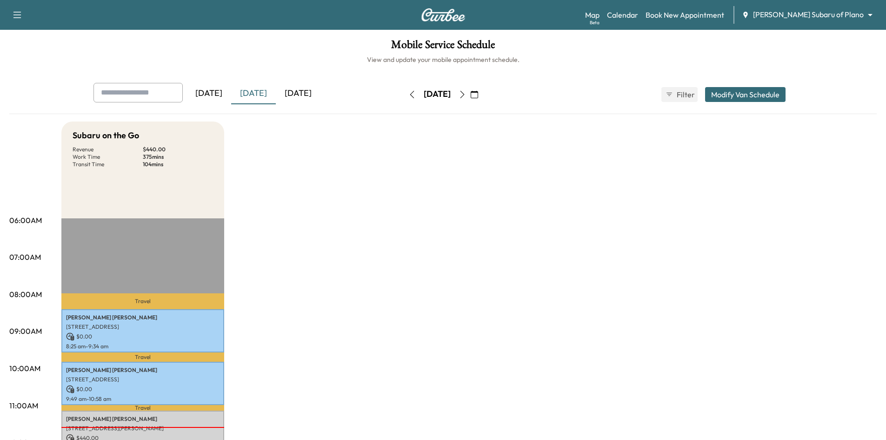
click at [315, 93] on div "[DATE]" at bounding box center [298, 93] width 45 height 21
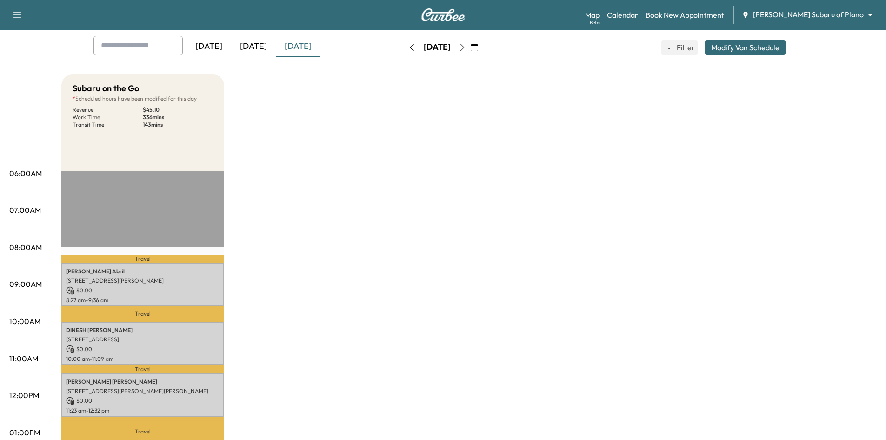
scroll to position [47, 0]
click at [253, 49] on div "[DATE]" at bounding box center [253, 46] width 45 height 21
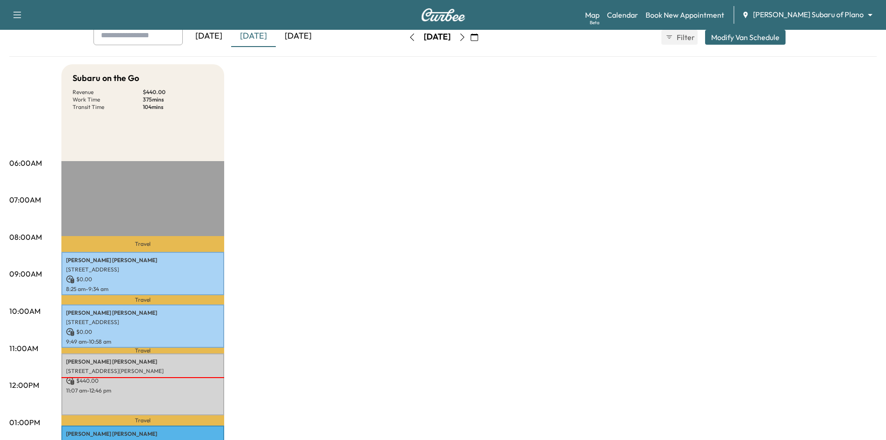
scroll to position [47, 0]
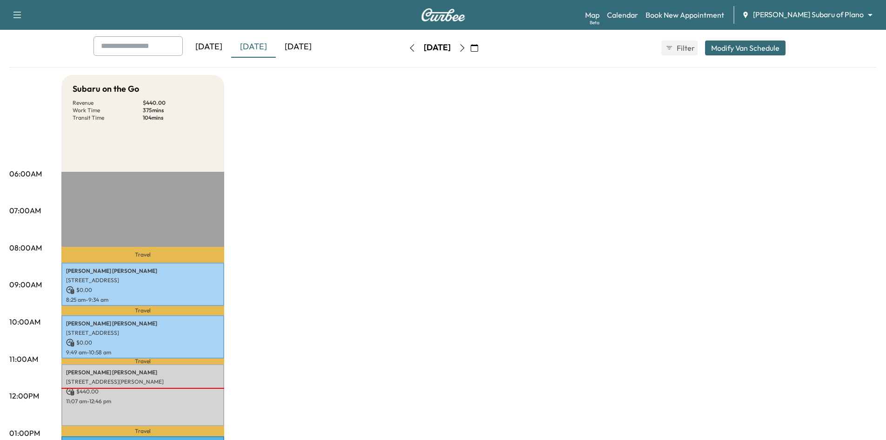
click at [305, 46] on div "[DATE]" at bounding box center [298, 46] width 45 height 21
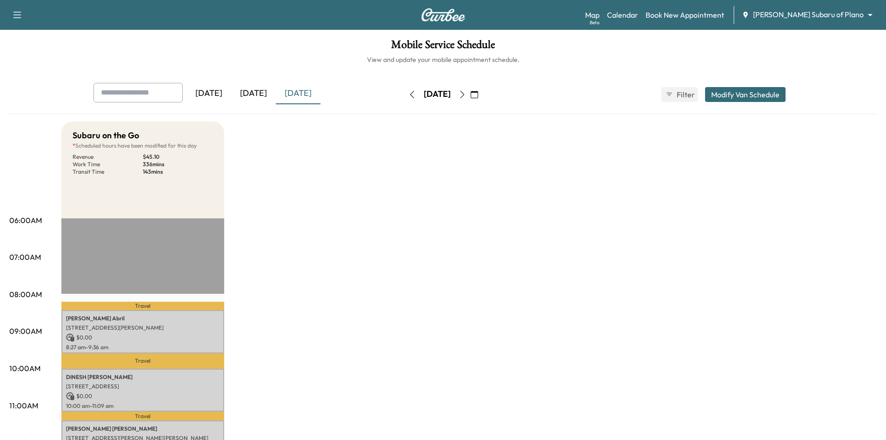
click at [483, 99] on button "button" at bounding box center [475, 94] width 16 height 15
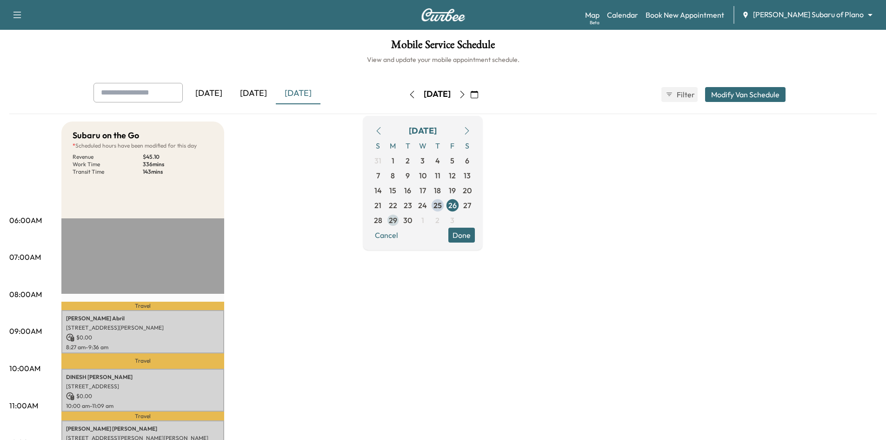
click at [397, 221] on span "29" at bounding box center [393, 220] width 8 height 11
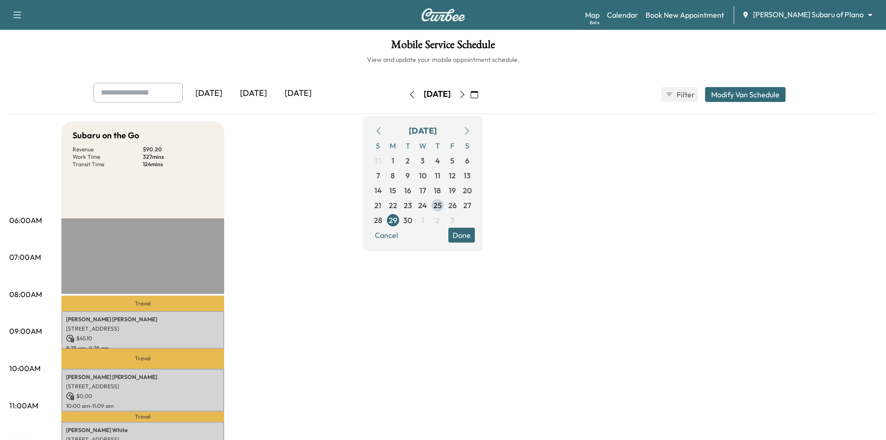
click at [326, 64] on div "Mobile Service Schedule View and update your mobile appointment schedule. Yeste…" at bounding box center [443, 429] width 886 height 799
drag, startPoint x: 485, startPoint y: 235, endPoint x: 463, endPoint y: 228, distance: 23.1
click at [475, 236] on button "Done" at bounding box center [462, 235] width 27 height 15
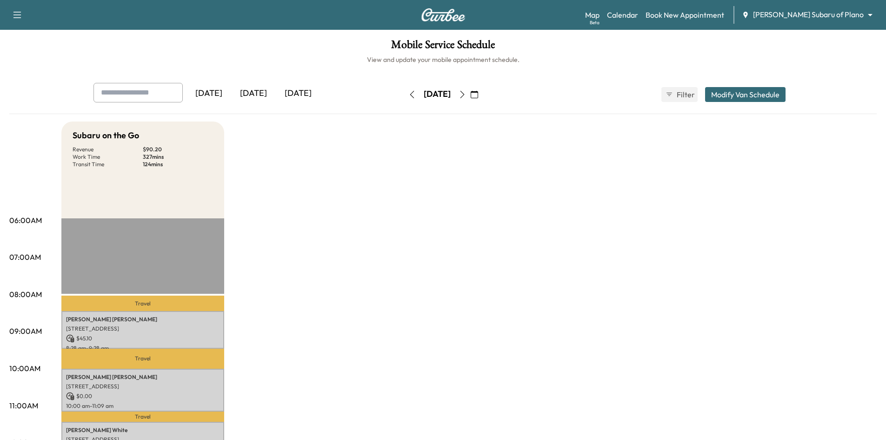
click at [288, 95] on div "[DATE]" at bounding box center [298, 93] width 45 height 21
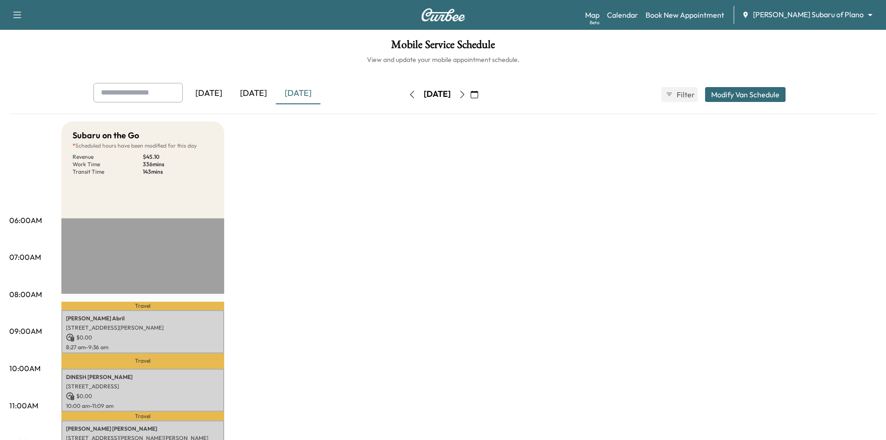
click at [261, 91] on div "[DATE]" at bounding box center [253, 93] width 45 height 21
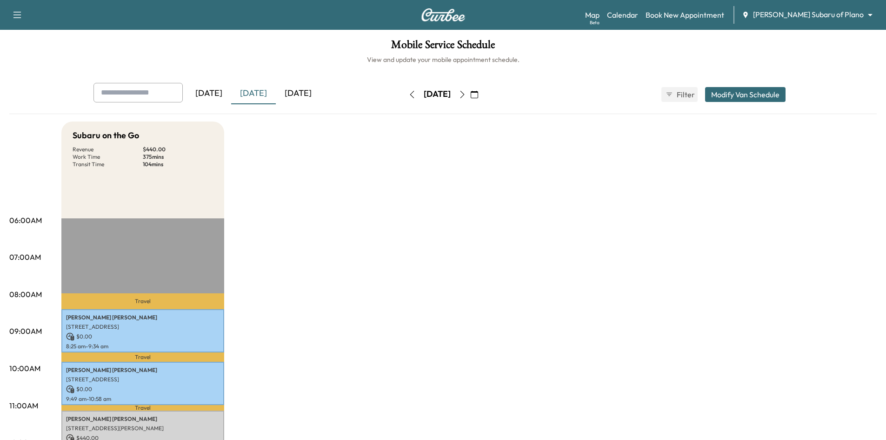
click at [299, 94] on div "[DATE]" at bounding box center [298, 93] width 45 height 21
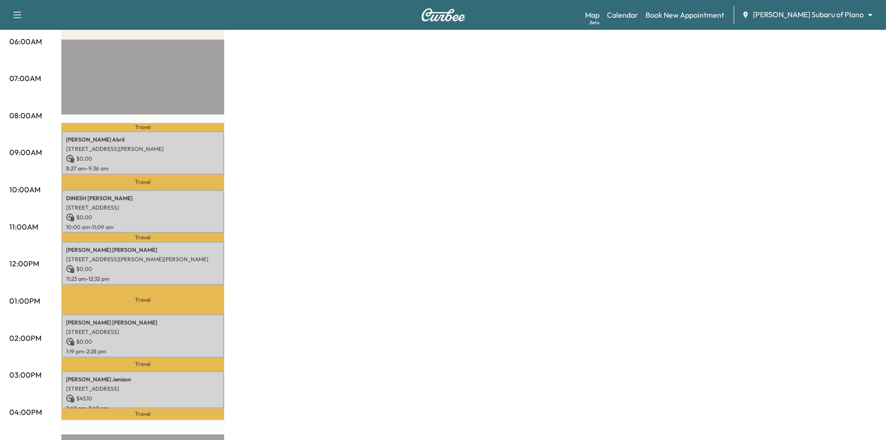
scroll to position [233, 0]
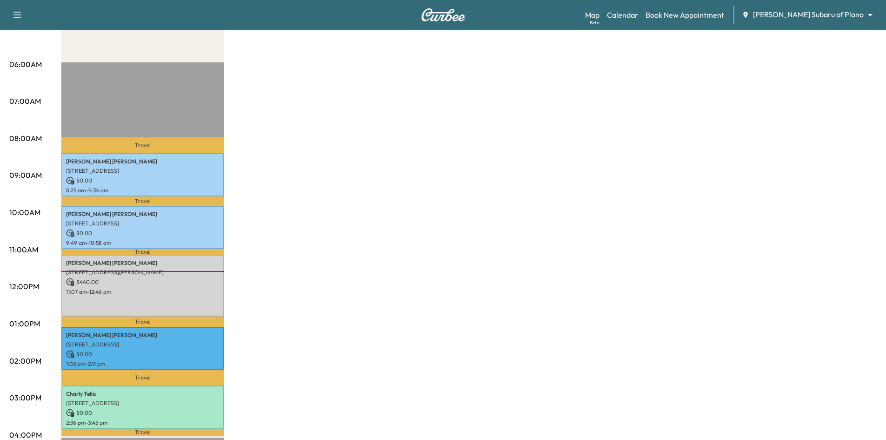
scroll to position [140, 0]
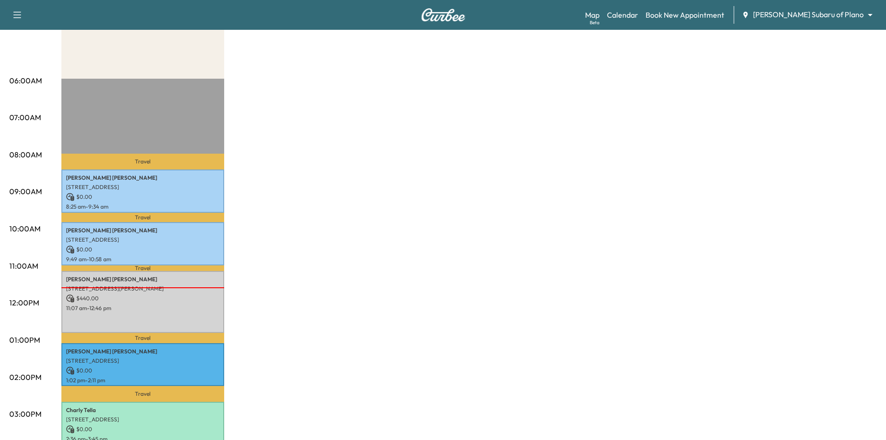
click at [805, 21] on div "Map Beta Calendar Book New Appointment [PERSON_NAME] Subaru of Plano ******** ​" at bounding box center [732, 15] width 294 height 18
drag, startPoint x: 837, startPoint y: 7, endPoint x: 835, endPoint y: 12, distance: 5.3
click at [837, 9] on div "Map Beta Calendar Book New Appointment [PERSON_NAME] Subaru of Plano ******** ​" at bounding box center [732, 15] width 294 height 18
click at [835, 12] on body "Support Log Out Map Beta Calendar Book New Appointment [PERSON_NAME] Subaru of …" at bounding box center [443, 80] width 886 height 440
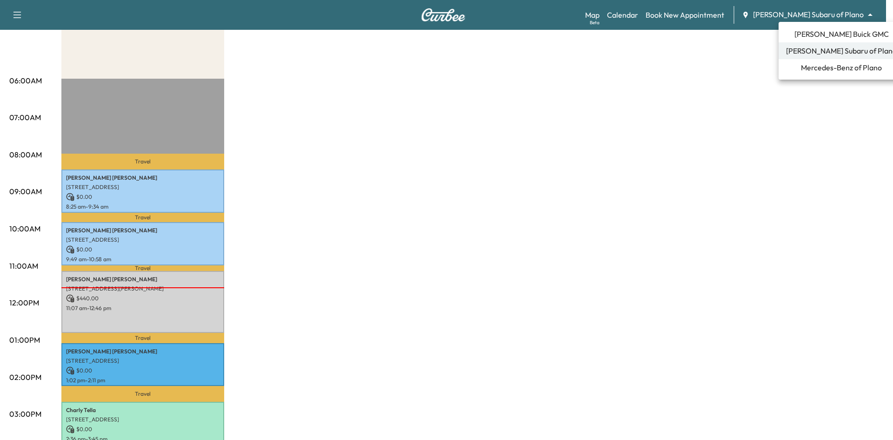
click at [818, 34] on span "[PERSON_NAME] Buick GMC" at bounding box center [842, 33] width 94 height 11
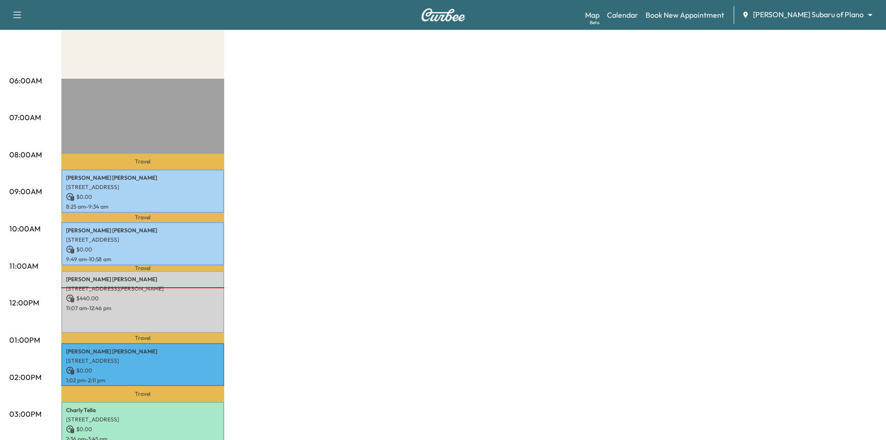
scroll to position [0, 0]
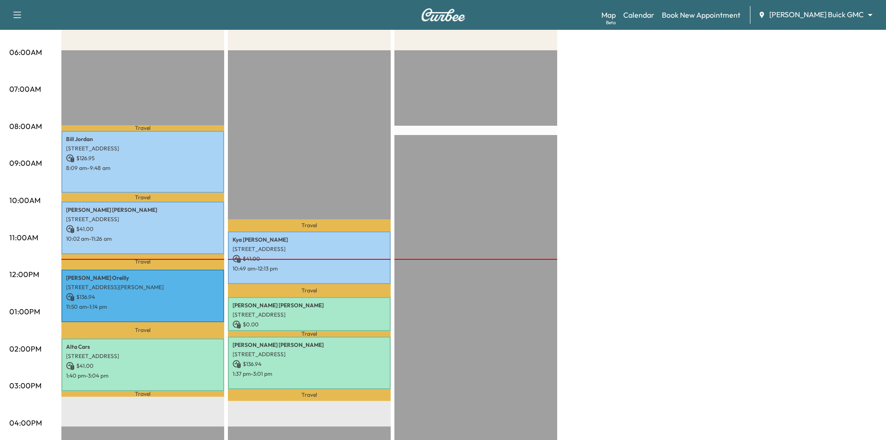
scroll to position [186, 0]
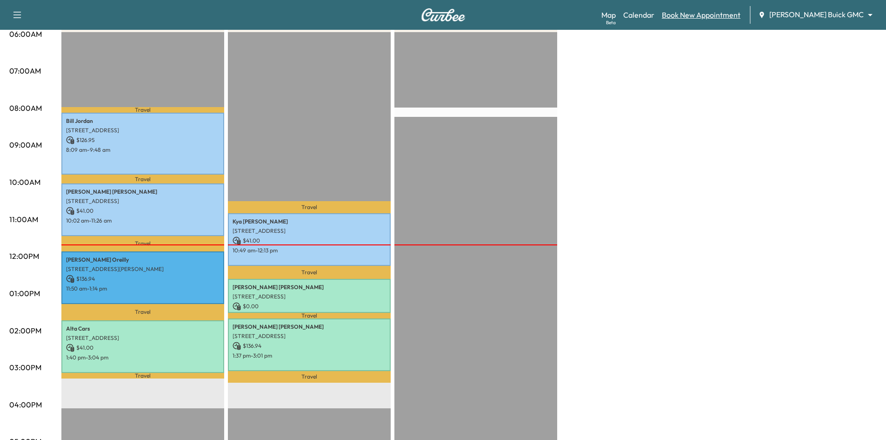
click at [722, 12] on link "Book New Appointment" at bounding box center [701, 14] width 79 height 11
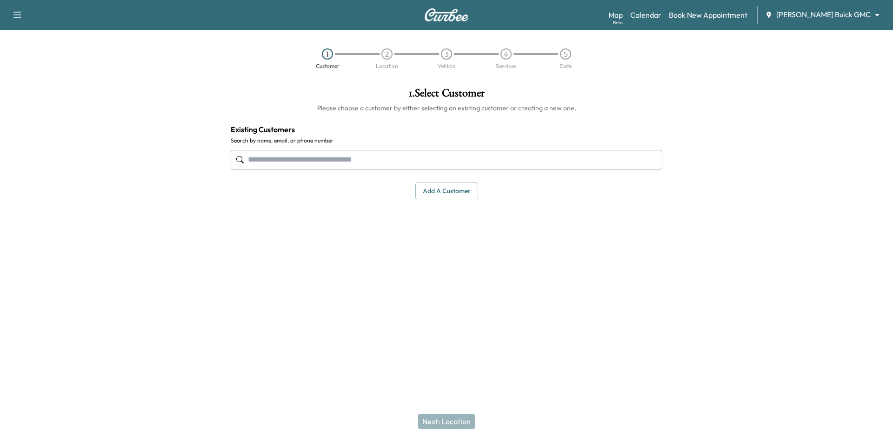
drag, startPoint x: 396, startPoint y: 158, endPoint x: 410, endPoint y: 145, distance: 18.4
click at [397, 157] on input "text" at bounding box center [447, 160] width 432 height 20
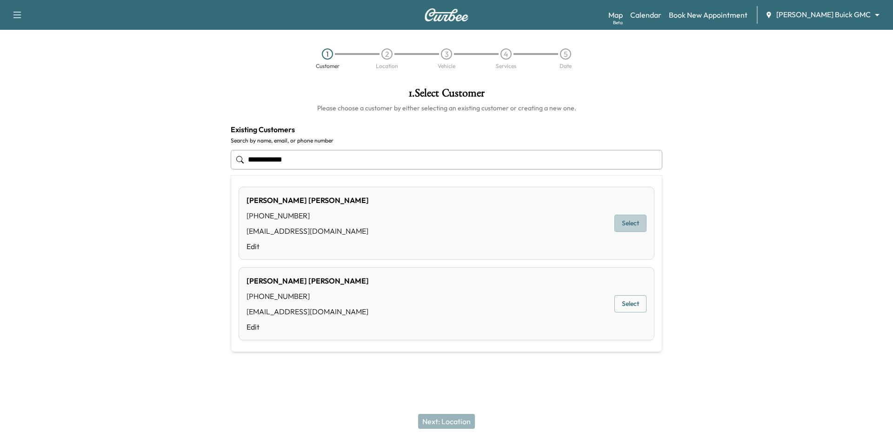
click at [633, 223] on button "Select" at bounding box center [631, 223] width 32 height 17
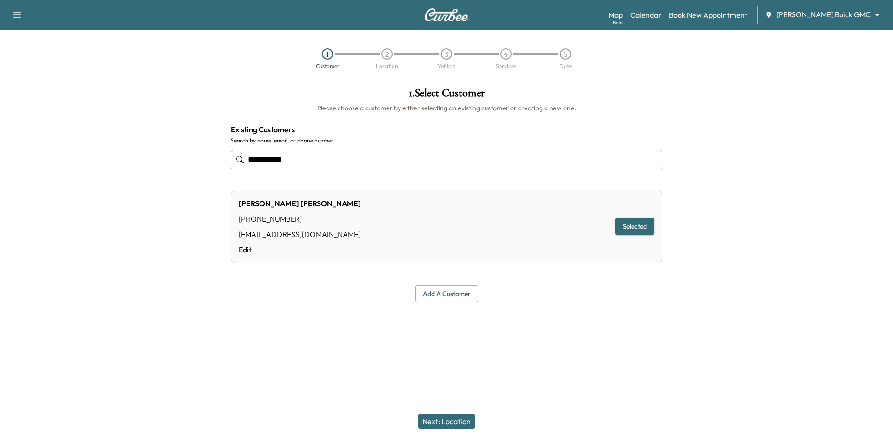
type input "**********"
drag, startPoint x: 439, startPoint y: 423, endPoint x: 457, endPoint y: 365, distance: 60.8
click at [439, 423] on button "Next: Location" at bounding box center [446, 421] width 57 height 15
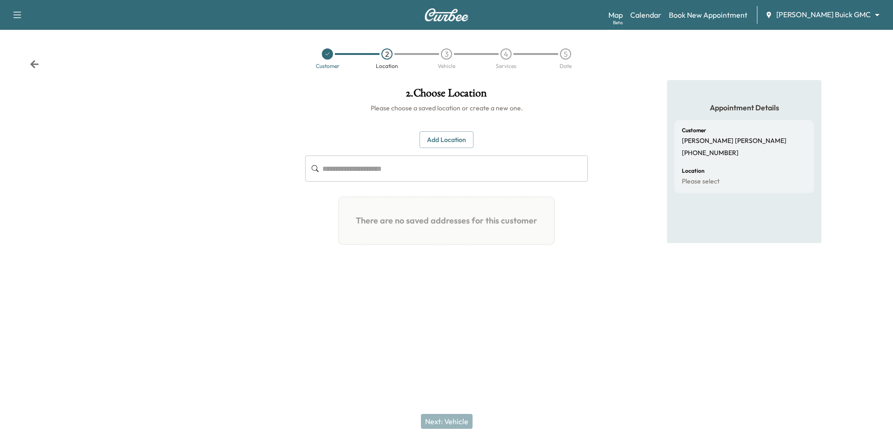
click at [449, 139] on button "Add Location" at bounding box center [447, 139] width 54 height 17
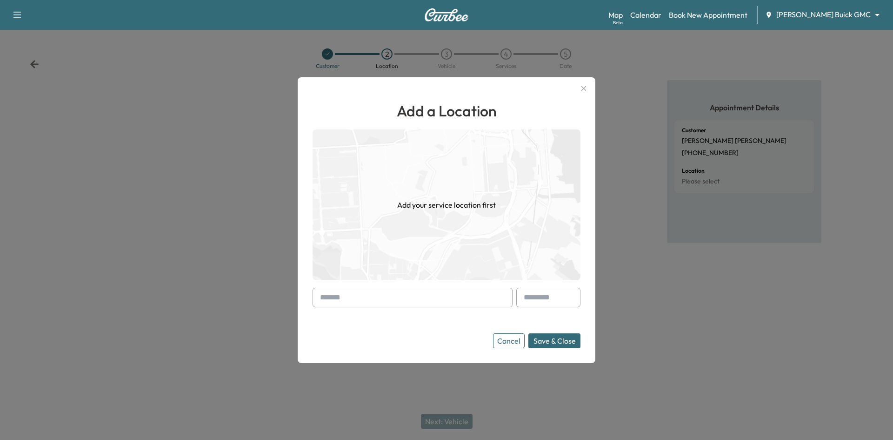
click at [378, 301] on input "text" at bounding box center [413, 298] width 200 height 20
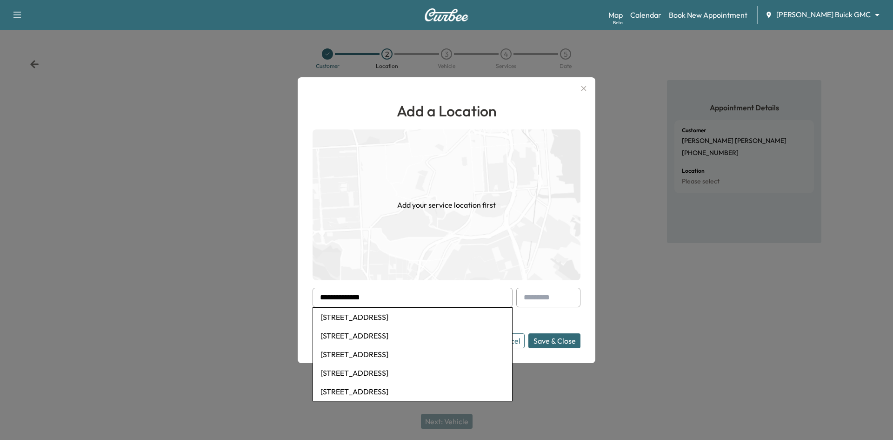
click at [341, 318] on li "[STREET_ADDRESS]" at bounding box center [412, 317] width 199 height 19
type input "**********"
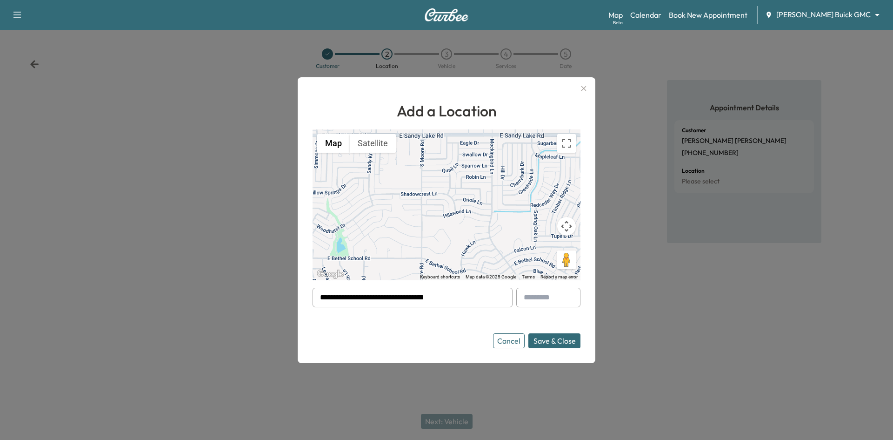
click at [544, 339] on button "Save & Close" at bounding box center [555, 340] width 52 height 15
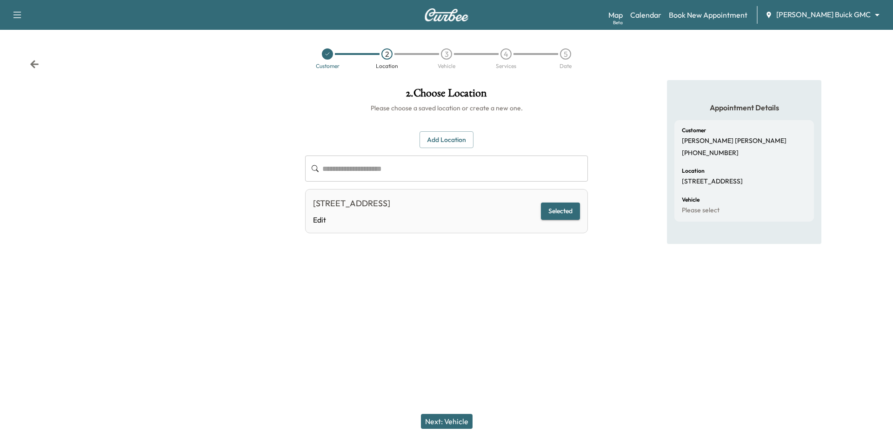
drag, startPoint x: 456, startPoint y: 423, endPoint x: 598, endPoint y: 315, distance: 179.6
click at [457, 422] on button "Next: Vehicle" at bounding box center [447, 421] width 52 height 15
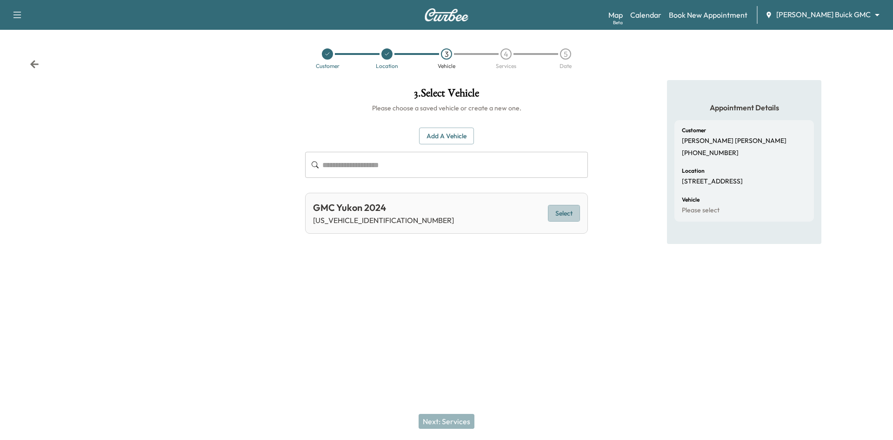
click at [563, 215] on button "Select" at bounding box center [564, 213] width 32 height 17
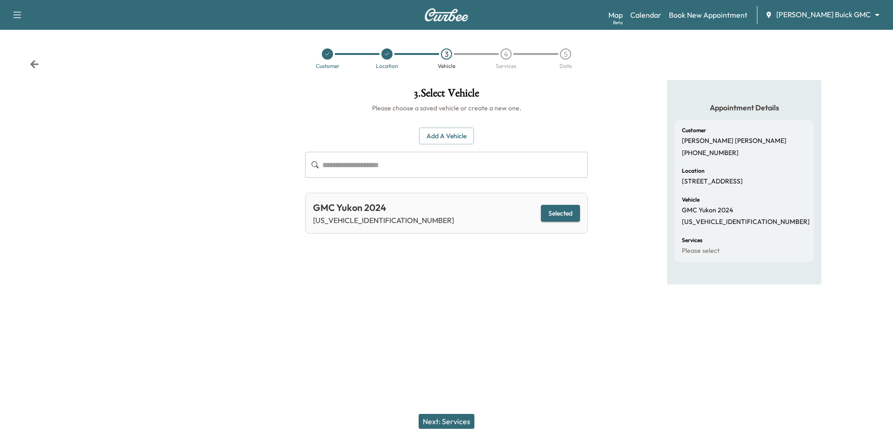
click at [455, 422] on button "Next: Services" at bounding box center [447, 421] width 56 height 15
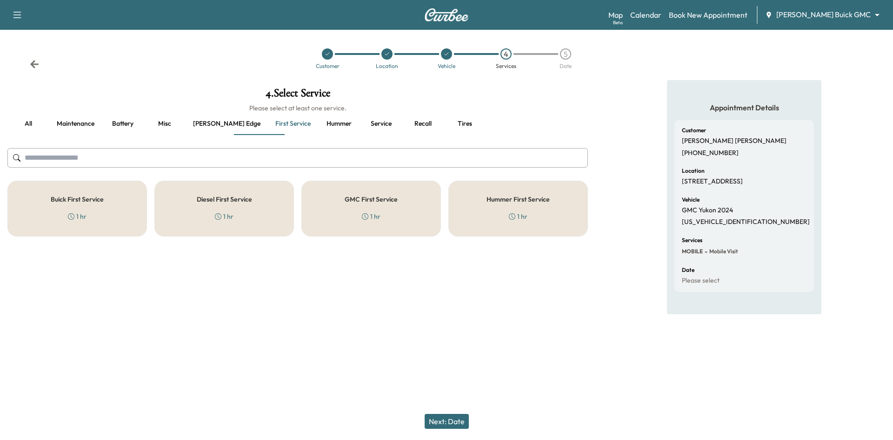
click at [718, 223] on p "[US_VEHICLE_IDENTIFICATION_NUMBER]" at bounding box center [746, 222] width 128 height 8
copy p "[US_VEHICLE_IDENTIFICATION_NUMBER]"
drag, startPoint x: 456, startPoint y: 424, endPoint x: 476, endPoint y: 388, distance: 42.1
click at [455, 424] on button "Next: Date" at bounding box center [447, 421] width 44 height 15
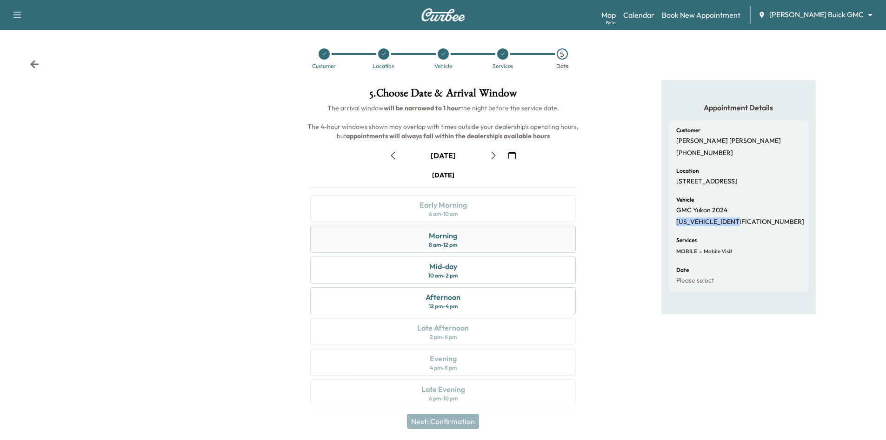
click at [484, 237] on div "Morning 8 am - 12 pm" at bounding box center [443, 239] width 266 height 27
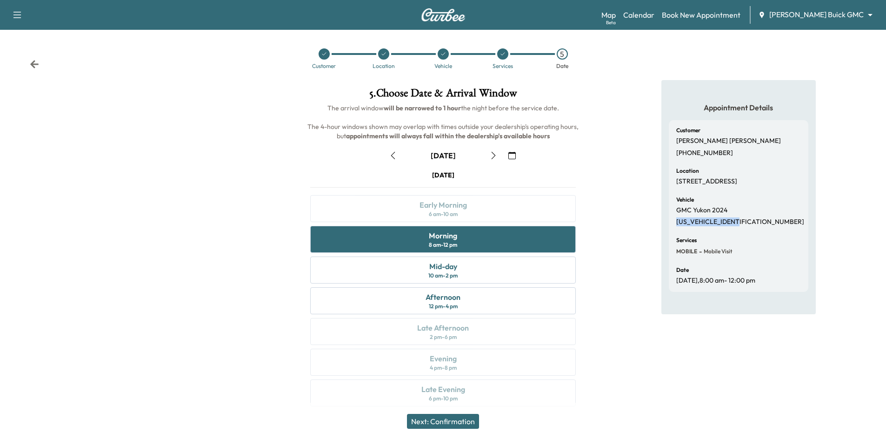
click at [459, 423] on button "Next: Confirmation" at bounding box center [443, 421] width 72 height 15
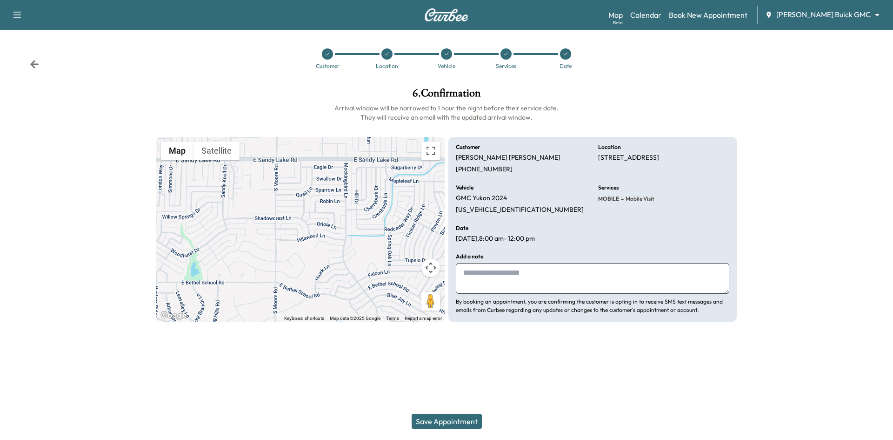
click at [510, 56] on div at bounding box center [506, 53] width 11 height 11
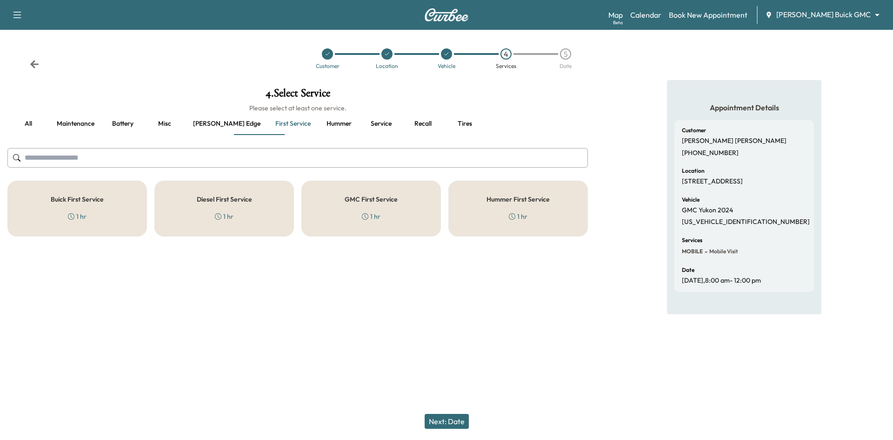
click at [402, 122] on button "Recall" at bounding box center [423, 124] width 42 height 22
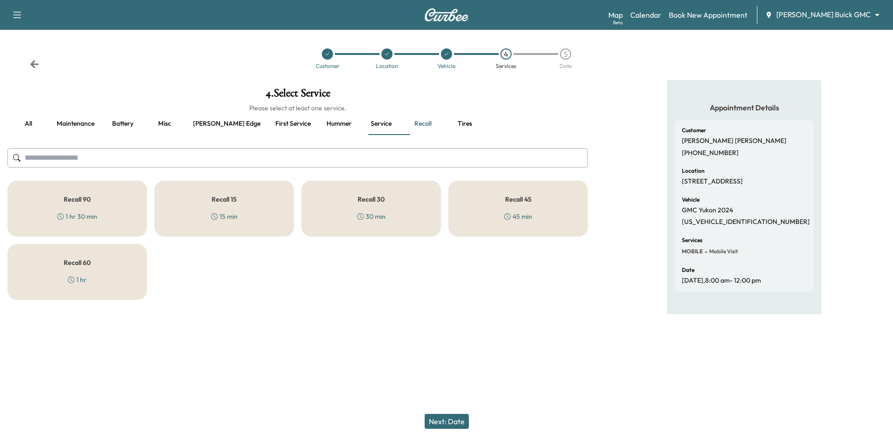
click at [348, 206] on div "Recall 30 30 min" at bounding box center [372, 209] width 140 height 56
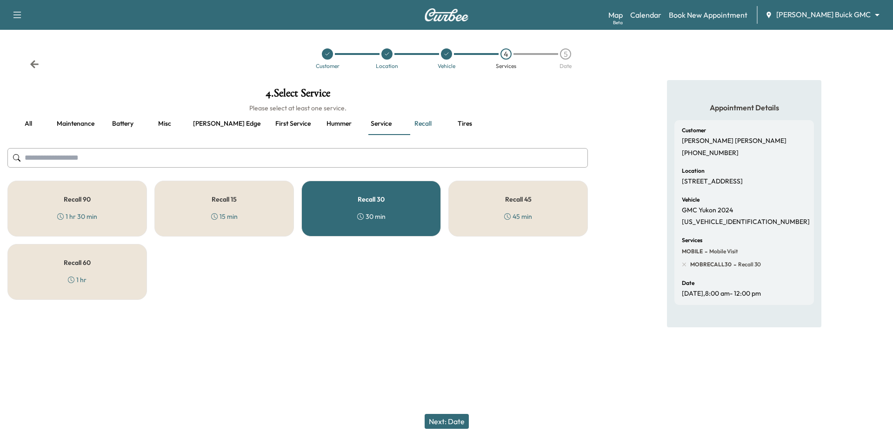
click at [467, 420] on button "Next: Date" at bounding box center [447, 421] width 44 height 15
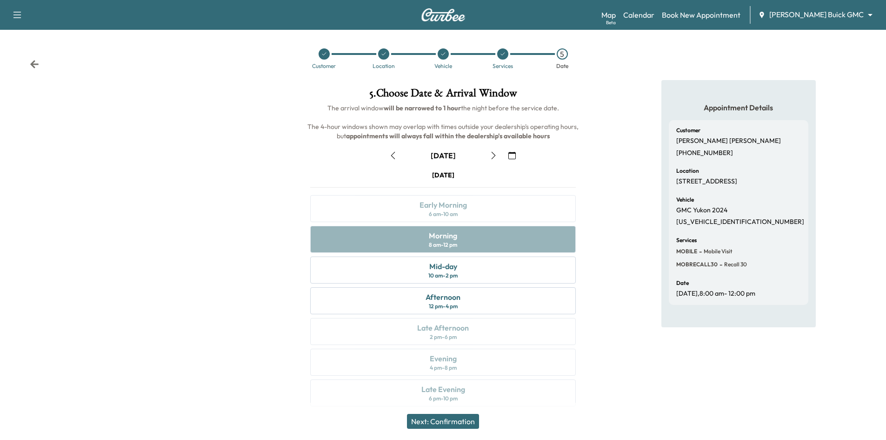
click at [516, 239] on div "[DATE] Early Morning 6 am - 10 am Morning 8 am - 12 pm Mid-day 10 am - 2 pm Aft…" at bounding box center [443, 290] width 281 height 240
click at [443, 56] on icon at bounding box center [444, 54] width 6 height 6
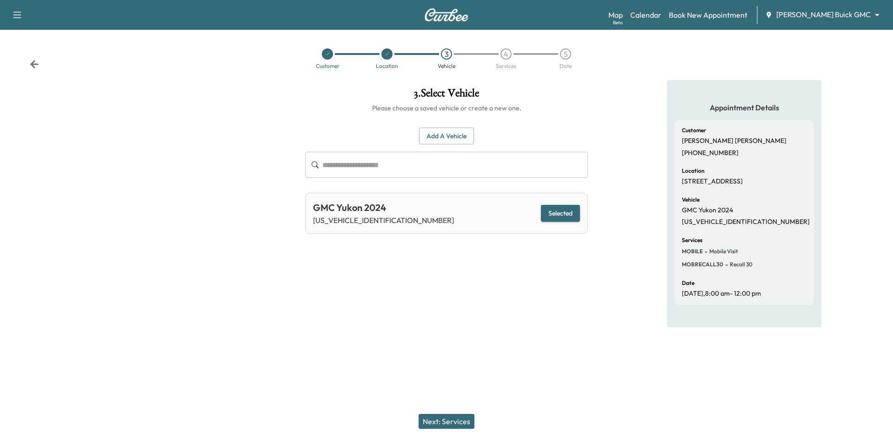
click at [503, 53] on div "4" at bounding box center [506, 53] width 11 height 11
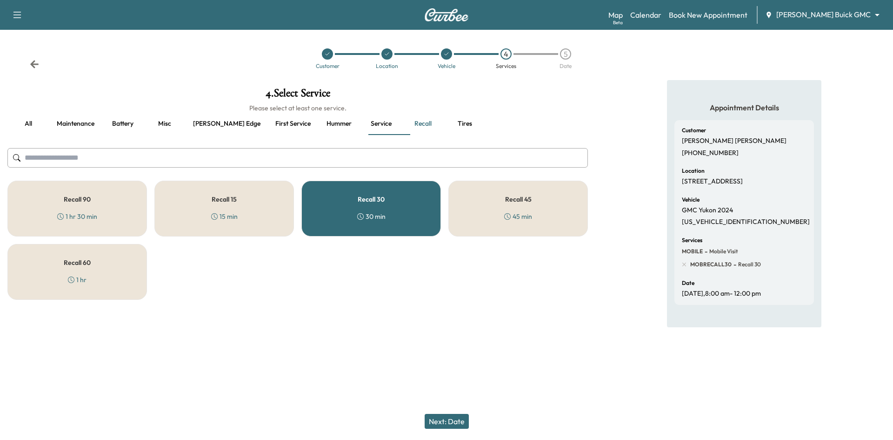
click at [389, 215] on div "Recall 30 30 min" at bounding box center [372, 209] width 140 height 56
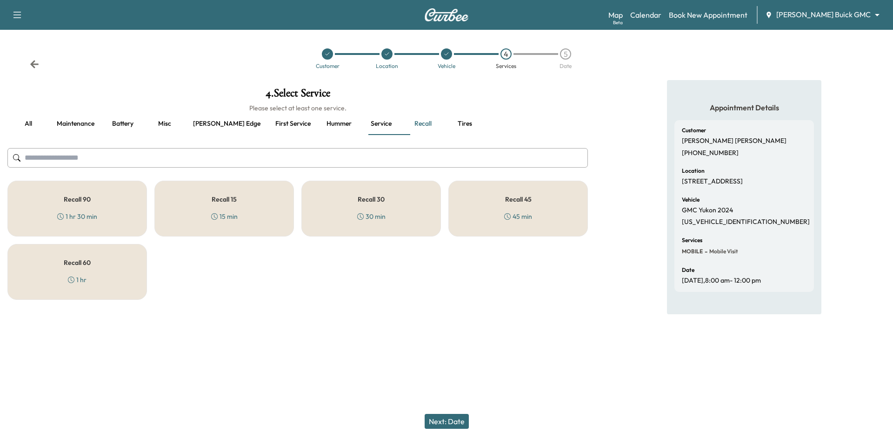
click at [447, 420] on button "Next: Date" at bounding box center [447, 421] width 44 height 15
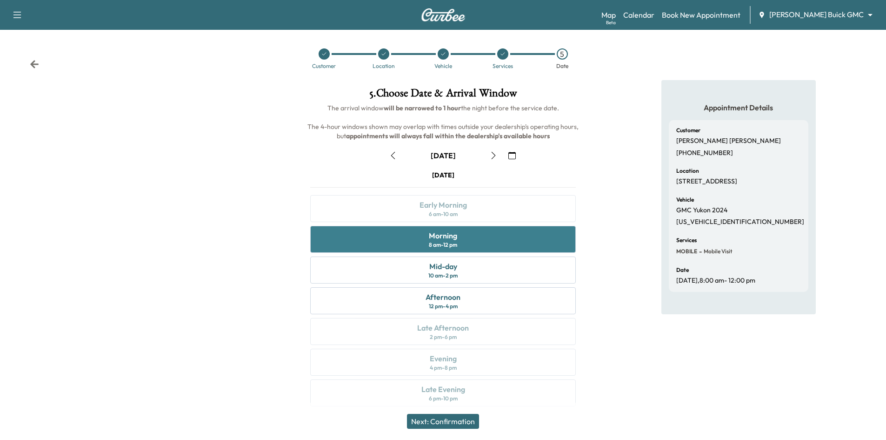
click at [482, 237] on div "Morning 8 am - 12 pm" at bounding box center [443, 239] width 266 height 27
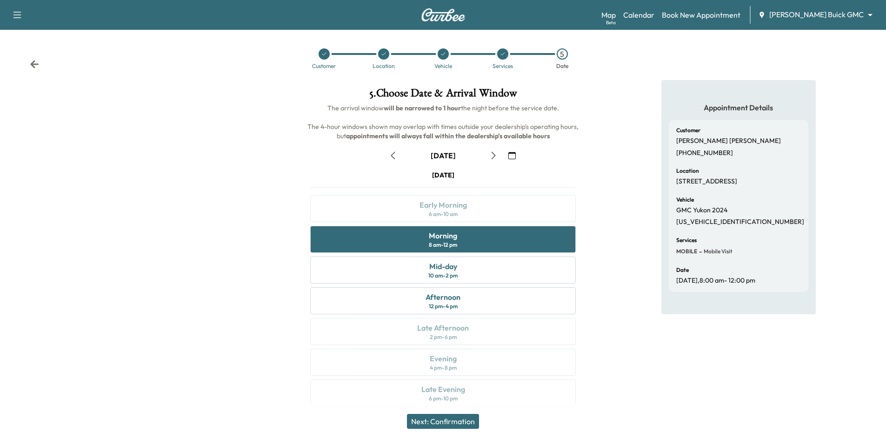
click at [449, 426] on button "Next: Confirmation" at bounding box center [443, 421] width 72 height 15
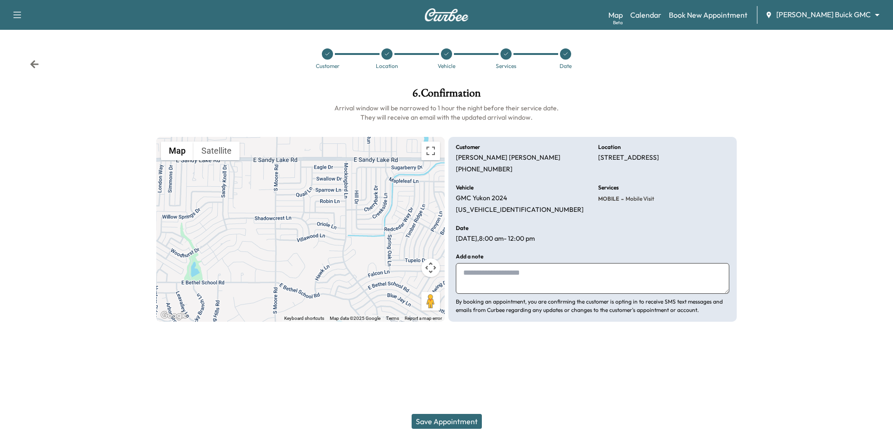
click at [448, 423] on button "Save Appointment" at bounding box center [447, 421] width 70 height 15
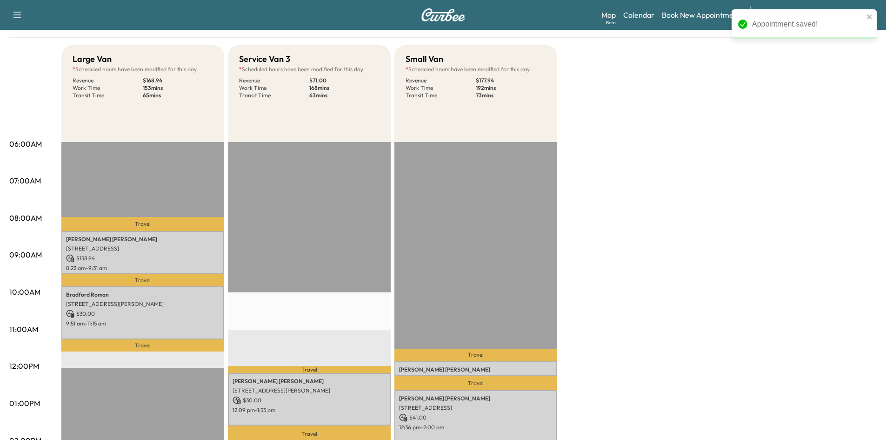
scroll to position [93, 0]
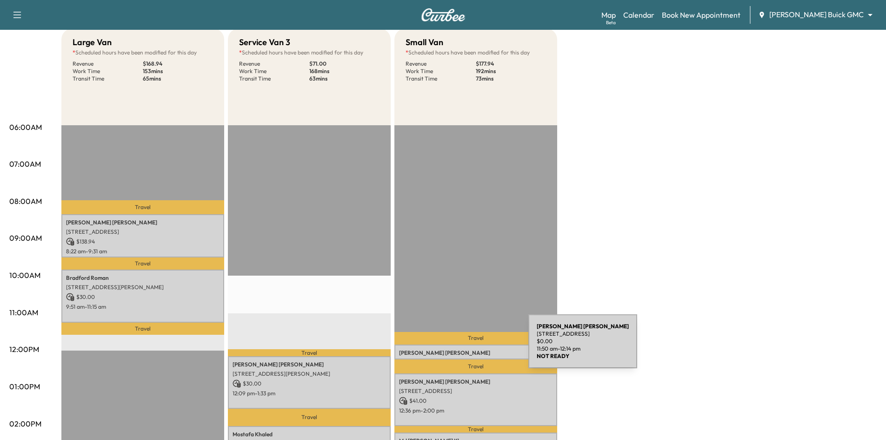
click at [459, 349] on p "[PERSON_NAME]" at bounding box center [476, 352] width 154 height 7
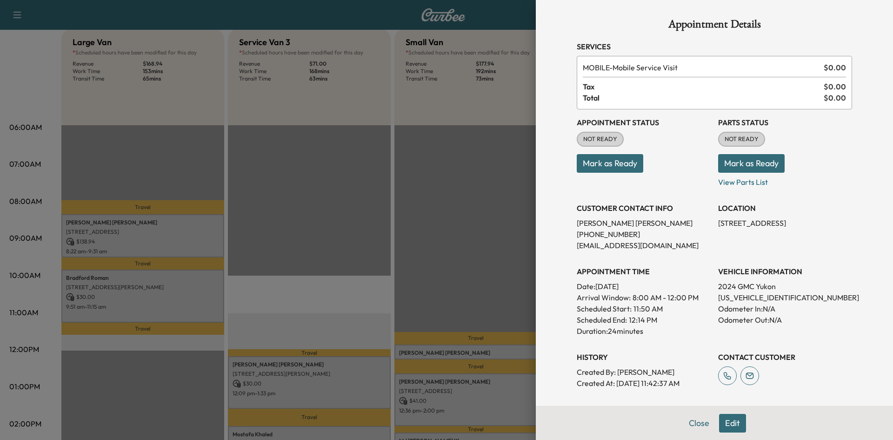
click at [728, 421] on button "Edit" at bounding box center [732, 423] width 27 height 19
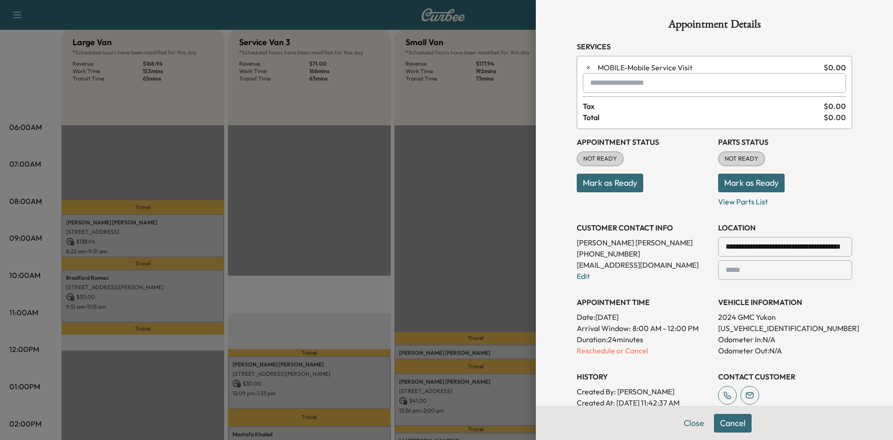
click at [595, 89] on input "text" at bounding box center [714, 83] width 263 height 20
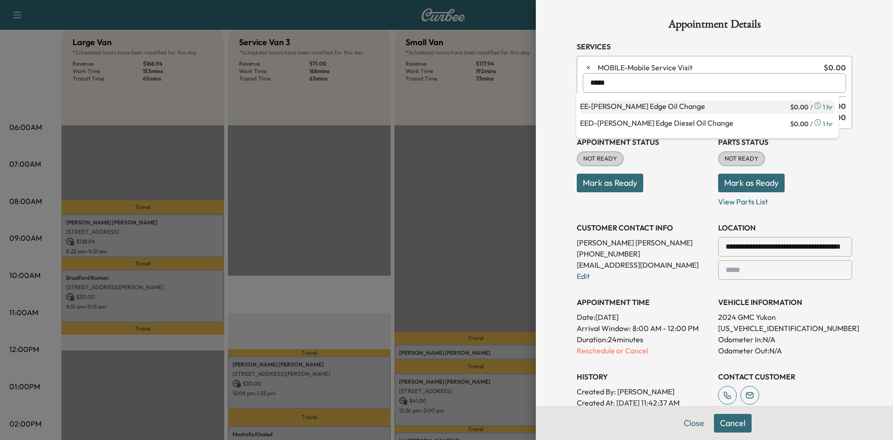
click at [602, 112] on p "EE - [PERSON_NAME] Edge Oil Change" at bounding box center [684, 107] width 208 height 13
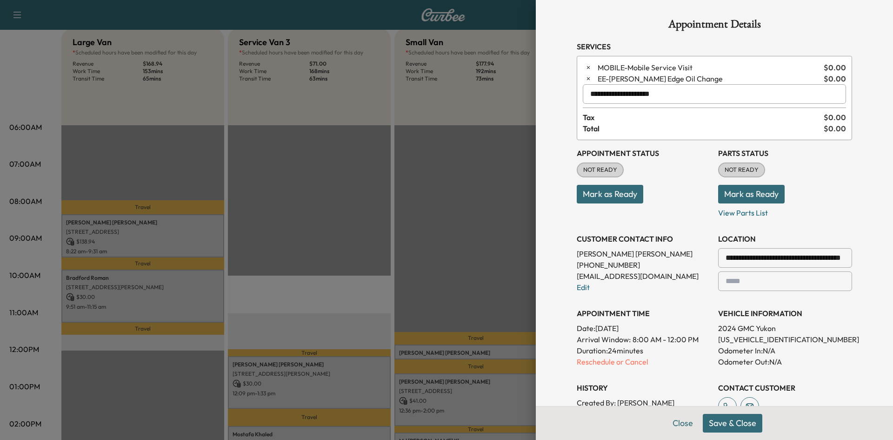
type input "**********"
click at [722, 420] on button "Save & Close" at bounding box center [733, 423] width 60 height 19
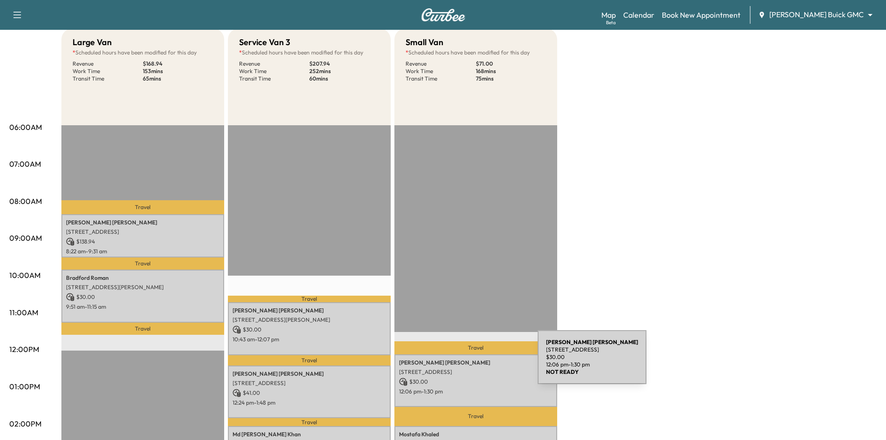
click at [468, 362] on p "[PERSON_NAME]" at bounding box center [476, 362] width 154 height 7
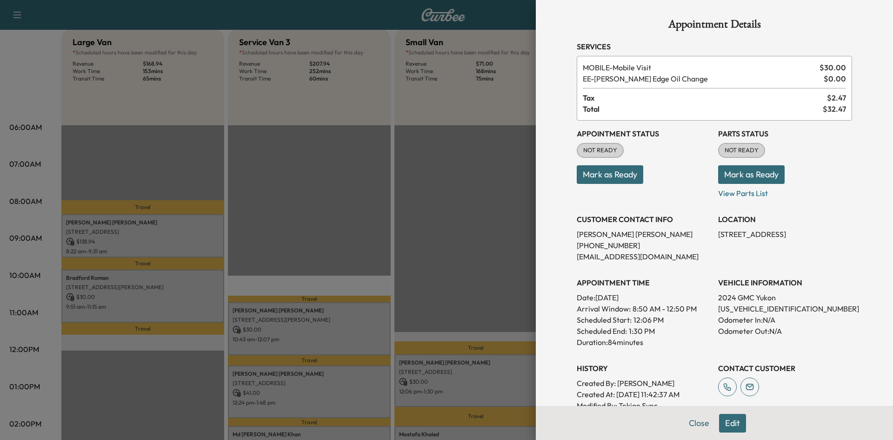
click at [453, 136] on div at bounding box center [446, 220] width 893 height 440
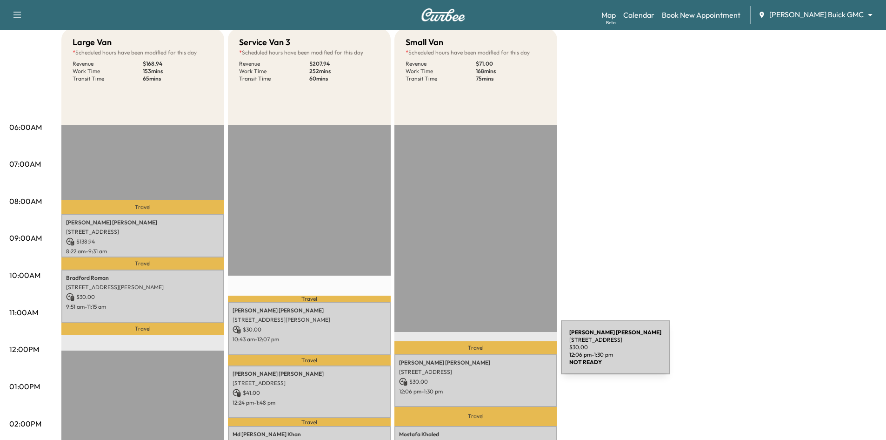
click at [491, 354] on div "[PERSON_NAME] [STREET_ADDRESS] $ 30.00 12:06 pm - 1:30 pm" at bounding box center [476, 380] width 163 height 53
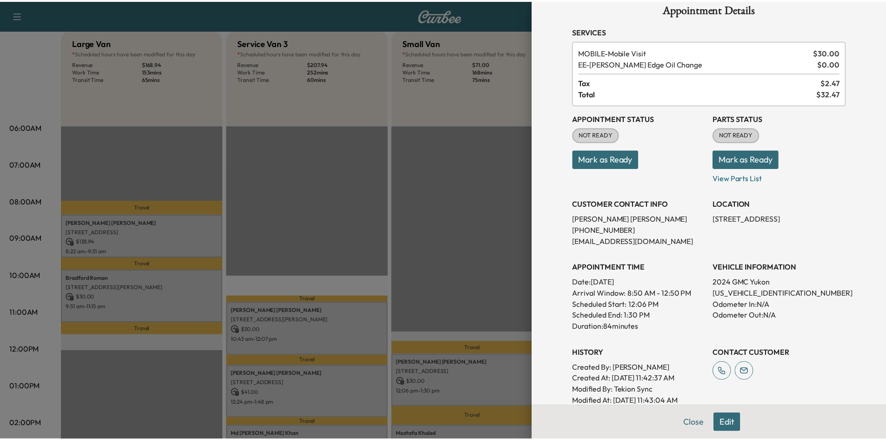
scroll to position [0, 0]
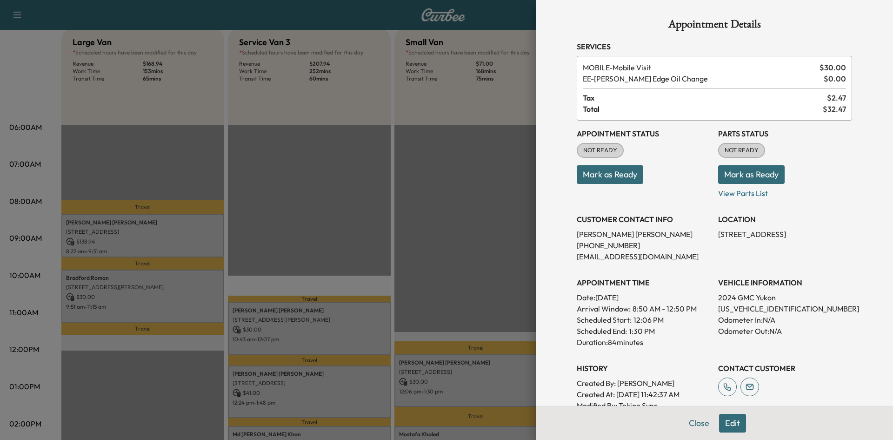
click at [467, 155] on div at bounding box center [446, 220] width 893 height 440
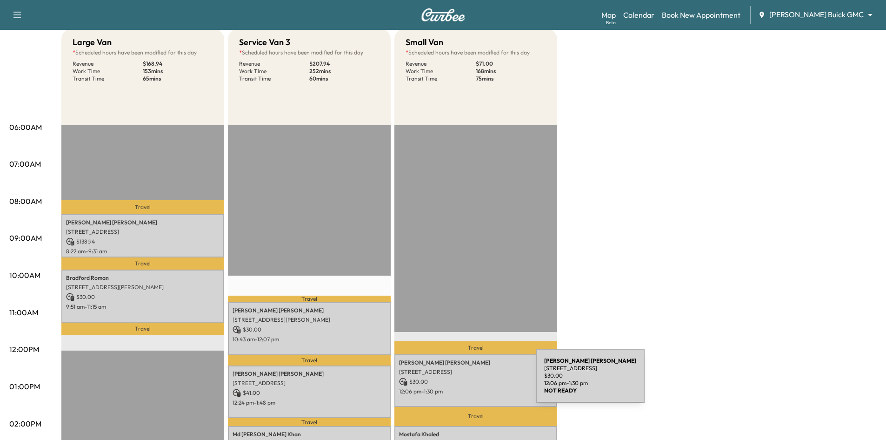
click at [466, 381] on p "$ 30.00" at bounding box center [476, 381] width 154 height 8
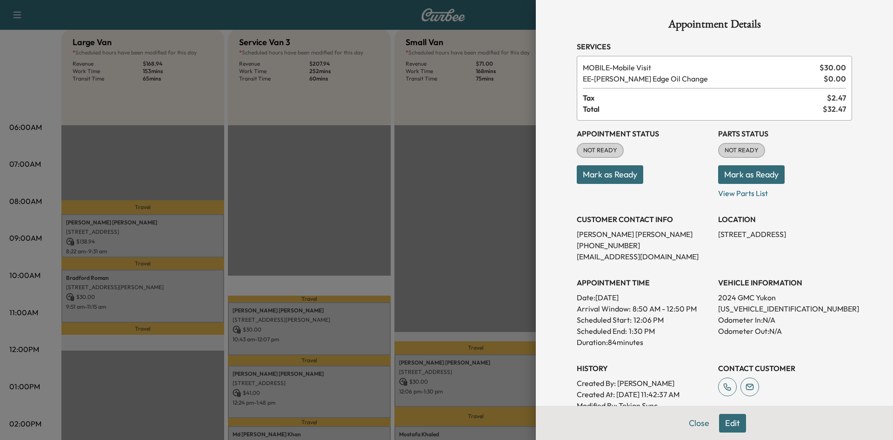
click at [492, 179] on div at bounding box center [446, 220] width 893 height 440
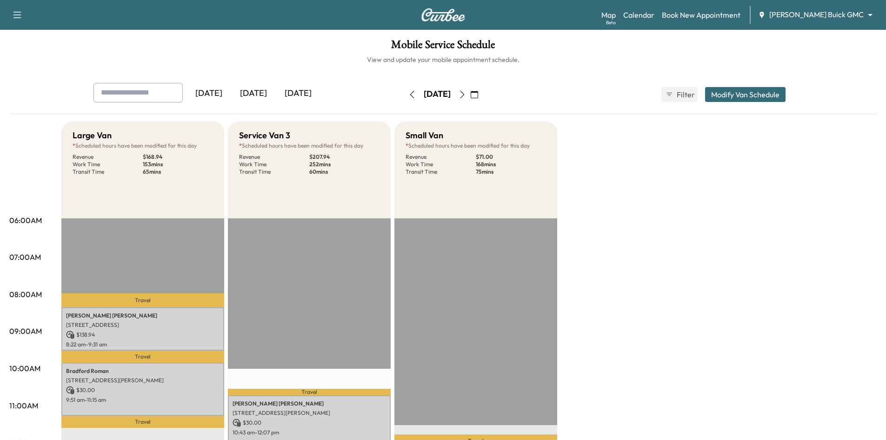
click at [294, 94] on div "[DATE]" at bounding box center [298, 93] width 45 height 21
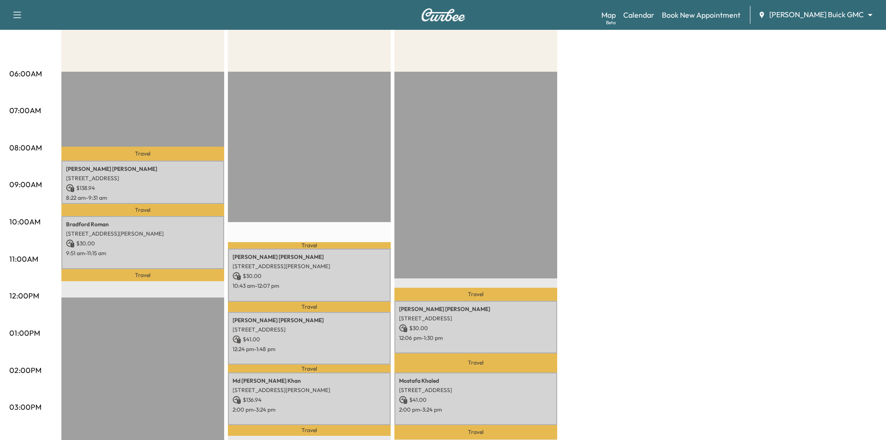
scroll to position [47, 0]
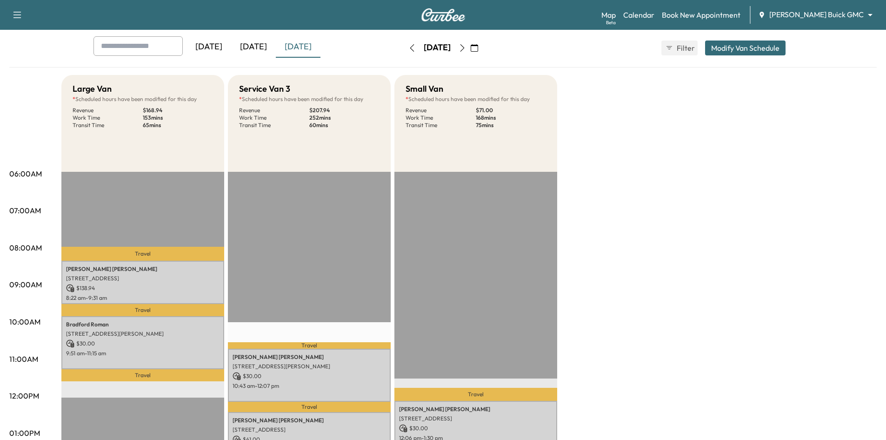
click at [478, 48] on icon "button" at bounding box center [474, 47] width 7 height 7
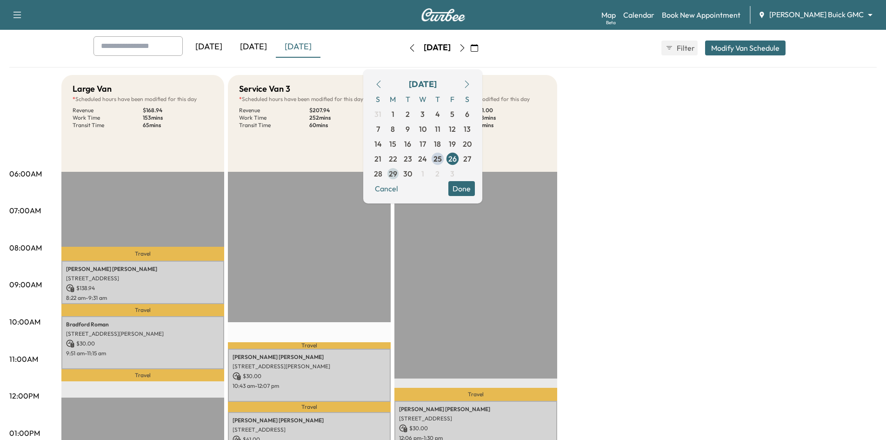
click at [397, 174] on span "29" at bounding box center [393, 173] width 8 height 11
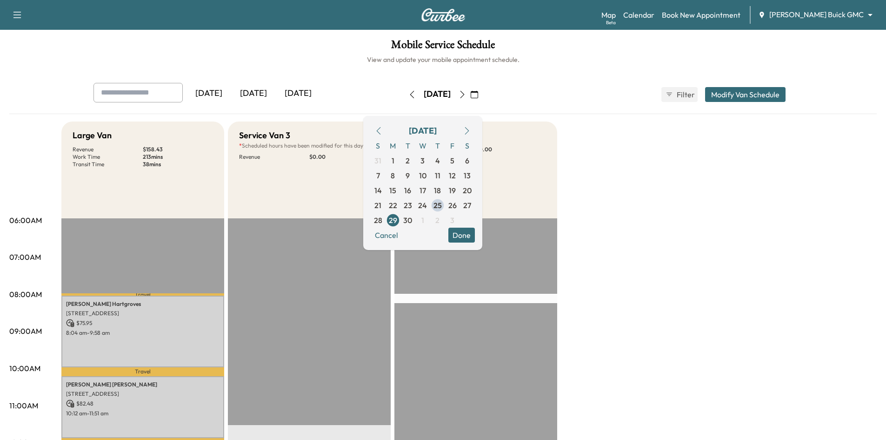
click at [475, 235] on button "Done" at bounding box center [462, 235] width 27 height 15
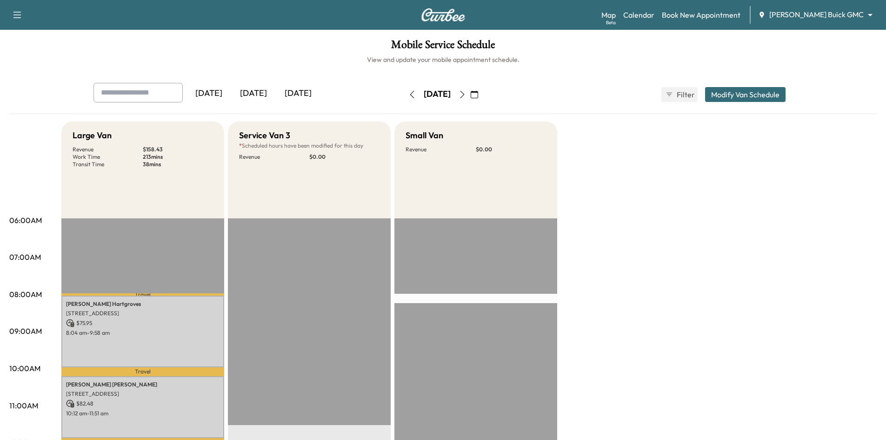
click at [290, 94] on div "[DATE]" at bounding box center [298, 93] width 45 height 21
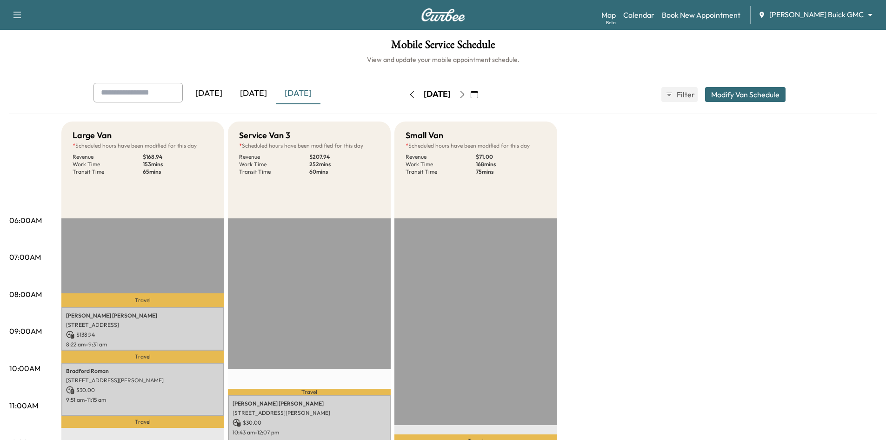
click at [256, 90] on div "[DATE]" at bounding box center [253, 93] width 45 height 21
